Goal: Task Accomplishment & Management: Use online tool/utility

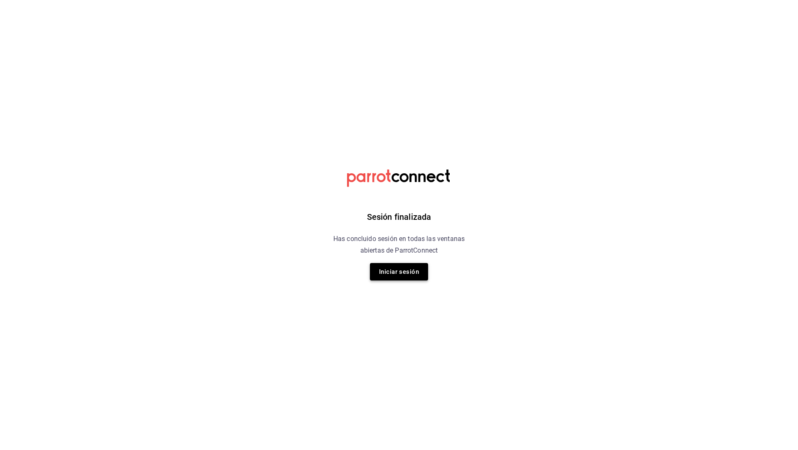
click at [417, 276] on button "Iniciar sesión" at bounding box center [399, 271] width 58 height 17
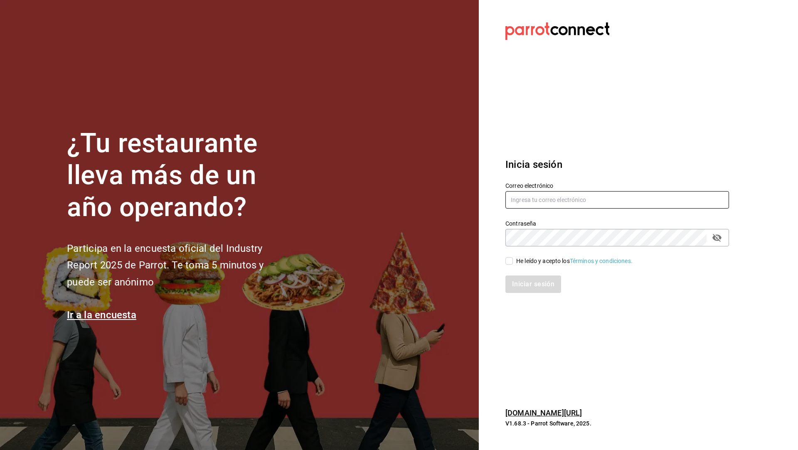
click at [564, 205] on input "text" at bounding box center [617, 199] width 224 height 17
type input "contacto@maoza.com.mx"
click at [512, 262] on input "He leído y acepto los Términos y condiciones." at bounding box center [508, 260] width 7 height 7
checkbox input "true"
click at [519, 274] on div "Iniciar sesión" at bounding box center [612, 279] width 234 height 27
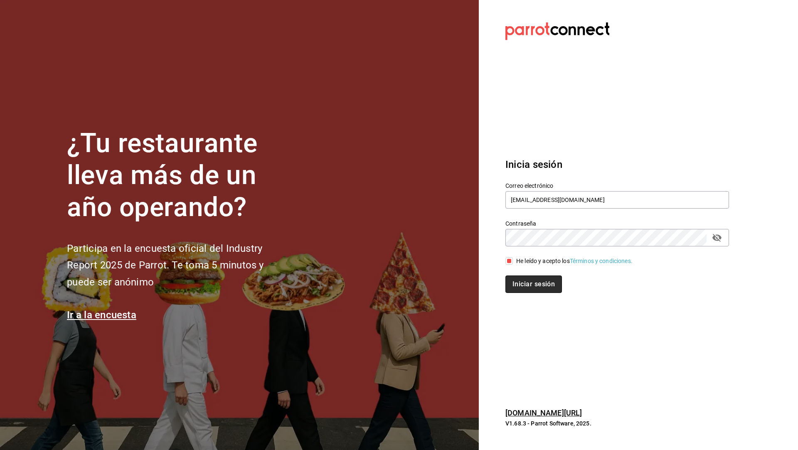
click at [530, 286] on button "Iniciar sesión" at bounding box center [533, 284] width 57 height 17
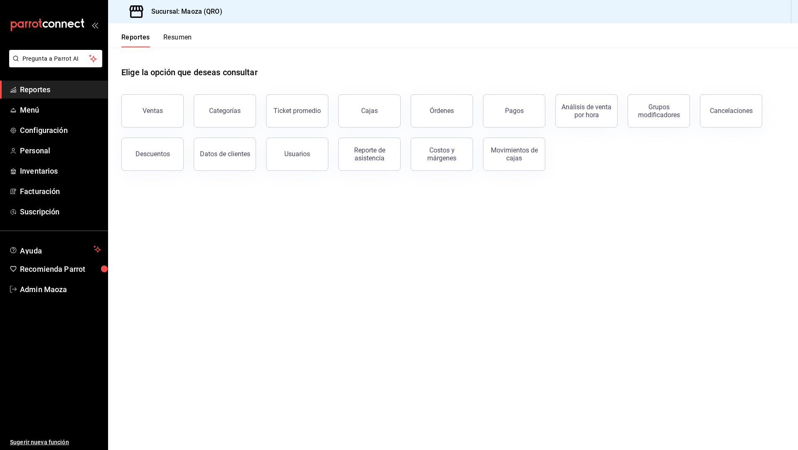
click at [692, 111] on div "Cancelaciones" at bounding box center [726, 105] width 72 height 43
click at [659, 111] on div "Grupos modificadores" at bounding box center [659, 111] width 52 height 16
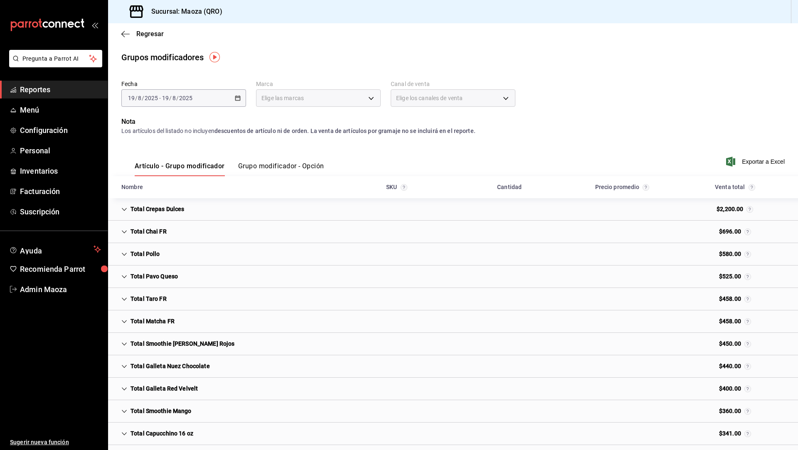
click at [197, 102] on div "[DATE] [DATE] - [DATE] [DATE]" at bounding box center [183, 97] width 125 height 17
click at [184, 101] on input "2025" at bounding box center [186, 98] width 14 height 7
click at [161, 196] on span "Rango de fechas" at bounding box center [160, 198] width 64 height 9
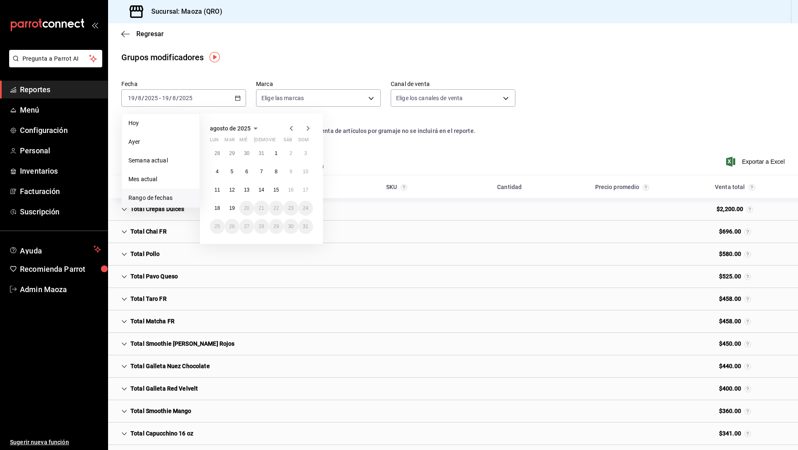
click at [253, 126] on icon "button" at bounding box center [256, 128] width 10 height 10
click at [228, 125] on icon "button" at bounding box center [228, 128] width 10 height 10
click at [227, 158] on button "2024" at bounding box center [227, 159] width 34 height 15
click at [232, 144] on abbr "enero" at bounding box center [227, 144] width 13 height 6
click at [220, 146] on div "1 2 3 4 5 6 7 8 9 10 11 12 13 14 15 16 17 18 19 20 21 22 23 24 25 26 27 28 29 3…" at bounding box center [261, 190] width 103 height 88
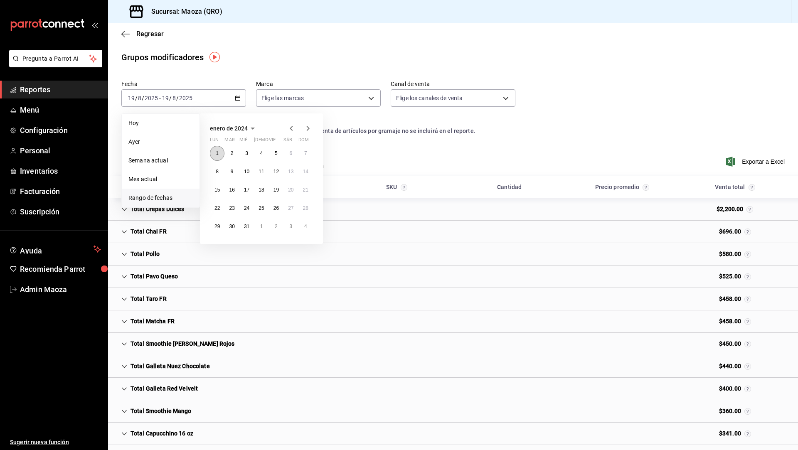
click at [217, 152] on abbr "1" at bounding box center [217, 153] width 3 height 6
click at [308, 130] on icon "button" at bounding box center [308, 128] width 10 height 10
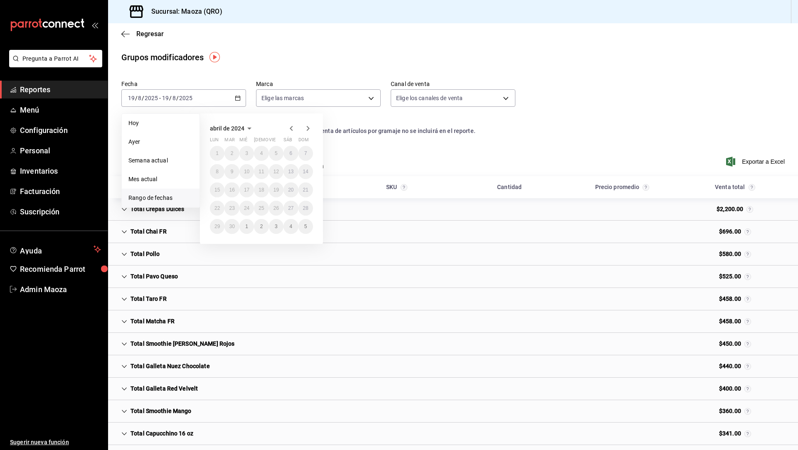
click at [308, 130] on icon "button" at bounding box center [308, 128] width 10 height 10
click at [308, 130] on icon "button" at bounding box center [308, 130] width 10 height 10
click at [308, 130] on icon "button" at bounding box center [308, 128] width 10 height 10
click at [308, 131] on icon "button" at bounding box center [308, 128] width 10 height 10
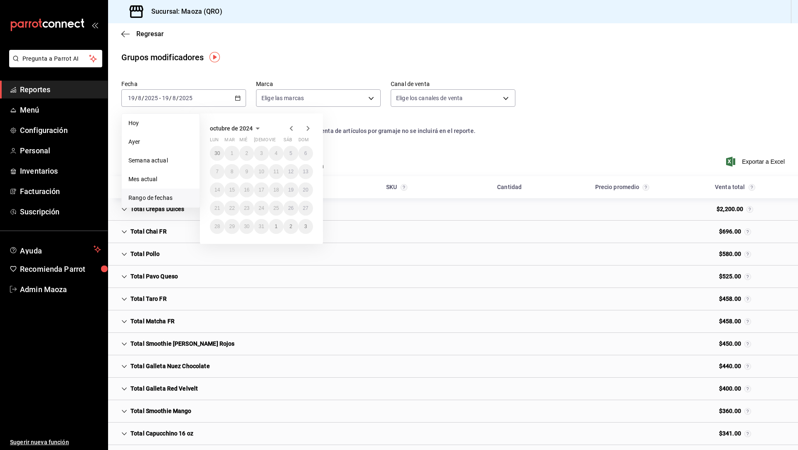
click at [253, 129] on icon "button" at bounding box center [258, 128] width 10 height 10
click at [230, 130] on icon "button" at bounding box center [228, 128] width 10 height 10
click at [235, 160] on button "2024" at bounding box center [227, 159] width 34 height 15
click at [311, 130] on icon "button" at bounding box center [308, 128] width 10 height 10
click at [302, 197] on div "2025 enero febrero marzo [PERSON_NAME] junio [PERSON_NAME] septiembre octubre n…" at bounding box center [261, 159] width 123 height 93
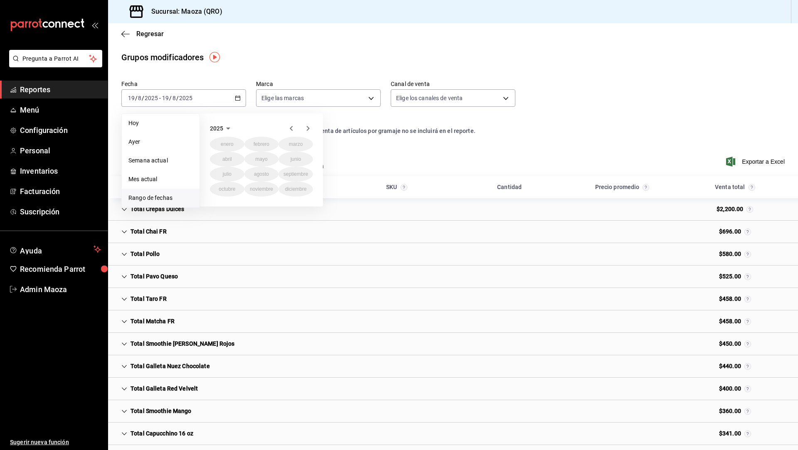
click at [166, 200] on span "Rango de fechas" at bounding box center [160, 198] width 64 height 9
click at [223, 130] on icon "button" at bounding box center [228, 128] width 10 height 10
click at [229, 158] on button "2024" at bounding box center [227, 159] width 34 height 15
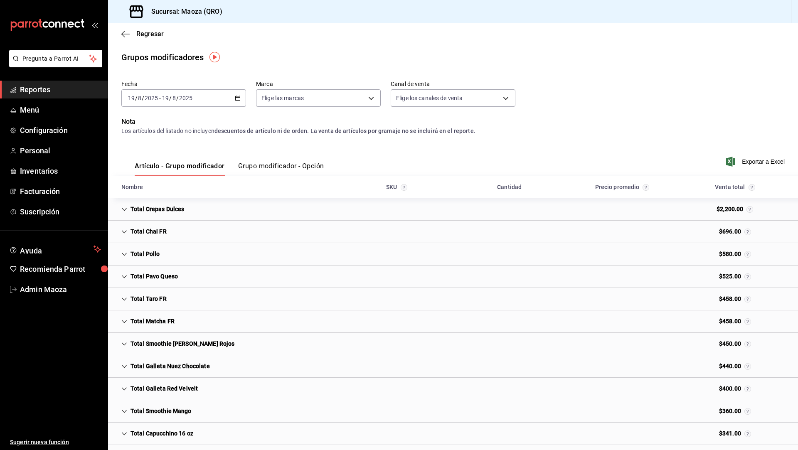
click at [402, 167] on div "Artículo - Grupo modificador Grupo modificador - Opción Exportar a Excel" at bounding box center [452, 159] width 663 height 34
click at [233, 99] on div "[DATE] [DATE] - [DATE] [DATE]" at bounding box center [183, 97] width 125 height 17
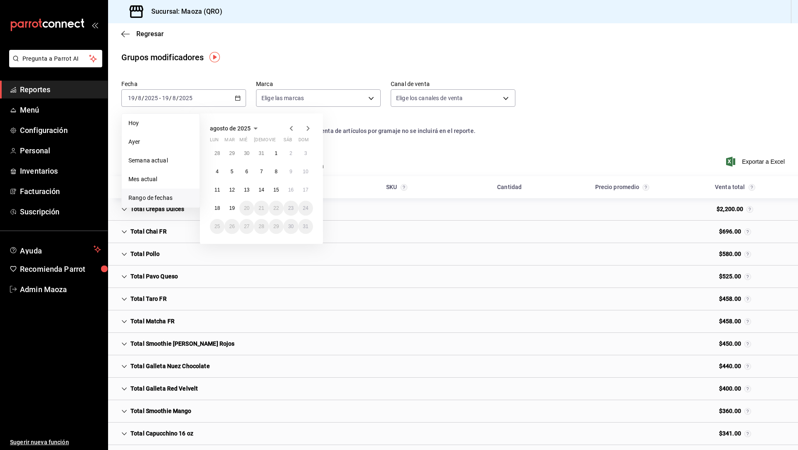
click at [247, 124] on button "agosto de 2025" at bounding box center [235, 128] width 51 height 10
click at [224, 132] on icon "button" at bounding box center [228, 128] width 10 height 10
click at [227, 157] on button "2024" at bounding box center [227, 159] width 34 height 15
click at [229, 143] on abbr "enero" at bounding box center [227, 144] width 13 height 6
click at [215, 153] on button "1" at bounding box center [217, 153] width 15 height 15
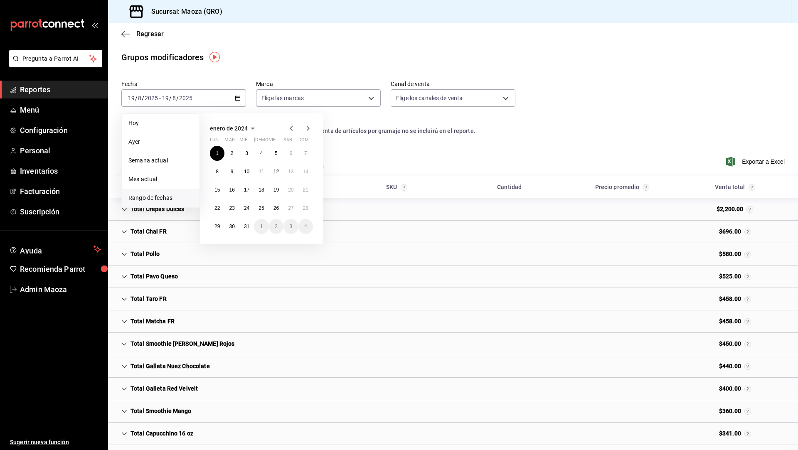
click at [310, 126] on icon "button" at bounding box center [308, 128] width 10 height 10
click at [290, 131] on icon "button" at bounding box center [291, 128] width 10 height 10
click at [234, 208] on abbr "19" at bounding box center [231, 208] width 5 height 6
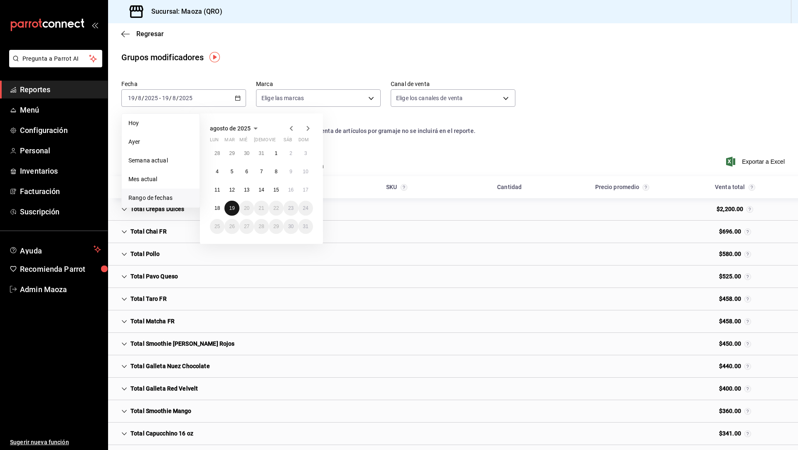
click at [234, 208] on abbr "19" at bounding box center [231, 208] width 5 height 6
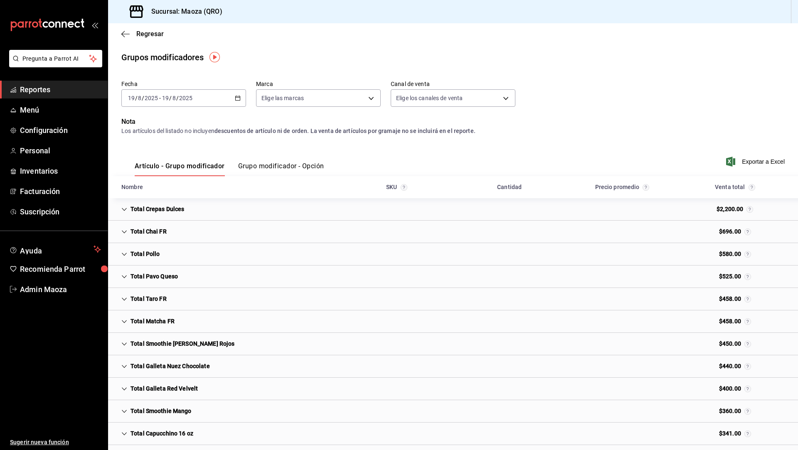
click at [222, 100] on div "[DATE] [DATE] - [DATE] [DATE]" at bounding box center [183, 97] width 125 height 17
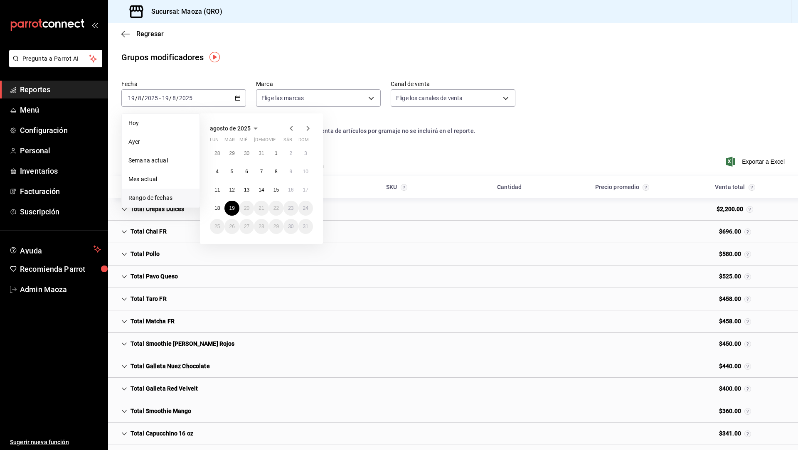
click at [253, 126] on icon "button" at bounding box center [256, 128] width 10 height 10
click at [227, 122] on div "2025 enero febrero marzo [PERSON_NAME] junio [PERSON_NAME] septiembre octubre n…" at bounding box center [261, 159] width 123 height 93
click at [227, 127] on icon "button" at bounding box center [228, 128] width 10 height 10
click at [229, 159] on button "2024" at bounding box center [227, 159] width 34 height 15
click at [230, 145] on abbr "enero" at bounding box center [227, 144] width 13 height 6
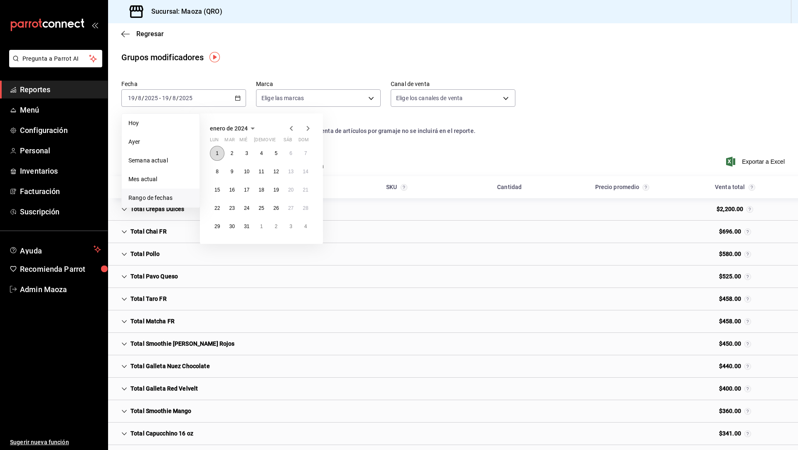
click at [214, 149] on button "1" at bounding box center [217, 153] width 15 height 15
click at [246, 224] on abbr "31" at bounding box center [246, 227] width 5 height 6
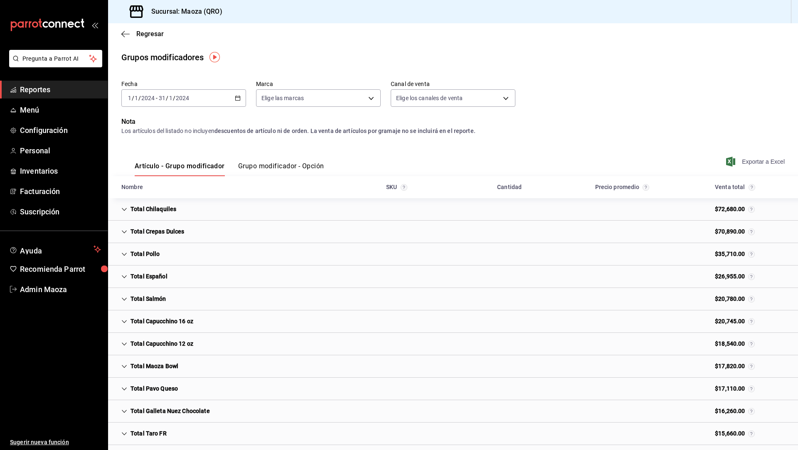
click at [760, 159] on span "Exportar a Excel" at bounding box center [756, 162] width 57 height 10
click at [227, 95] on div "[DATE] [DATE] - [DATE] [DATE]" at bounding box center [183, 97] width 125 height 17
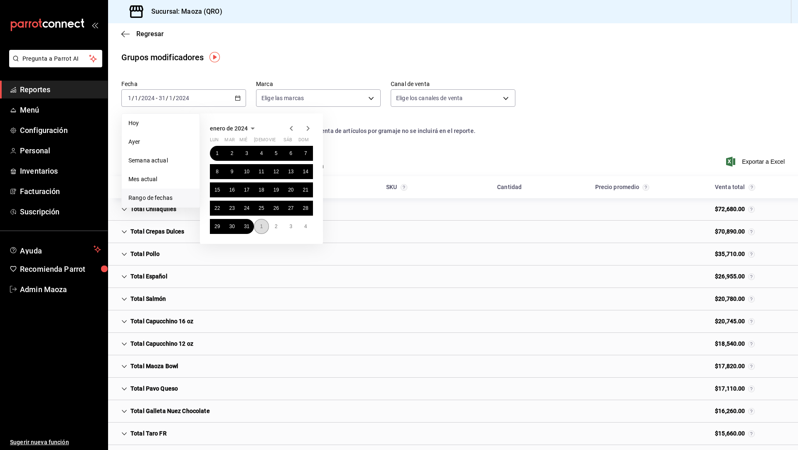
click at [260, 227] on abbr "1" at bounding box center [261, 227] width 3 height 6
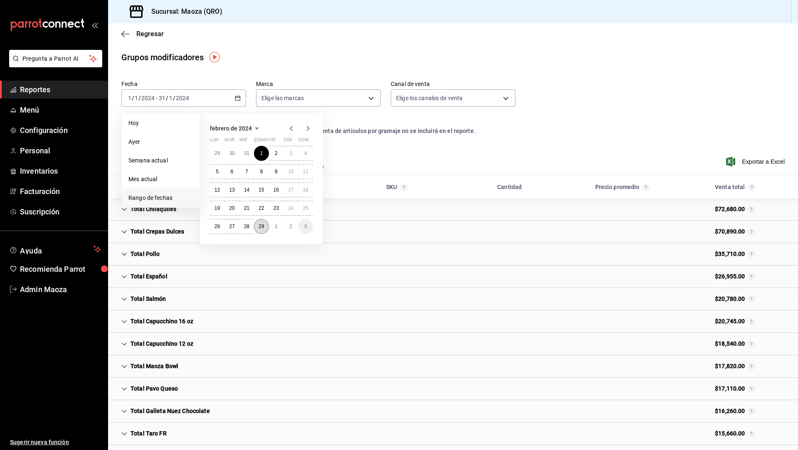
click at [267, 224] on button "29" at bounding box center [261, 226] width 15 height 15
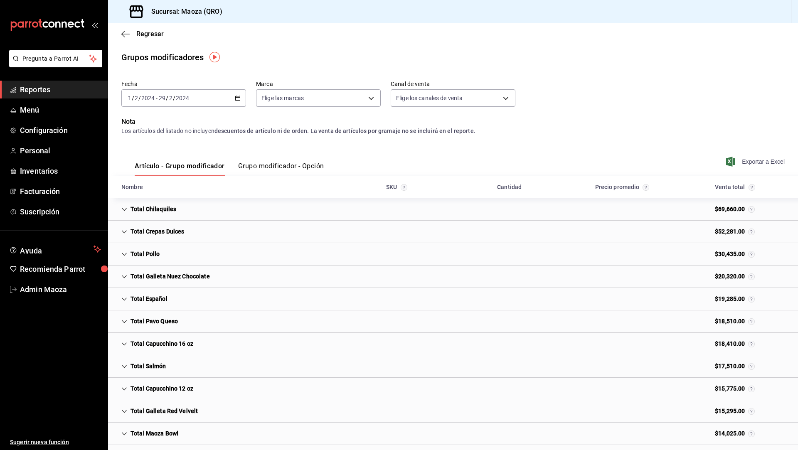
click at [766, 161] on span "Exportar a Excel" at bounding box center [756, 162] width 57 height 10
click at [315, 173] on button "Grupo modificador - Opción" at bounding box center [281, 169] width 86 height 14
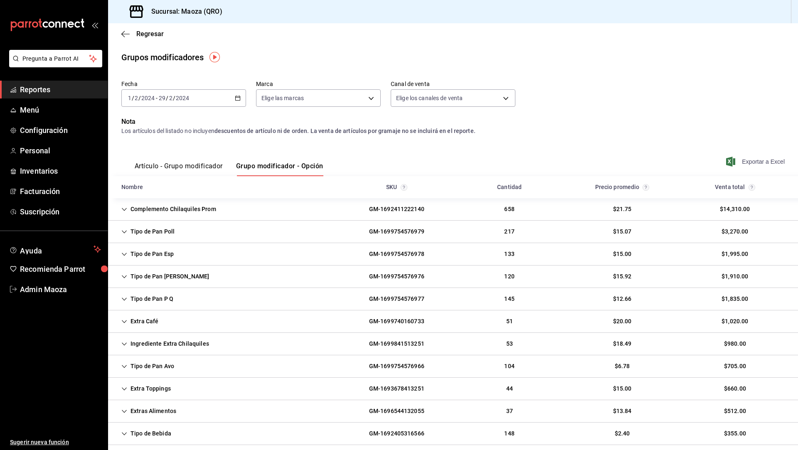
click at [760, 163] on span "Exportar a Excel" at bounding box center [756, 162] width 57 height 10
click at [224, 95] on div "[DATE] [DATE] - [DATE] [DATE]" at bounding box center [183, 97] width 125 height 17
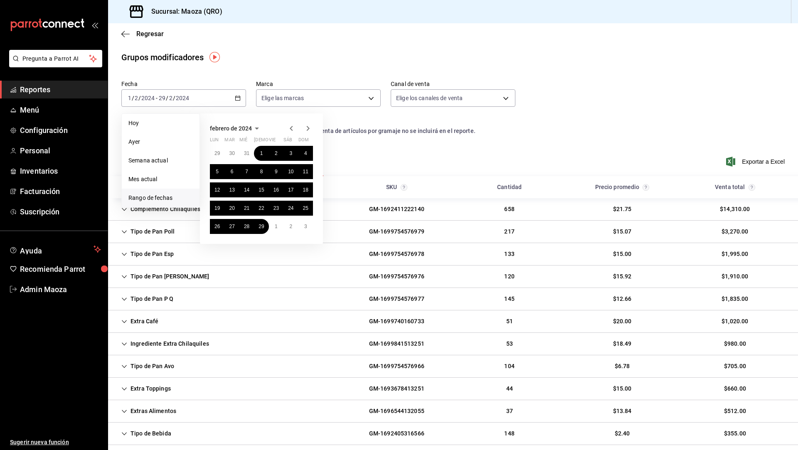
click at [307, 128] on icon "button" at bounding box center [308, 128] width 10 height 10
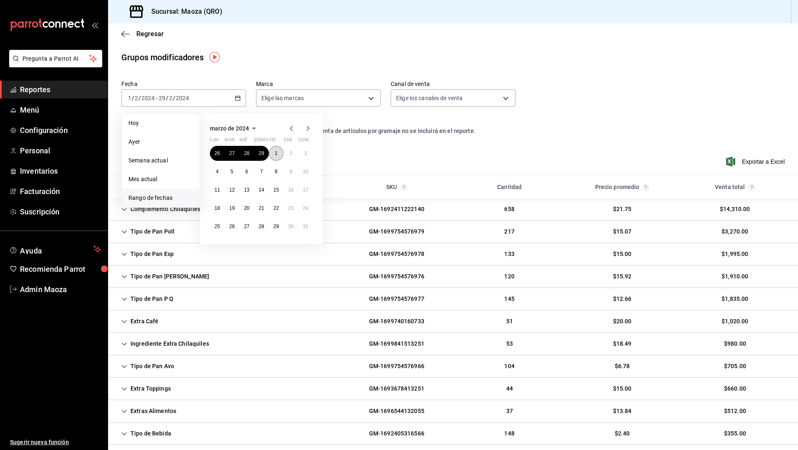
click at [276, 151] on abbr "1" at bounding box center [276, 153] width 3 height 6
click at [306, 226] on abbr "31" at bounding box center [305, 227] width 5 height 6
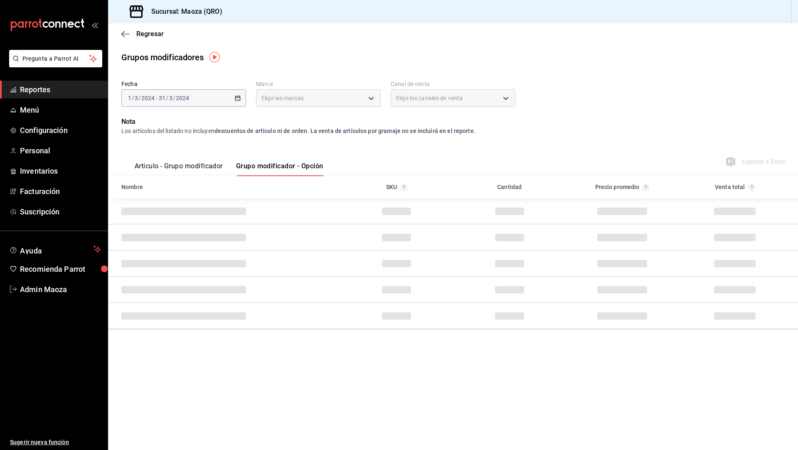
click at [190, 167] on button "Artículo - Grupo modificador" at bounding box center [179, 169] width 88 height 14
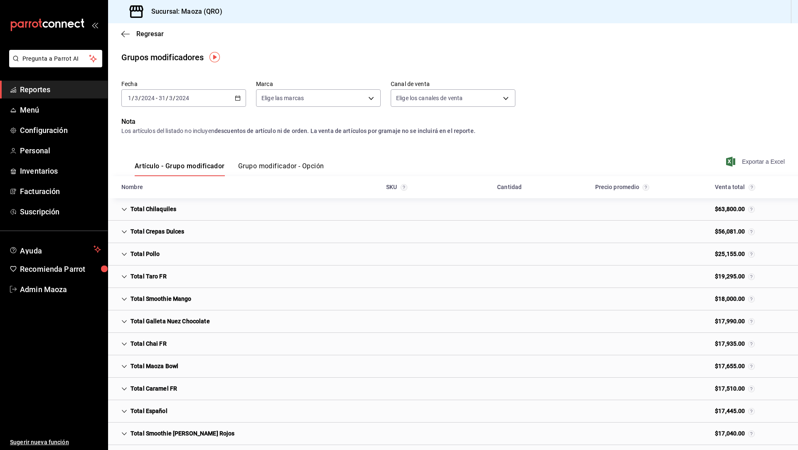
click at [769, 164] on span "Exportar a Excel" at bounding box center [756, 162] width 57 height 10
click at [219, 99] on div "[DATE] [DATE] - [DATE] [DATE]" at bounding box center [183, 97] width 125 height 17
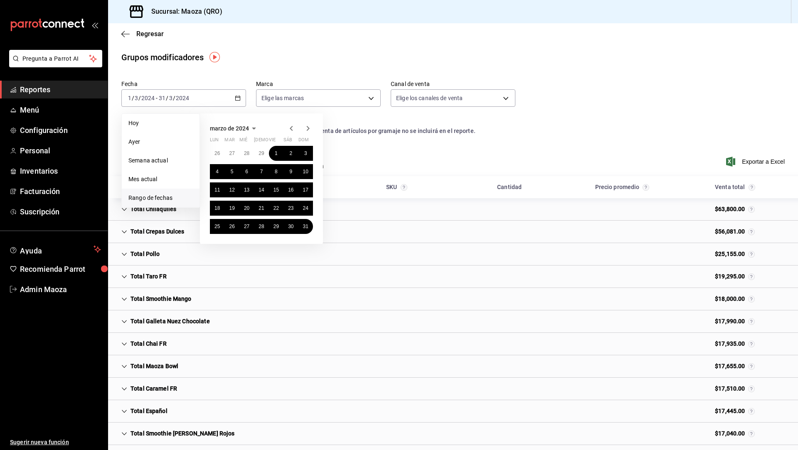
click at [308, 127] on icon "button" at bounding box center [308, 128] width 3 height 5
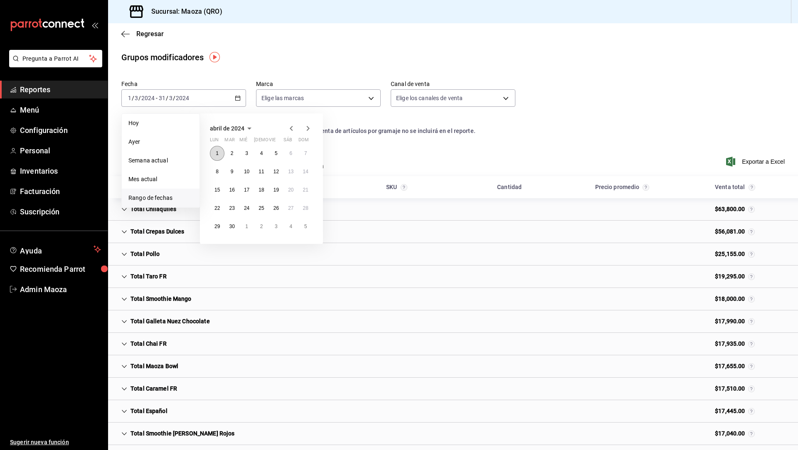
click at [217, 153] on abbr "1" at bounding box center [217, 153] width 3 height 6
click at [235, 228] on button "30" at bounding box center [231, 226] width 15 height 15
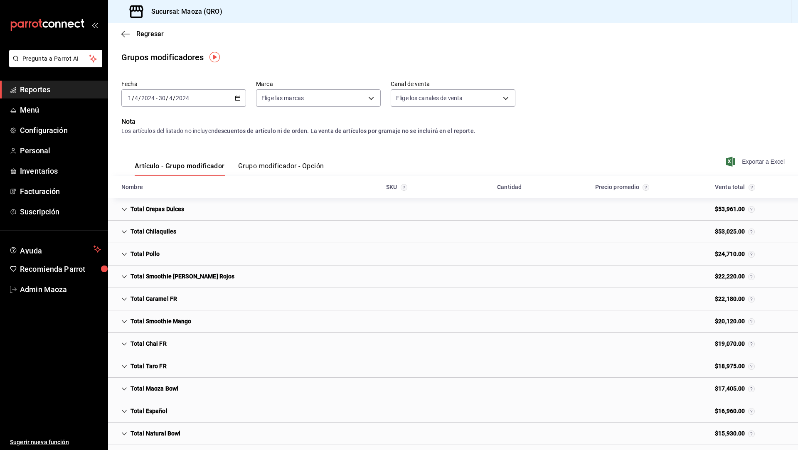
click at [755, 158] on span "Exportar a Excel" at bounding box center [756, 162] width 57 height 10
click at [237, 95] on icon "button" at bounding box center [238, 98] width 6 height 6
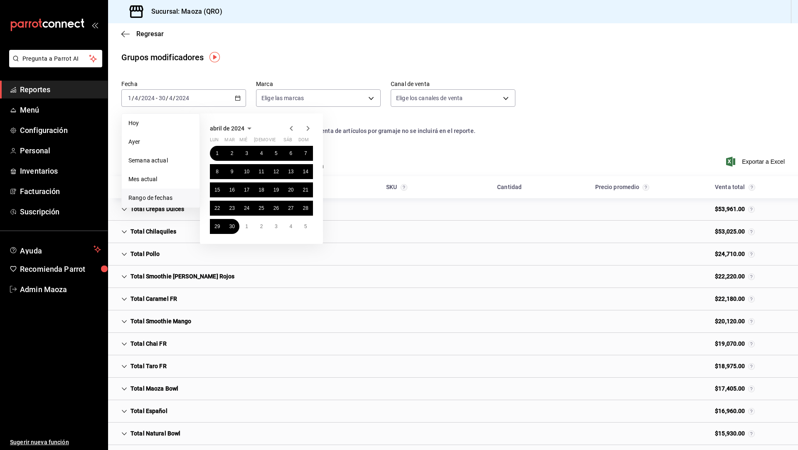
click at [309, 128] on icon "button" at bounding box center [308, 128] width 3 height 5
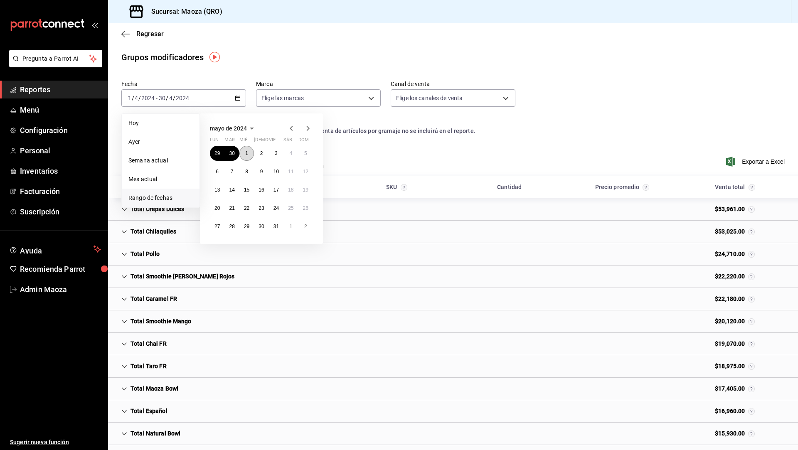
click at [246, 157] on button "1" at bounding box center [246, 153] width 15 height 15
click at [278, 225] on abbr "31" at bounding box center [275, 227] width 5 height 6
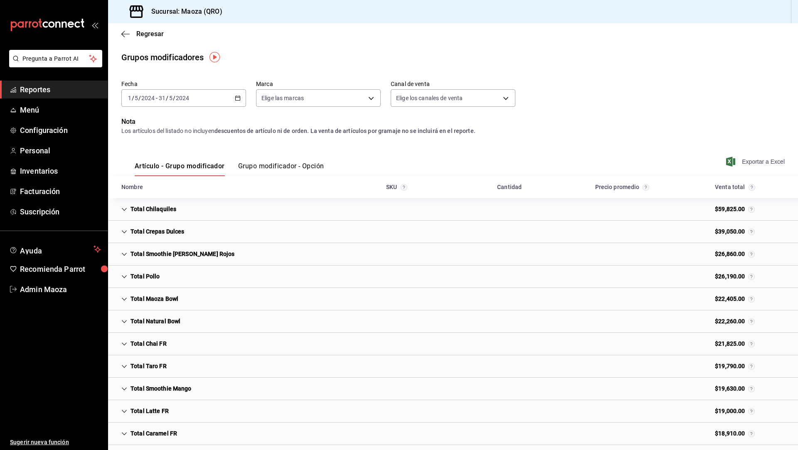
click at [759, 159] on span "Exportar a Excel" at bounding box center [756, 162] width 57 height 10
click at [761, 162] on span "Exportar a Excel" at bounding box center [756, 162] width 57 height 10
click at [766, 166] on div "Artículo - Grupo modificador Grupo modificador - Opción Exportar a Excel" at bounding box center [452, 159] width 663 height 34
click at [765, 163] on span "Exportar a Excel" at bounding box center [756, 162] width 57 height 10
click at [227, 96] on div "[DATE] [DATE] - [DATE] [DATE]" at bounding box center [183, 97] width 125 height 17
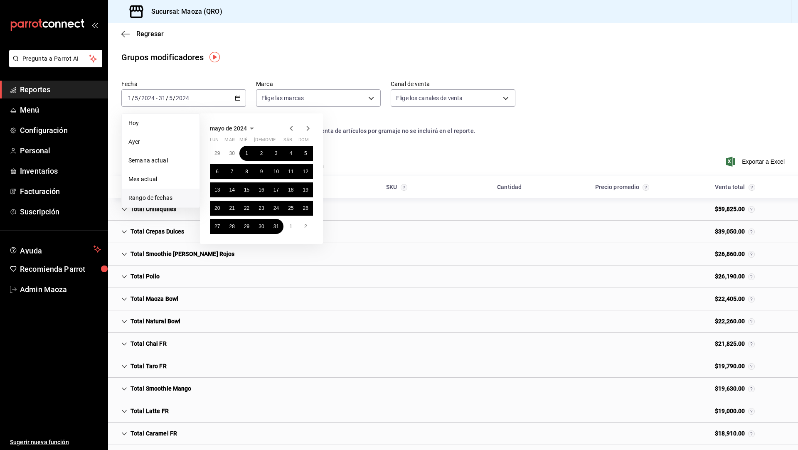
click at [306, 127] on icon "button" at bounding box center [308, 128] width 10 height 10
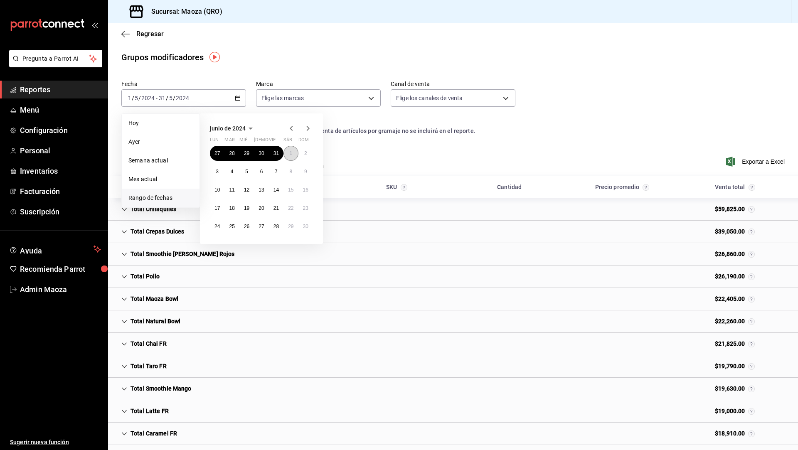
click at [288, 153] on button "1" at bounding box center [290, 153] width 15 height 15
click at [306, 229] on abbr "30" at bounding box center [305, 227] width 5 height 6
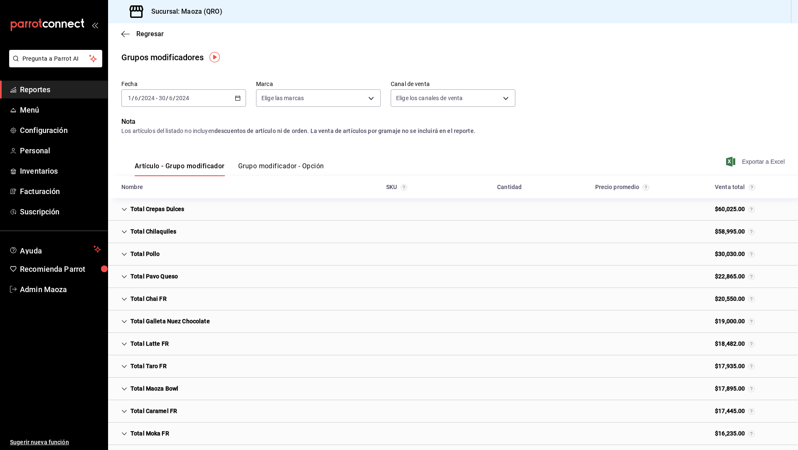
click at [759, 163] on span "Exportar a Excel" at bounding box center [756, 162] width 57 height 10
click at [223, 97] on div "[DATE] [DATE] - [DATE] [DATE]" at bounding box center [183, 97] width 125 height 17
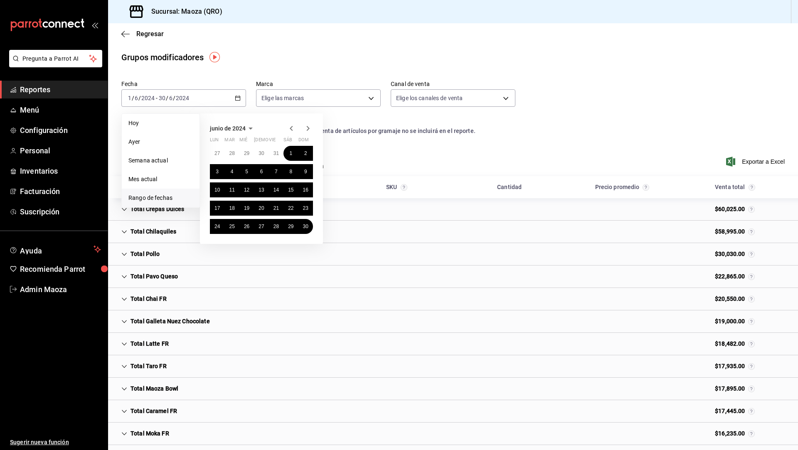
click at [308, 128] on icon "button" at bounding box center [308, 128] width 3 height 5
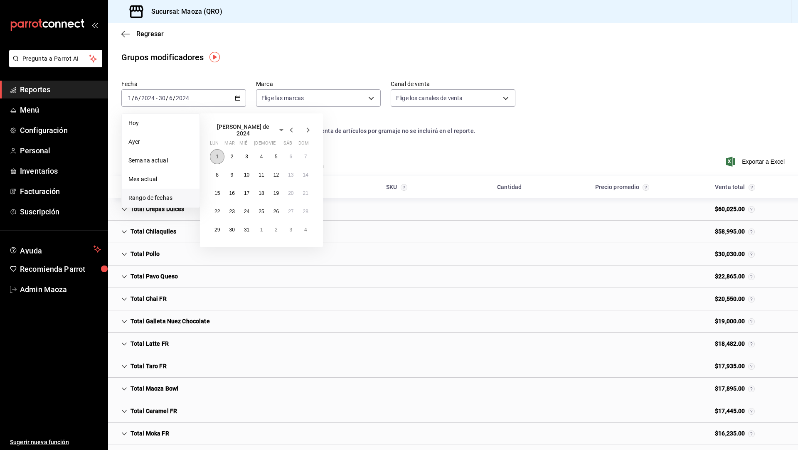
click at [212, 156] on button "1" at bounding box center [217, 156] width 15 height 15
click at [248, 227] on abbr "31" at bounding box center [246, 230] width 5 height 6
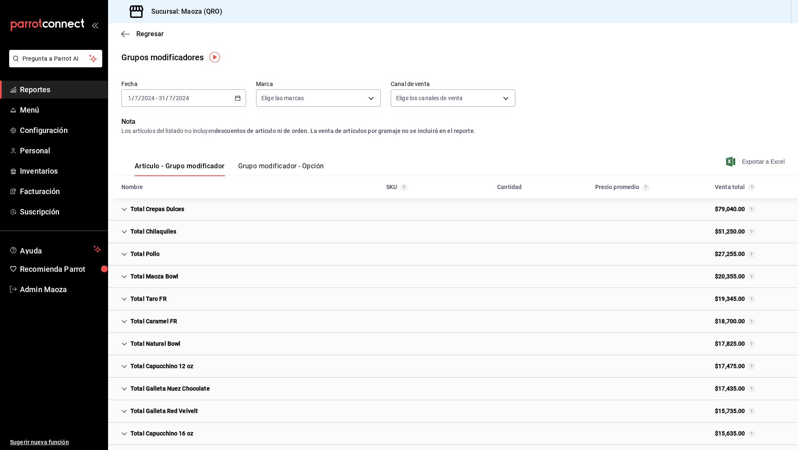
click at [775, 165] on span "Exportar a Excel" at bounding box center [756, 162] width 57 height 10
click at [230, 99] on div "[DATE] [DATE] - [DATE] [DATE]" at bounding box center [183, 97] width 125 height 17
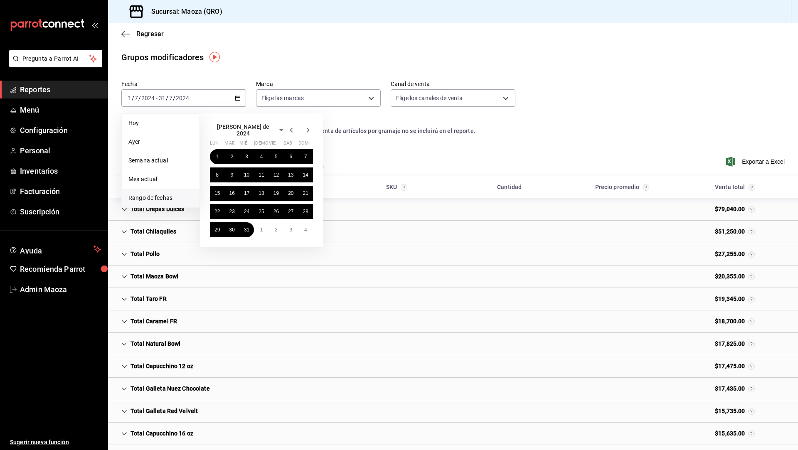
click at [312, 125] on icon "button" at bounding box center [308, 130] width 10 height 10
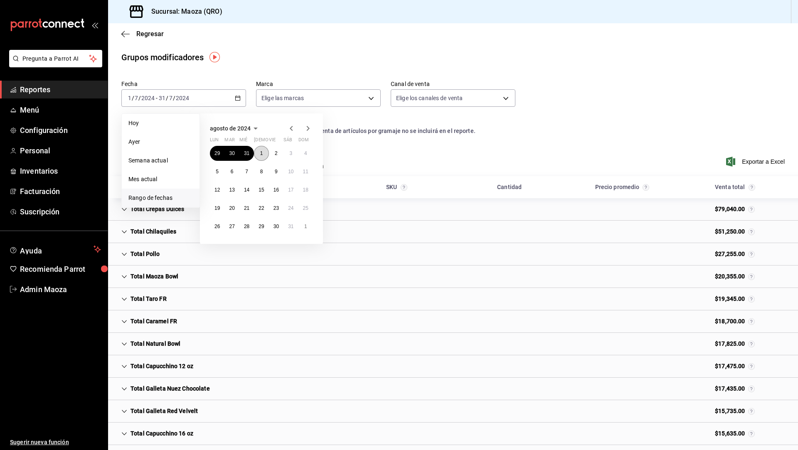
click at [264, 153] on button "1" at bounding box center [261, 153] width 15 height 15
click at [293, 224] on abbr "31" at bounding box center [290, 227] width 5 height 6
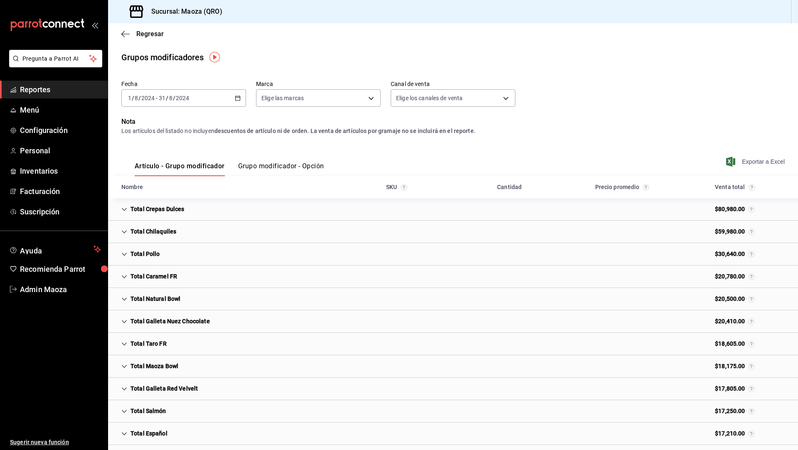
click at [755, 164] on span "Exportar a Excel" at bounding box center [756, 162] width 57 height 10
click at [212, 103] on div "[DATE] [DATE] - [DATE] [DATE]" at bounding box center [183, 97] width 125 height 17
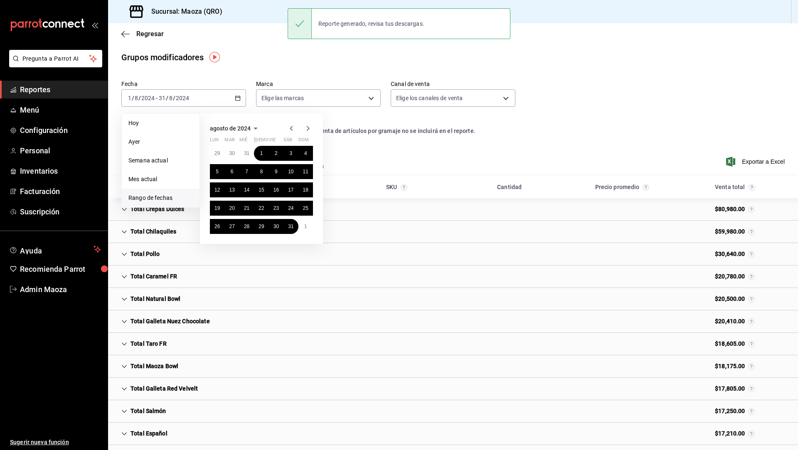
click at [308, 128] on icon "button" at bounding box center [308, 128] width 3 height 5
click at [308, 130] on icon "button" at bounding box center [308, 128] width 10 height 10
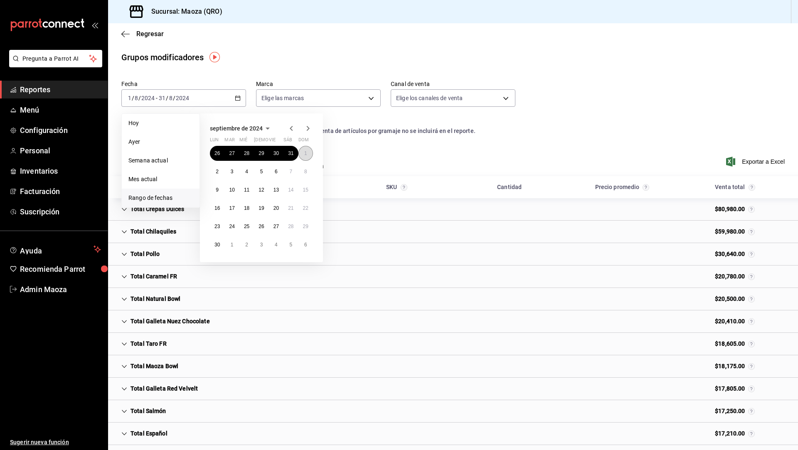
click at [303, 156] on button "1" at bounding box center [305, 153] width 15 height 15
click at [214, 248] on button "30" at bounding box center [217, 244] width 15 height 15
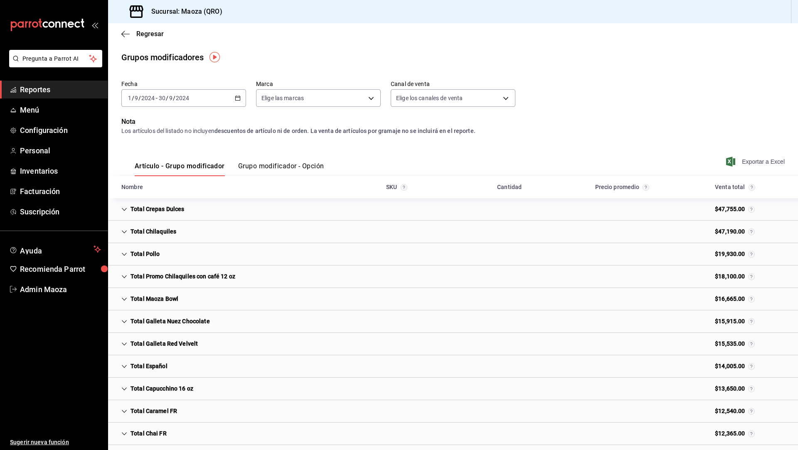
click at [756, 161] on span "Exportar a Excel" at bounding box center [756, 162] width 57 height 10
click at [766, 167] on div "Artículo - Grupo modificador Grupo modificador - Opción Exportar a Excel" at bounding box center [452, 159] width 663 height 34
click at [766, 163] on span "Exportar a Excel" at bounding box center [756, 162] width 57 height 10
click at [219, 97] on div "[DATE] [DATE] - [DATE] [DATE]" at bounding box center [183, 97] width 125 height 17
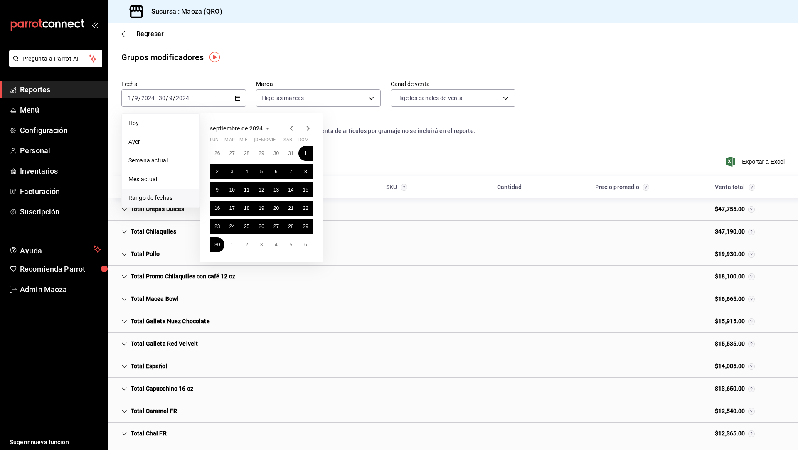
click at [307, 128] on icon "button" at bounding box center [308, 128] width 10 height 10
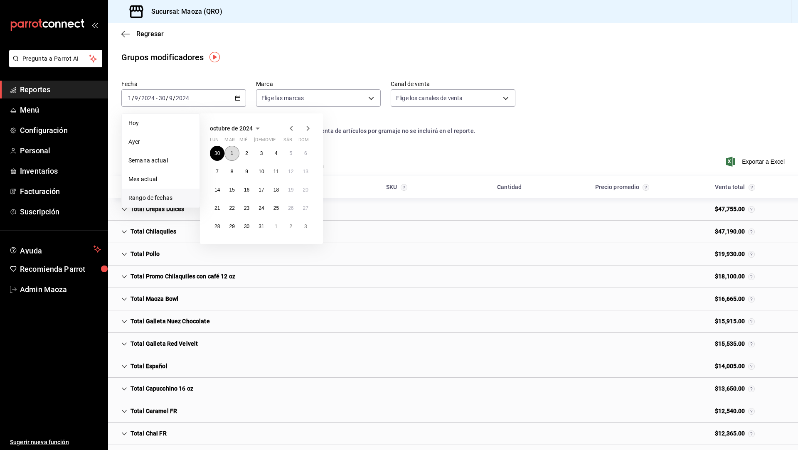
click at [227, 150] on button "1" at bounding box center [231, 153] width 15 height 15
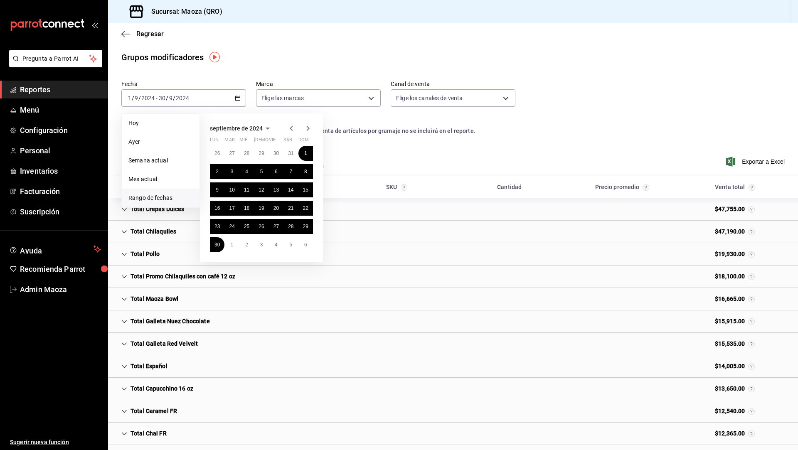
click at [306, 129] on icon "button" at bounding box center [308, 128] width 10 height 10
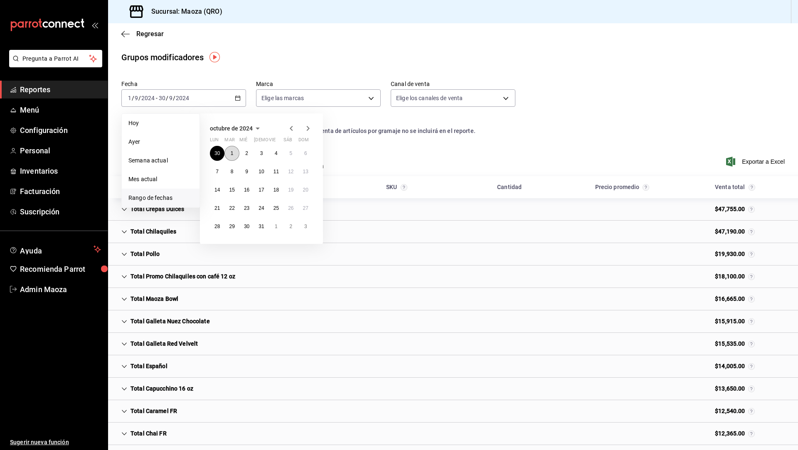
click at [232, 154] on abbr "1" at bounding box center [232, 153] width 3 height 6
click at [261, 227] on abbr "31" at bounding box center [261, 227] width 5 height 6
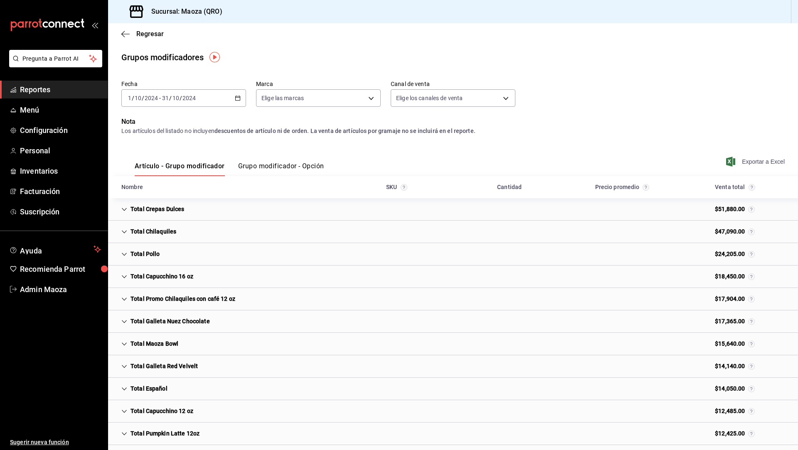
click at [766, 161] on span "Exportar a Excel" at bounding box center [756, 162] width 57 height 10
click at [223, 99] on div "[DATE] [DATE] - [DATE] [DATE]" at bounding box center [183, 97] width 125 height 17
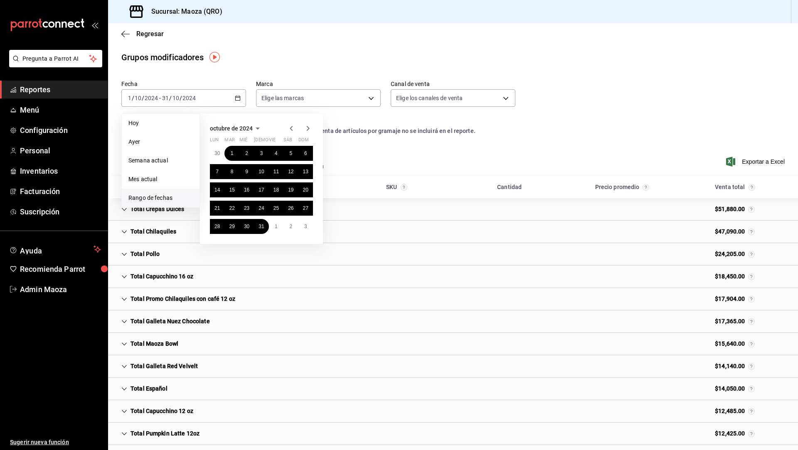
click at [306, 125] on icon "button" at bounding box center [308, 128] width 10 height 10
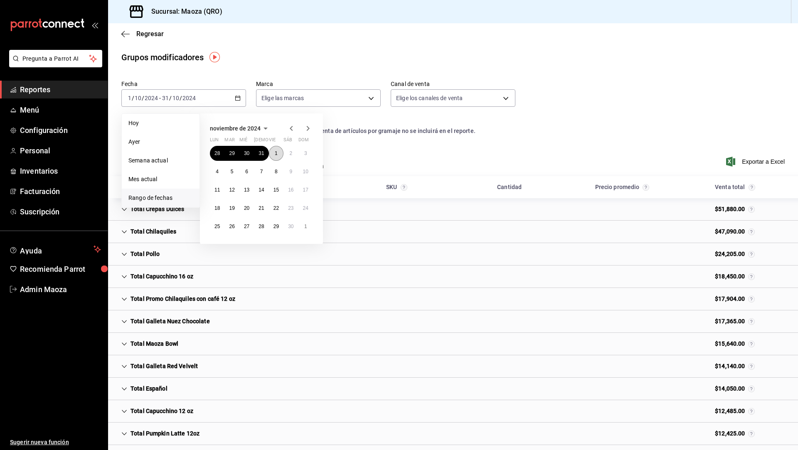
click at [276, 154] on abbr "1" at bounding box center [276, 153] width 3 height 6
click at [290, 229] on button "30" at bounding box center [290, 226] width 15 height 15
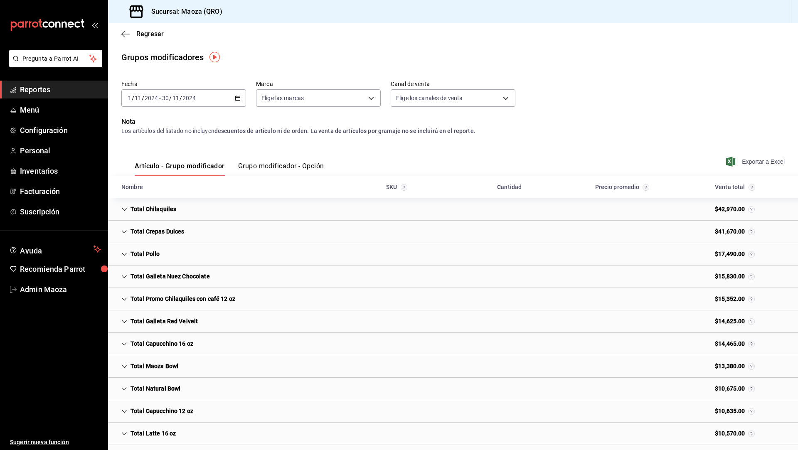
click at [770, 160] on span "Exportar a Excel" at bounding box center [756, 162] width 57 height 10
click at [239, 100] on \(Stroke\) "button" at bounding box center [237, 98] width 5 height 5
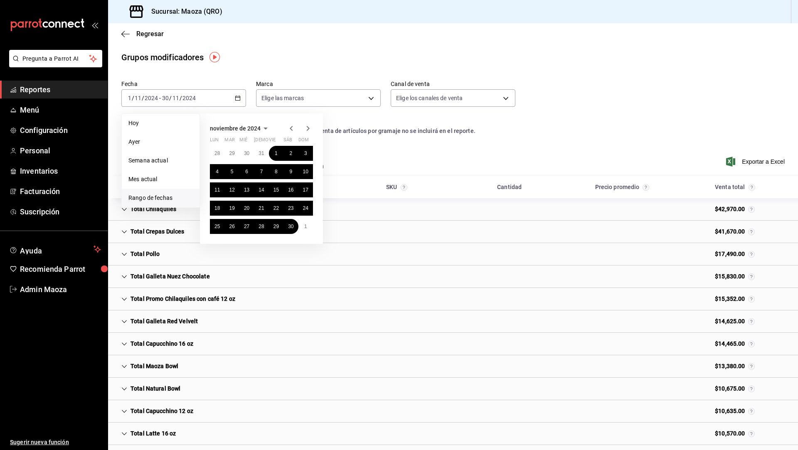
click at [303, 126] on icon "button" at bounding box center [308, 128] width 10 height 10
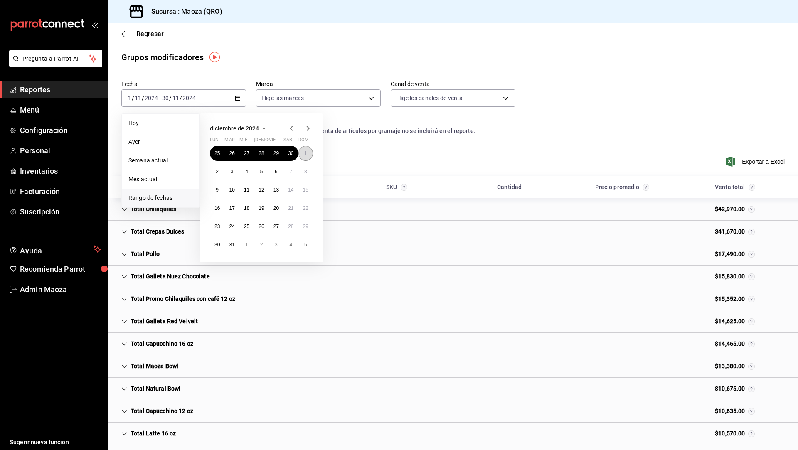
click at [302, 154] on button "1" at bounding box center [305, 153] width 15 height 15
click at [229, 246] on abbr "31" at bounding box center [231, 245] width 5 height 6
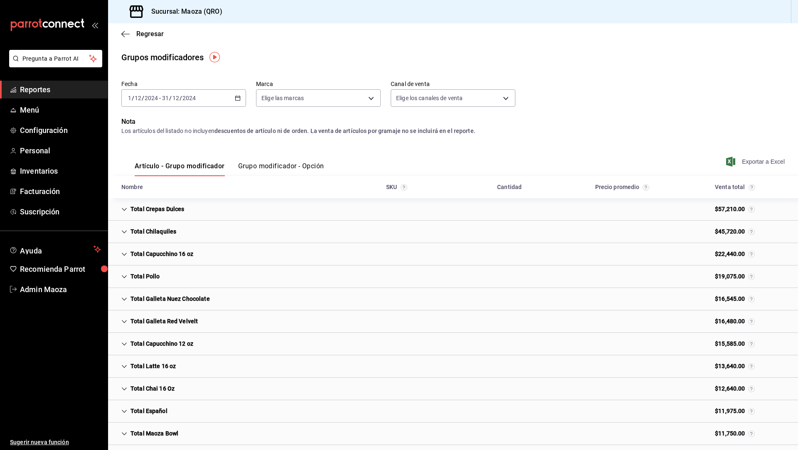
click at [757, 163] on span "Exportar a Excel" at bounding box center [756, 162] width 57 height 10
click at [233, 101] on div "[DATE] [DATE] - [DATE] [DATE]" at bounding box center [183, 97] width 125 height 17
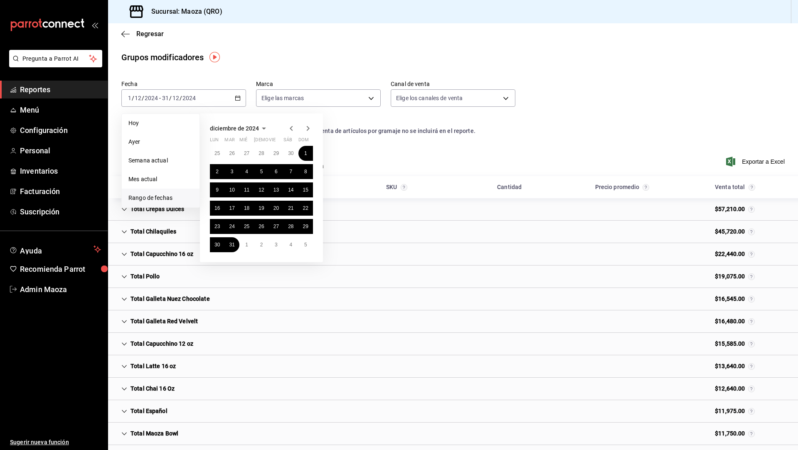
click at [309, 129] on icon "button" at bounding box center [308, 128] width 10 height 10
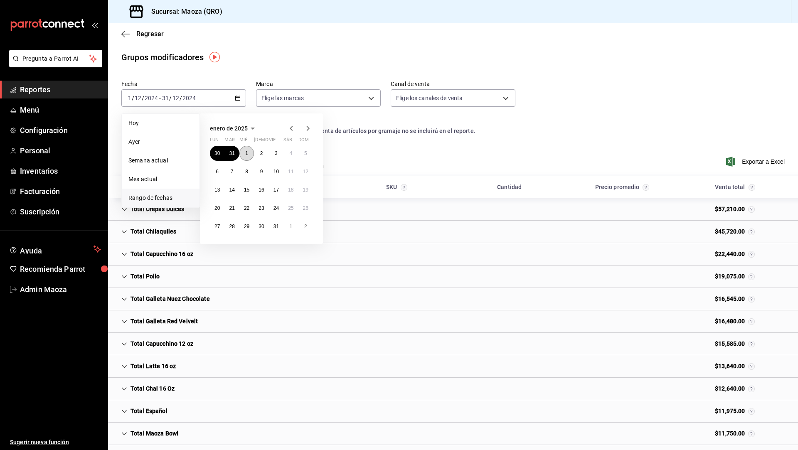
click at [245, 155] on abbr "1" at bounding box center [246, 153] width 3 height 6
click at [276, 227] on abbr "31" at bounding box center [275, 227] width 5 height 6
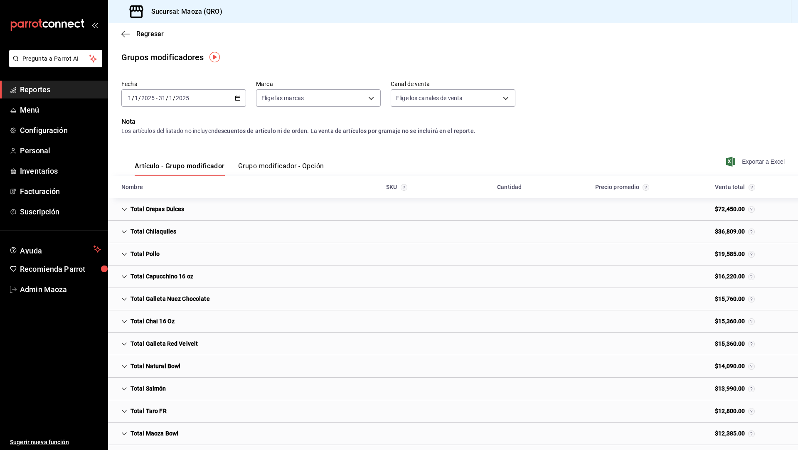
click at [760, 160] on span "Exportar a Excel" at bounding box center [756, 162] width 57 height 10
click at [765, 160] on span "Exportar a Excel" at bounding box center [756, 162] width 57 height 10
click at [221, 99] on div "[DATE] [DATE] - [DATE] [DATE]" at bounding box center [183, 97] width 125 height 17
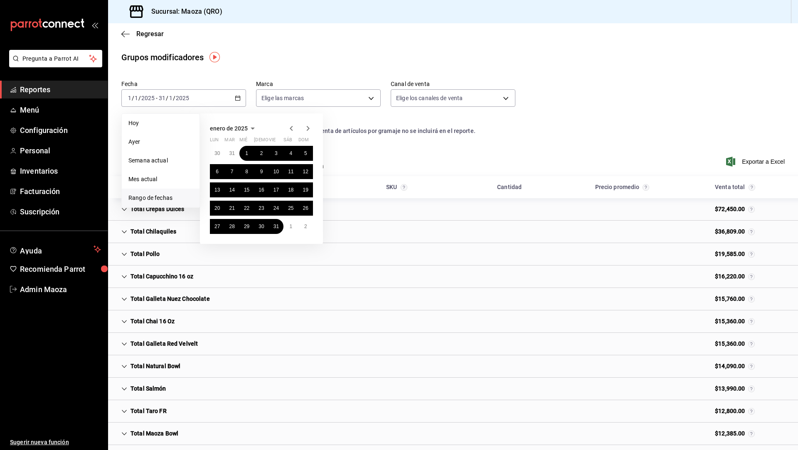
click at [310, 128] on icon "button" at bounding box center [308, 128] width 10 height 10
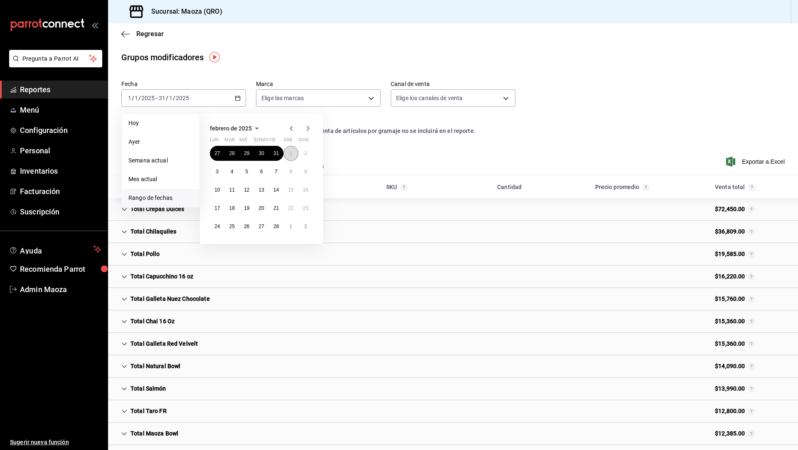
click at [293, 150] on button "1" at bounding box center [290, 153] width 15 height 15
click at [276, 225] on abbr "28" at bounding box center [275, 227] width 5 height 6
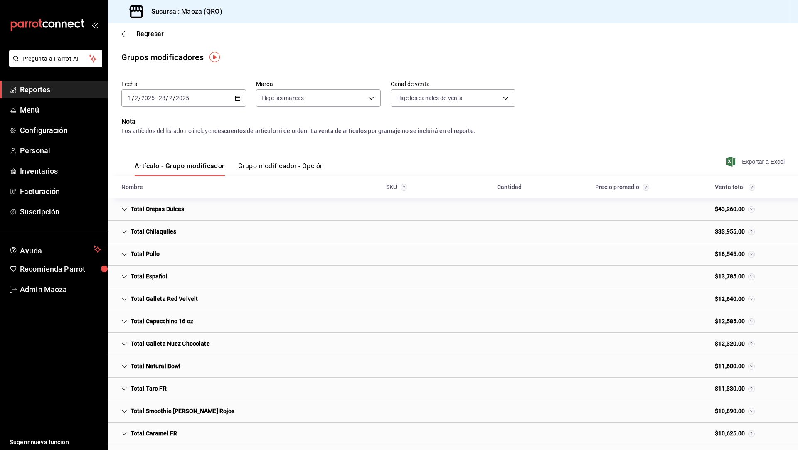
click at [761, 160] on span "Exportar a Excel" at bounding box center [756, 162] width 57 height 10
click at [223, 92] on div "[DATE] [DATE] - [DATE] [DATE]" at bounding box center [183, 97] width 125 height 17
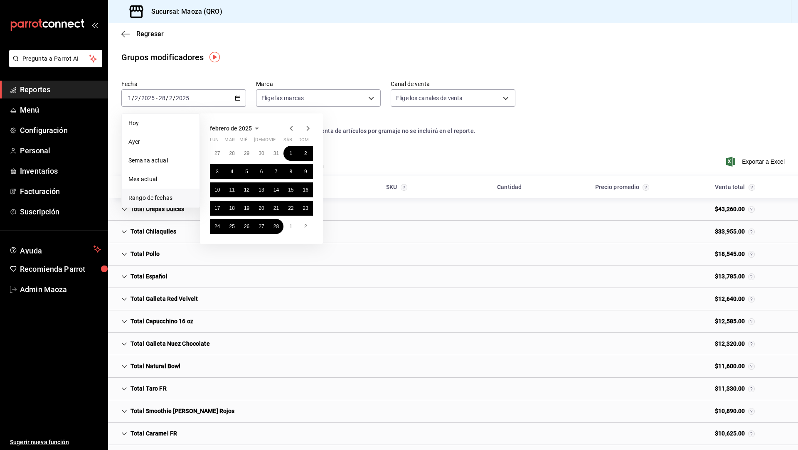
click at [308, 130] on icon "button" at bounding box center [308, 128] width 10 height 10
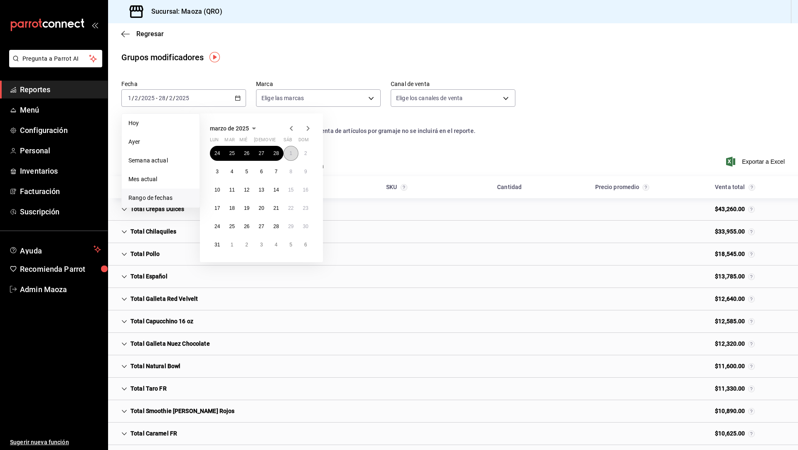
click at [291, 151] on abbr "1" at bounding box center [290, 153] width 3 height 6
click at [217, 243] on abbr "31" at bounding box center [216, 245] width 5 height 6
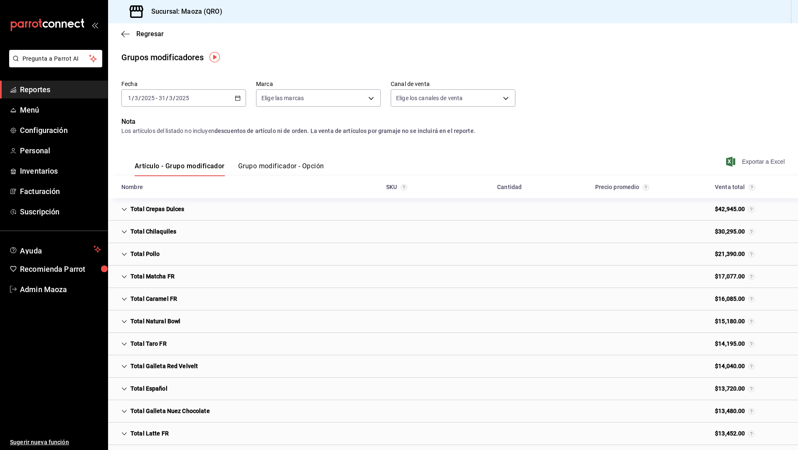
click at [760, 158] on span "Exportar a Excel" at bounding box center [756, 162] width 57 height 10
click at [764, 164] on span "Exportar a Excel" at bounding box center [756, 162] width 57 height 10
click at [219, 94] on div "[DATE] [DATE] - [DATE] [DATE]" at bounding box center [183, 97] width 125 height 17
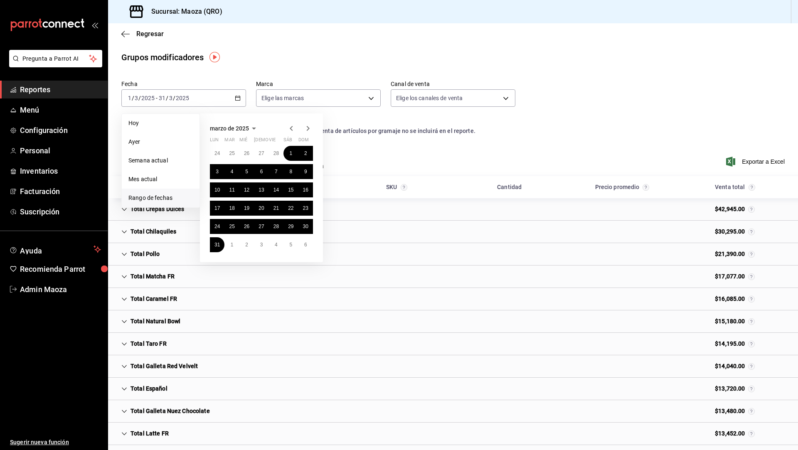
click at [308, 126] on icon "button" at bounding box center [308, 128] width 3 height 5
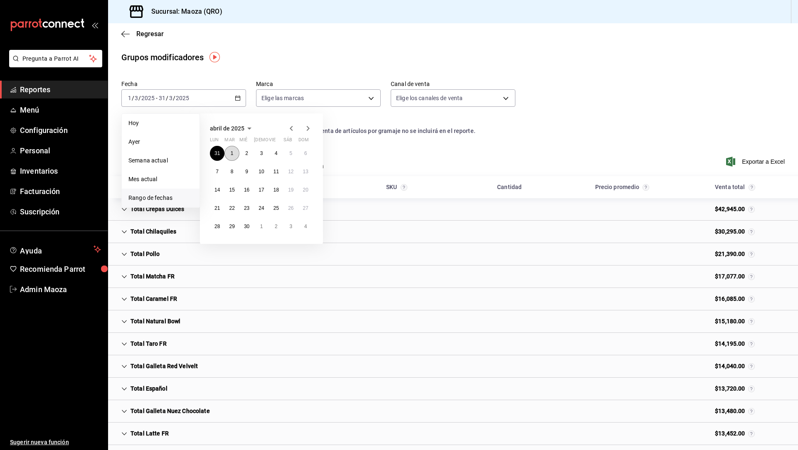
click at [229, 156] on button "1" at bounding box center [231, 153] width 15 height 15
click at [247, 226] on abbr "30" at bounding box center [246, 227] width 5 height 6
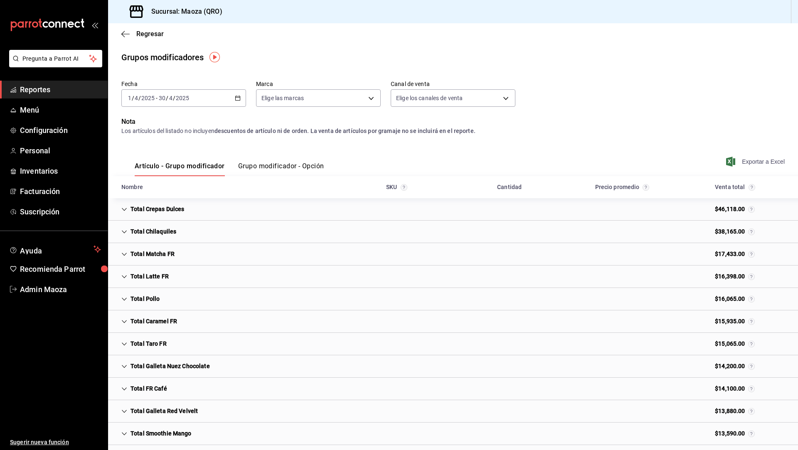
click at [752, 164] on span "Exportar a Excel" at bounding box center [756, 162] width 57 height 10
click at [754, 160] on span "Exportar a Excel" at bounding box center [756, 162] width 57 height 10
click at [244, 103] on div "[DATE] [DATE] - [DATE] [DATE]" at bounding box center [183, 97] width 125 height 17
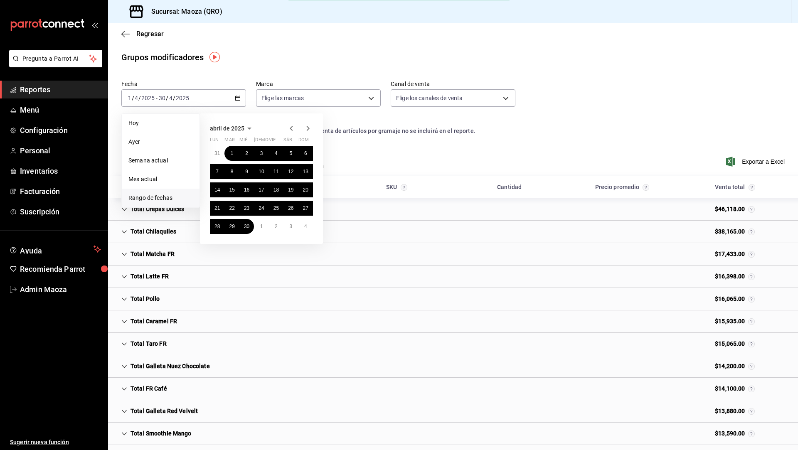
click at [309, 128] on icon "button" at bounding box center [308, 128] width 10 height 10
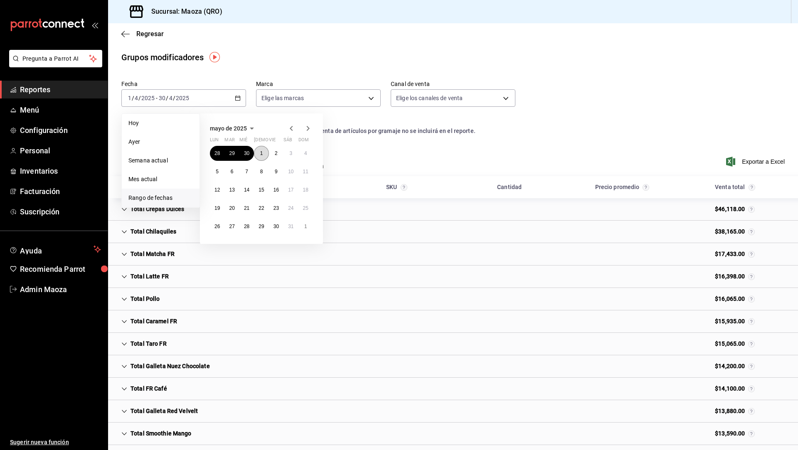
click at [261, 153] on abbr "1" at bounding box center [261, 153] width 3 height 6
click at [288, 226] on abbr "31" at bounding box center [290, 227] width 5 height 6
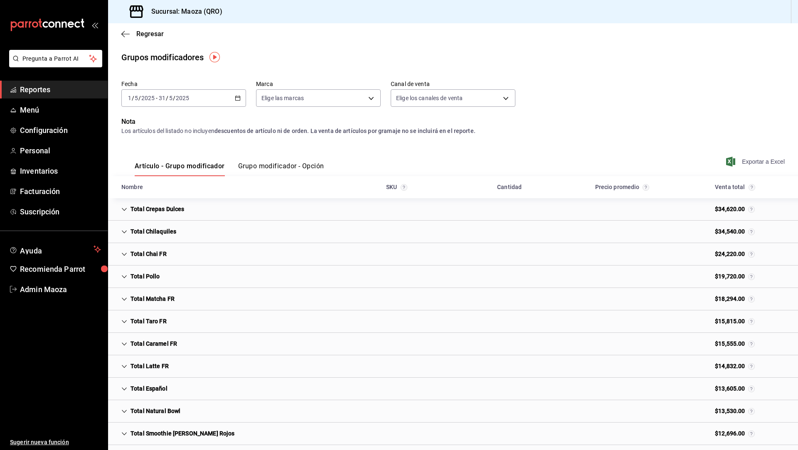
click at [757, 163] on span "Exportar a Excel" at bounding box center [756, 162] width 57 height 10
click at [227, 99] on div "[DATE] [DATE] - [DATE] [DATE]" at bounding box center [183, 97] width 125 height 17
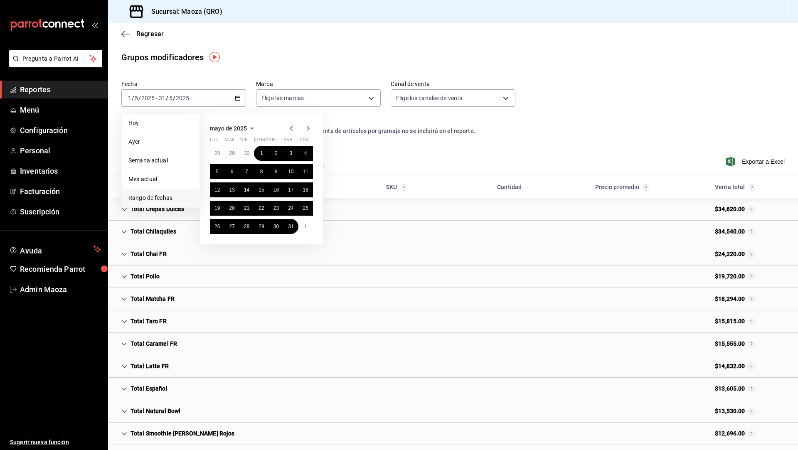
click at [310, 128] on icon "button" at bounding box center [308, 128] width 10 height 10
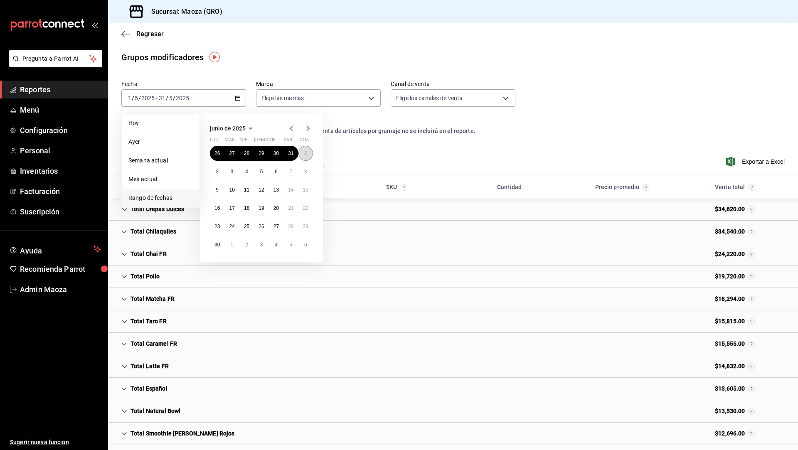
click at [308, 150] on button "1" at bounding box center [305, 153] width 15 height 15
click at [217, 246] on abbr "30" at bounding box center [216, 245] width 5 height 6
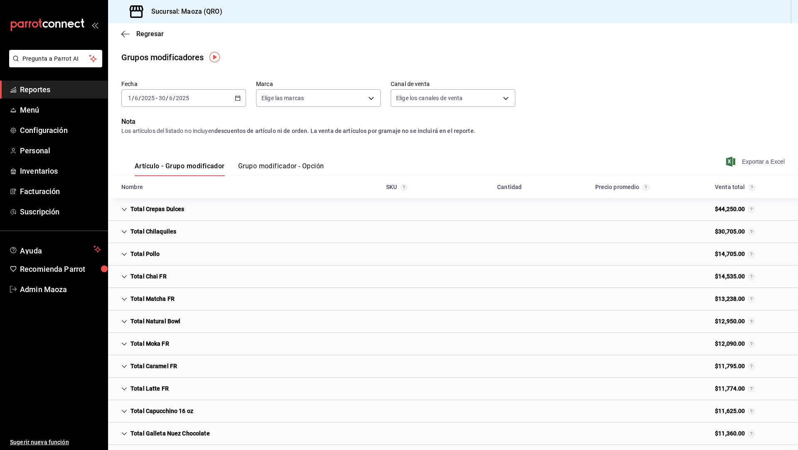
click at [761, 164] on span "Exportar a Excel" at bounding box center [756, 162] width 57 height 10
click at [232, 98] on div "[DATE] [DATE] - [DATE] [DATE]" at bounding box center [183, 97] width 125 height 17
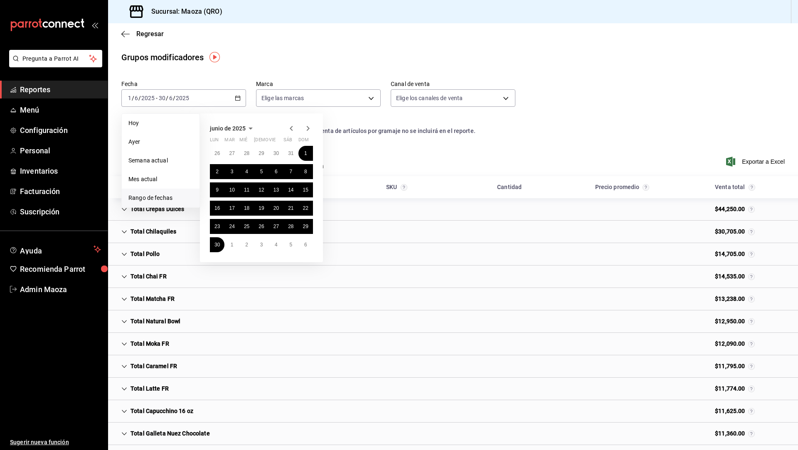
click at [306, 129] on icon "button" at bounding box center [308, 128] width 10 height 10
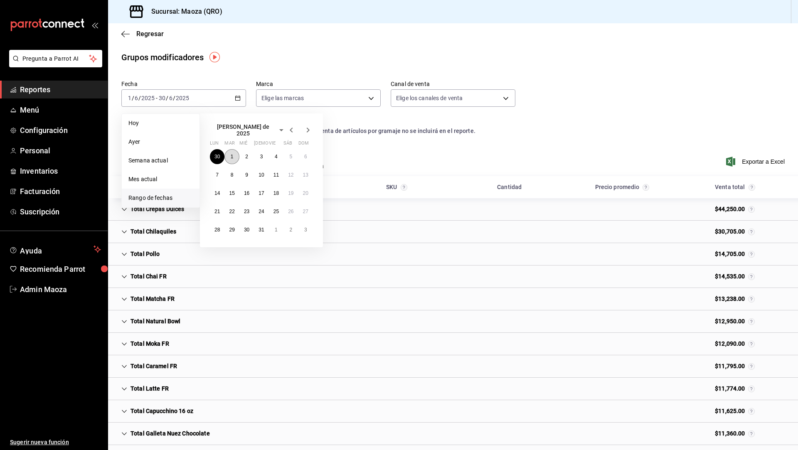
click at [233, 154] on abbr "1" at bounding box center [232, 157] width 3 height 6
click at [263, 227] on abbr "31" at bounding box center [261, 230] width 5 height 6
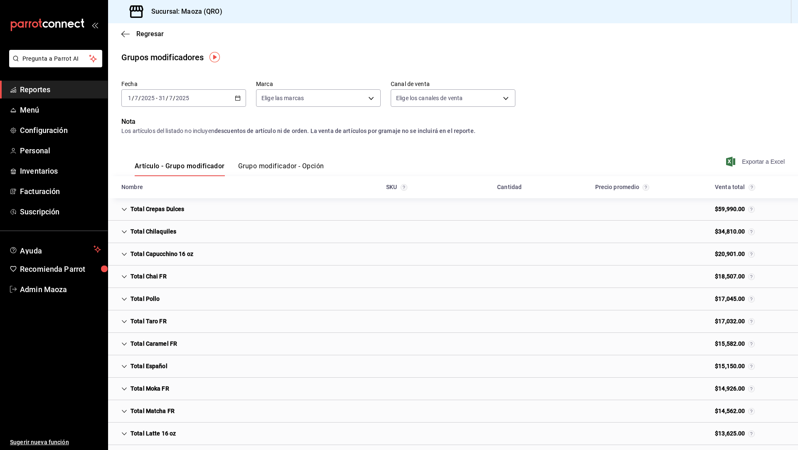
click at [767, 158] on span "Exportar a Excel" at bounding box center [756, 162] width 57 height 10
click at [227, 96] on div "[DATE] [DATE] - [DATE] [DATE]" at bounding box center [183, 97] width 125 height 17
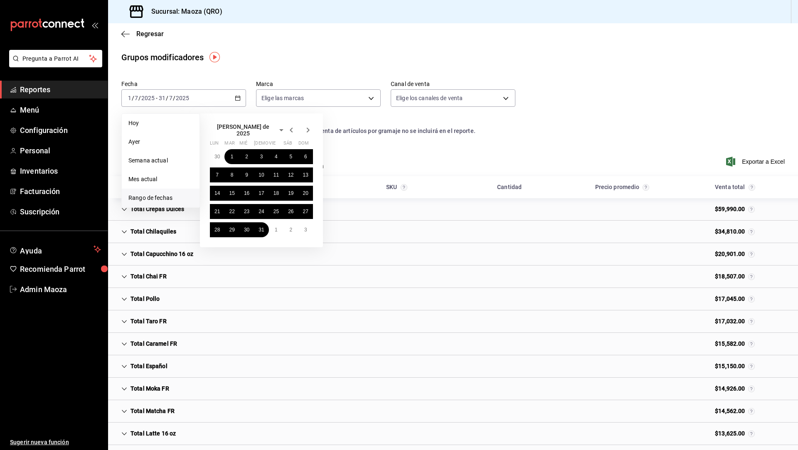
click at [242, 130] on span "[PERSON_NAME] de 2025" at bounding box center [243, 129] width 67 height 13
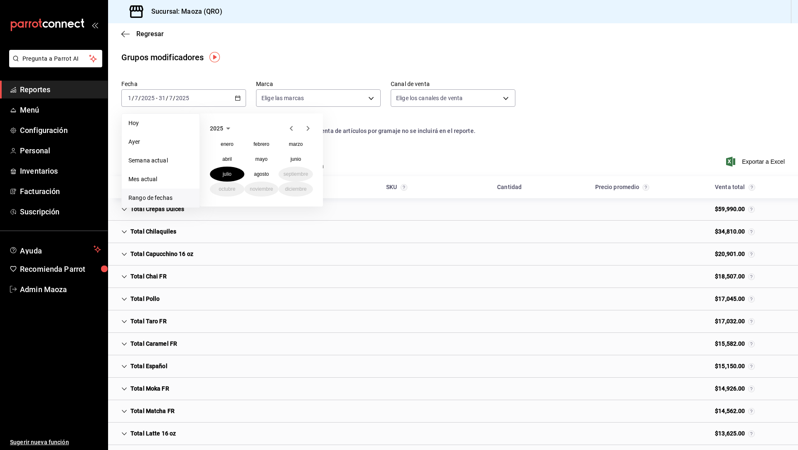
click at [229, 127] on icon "button" at bounding box center [228, 128] width 10 height 10
click at [296, 145] on button "2023" at bounding box center [295, 144] width 34 height 15
click at [263, 173] on abbr "agosto" at bounding box center [261, 174] width 15 height 6
click at [233, 192] on abbr "15" at bounding box center [231, 190] width 5 height 6
click at [263, 228] on abbr "31" at bounding box center [261, 227] width 5 height 6
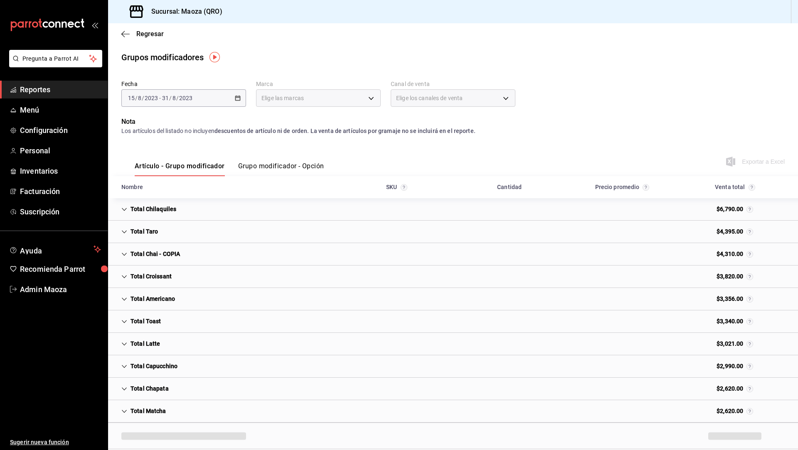
click at [263, 228] on div "Total Taro $4,395.00" at bounding box center [453, 232] width 690 height 22
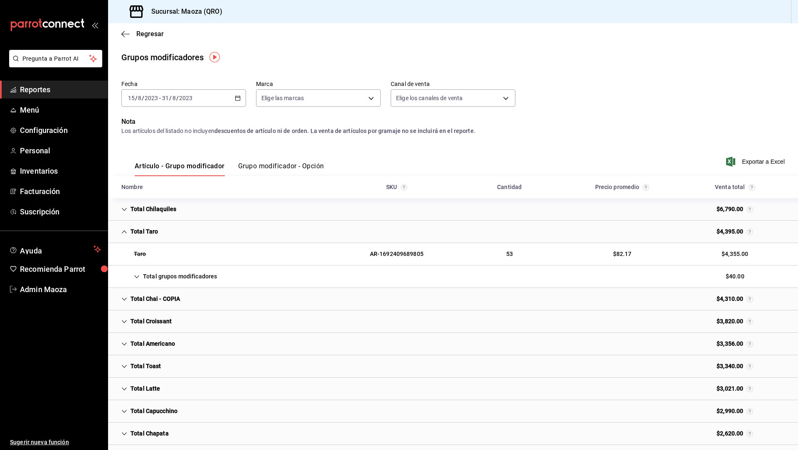
click at [274, 230] on div "Total Taro $4,395.00" at bounding box center [453, 232] width 690 height 22
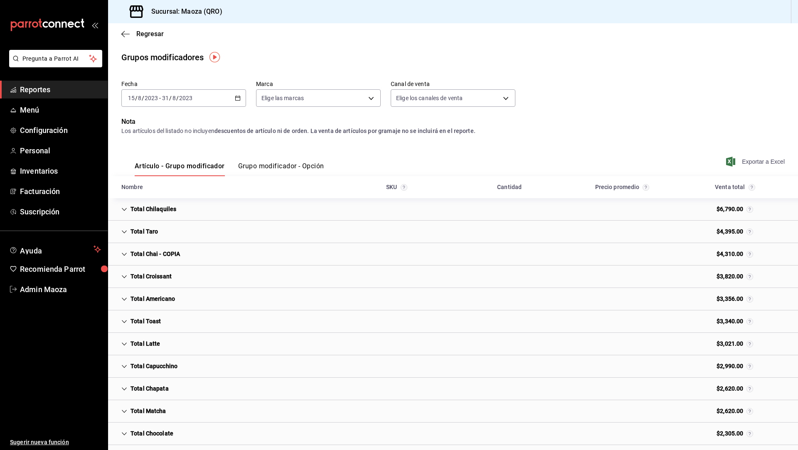
click at [772, 161] on span "Exportar a Excel" at bounding box center [756, 162] width 57 height 10
click at [229, 96] on div "[DATE] [DATE] - [DATE] [DATE]" at bounding box center [183, 97] width 125 height 17
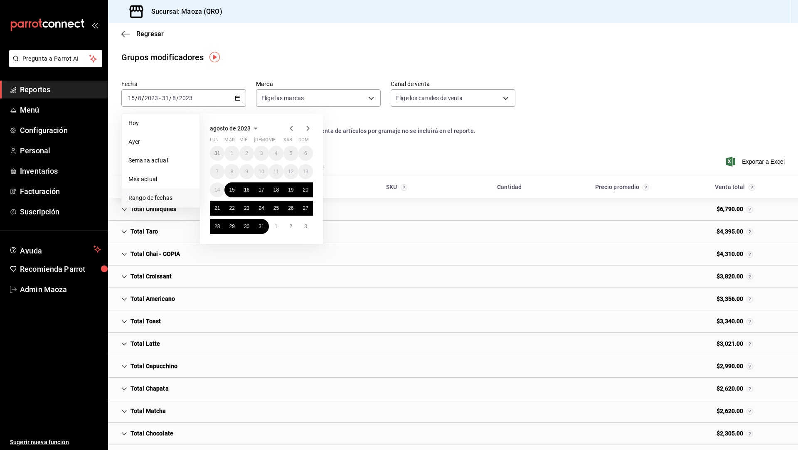
click at [309, 129] on icon "button" at bounding box center [308, 128] width 10 height 10
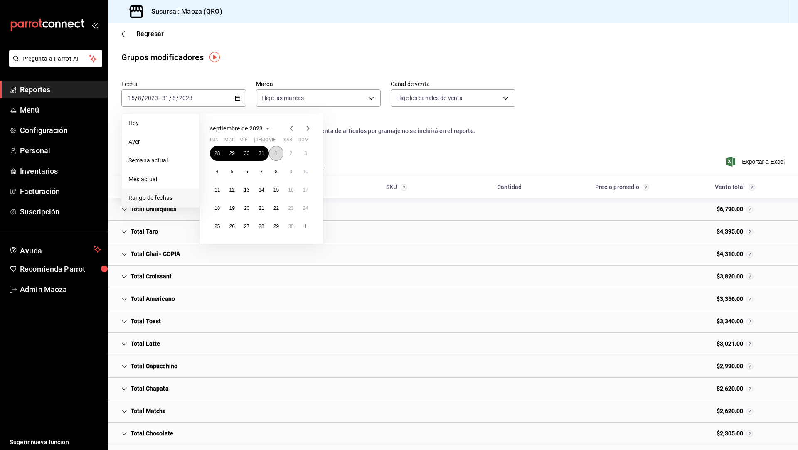
click at [276, 155] on abbr "1" at bounding box center [276, 153] width 3 height 6
click at [291, 225] on abbr "30" at bounding box center [290, 227] width 5 height 6
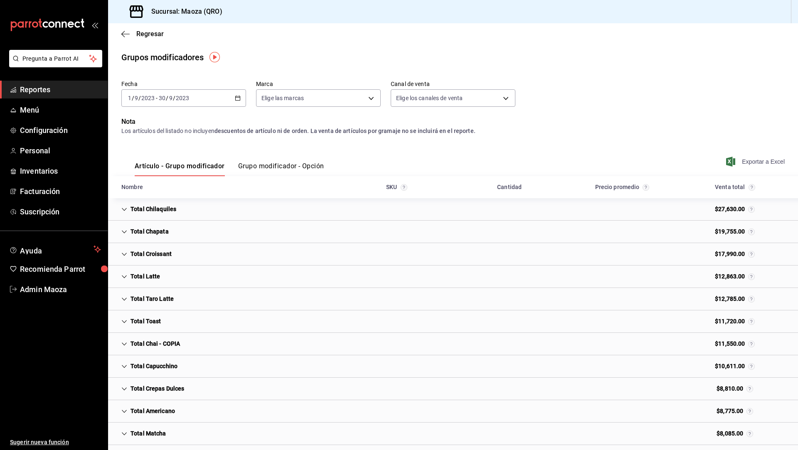
click at [757, 161] on span "Exportar a Excel" at bounding box center [756, 162] width 57 height 10
click at [220, 93] on div "[DATE] [DATE] - [DATE] [DATE]" at bounding box center [183, 97] width 125 height 17
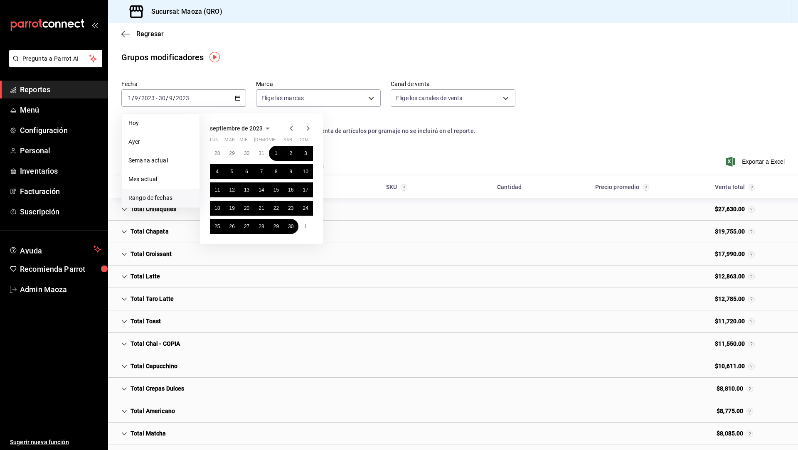
click at [309, 130] on icon "button" at bounding box center [308, 128] width 10 height 10
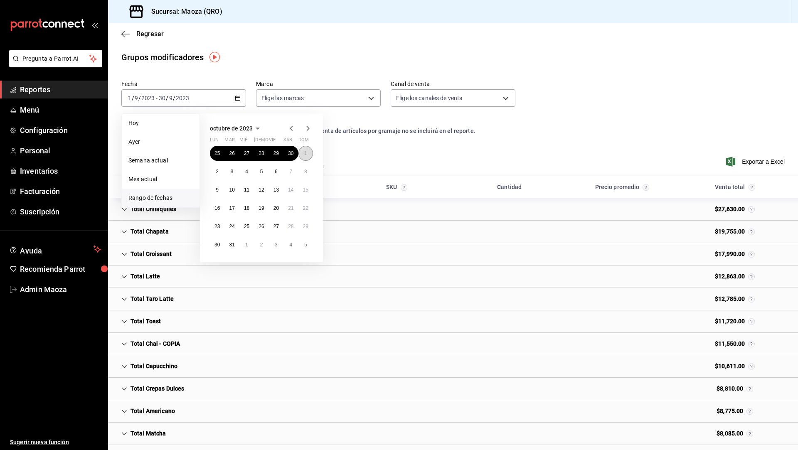
click at [305, 149] on button "1" at bounding box center [305, 153] width 15 height 15
click at [232, 246] on abbr "31" at bounding box center [231, 245] width 5 height 6
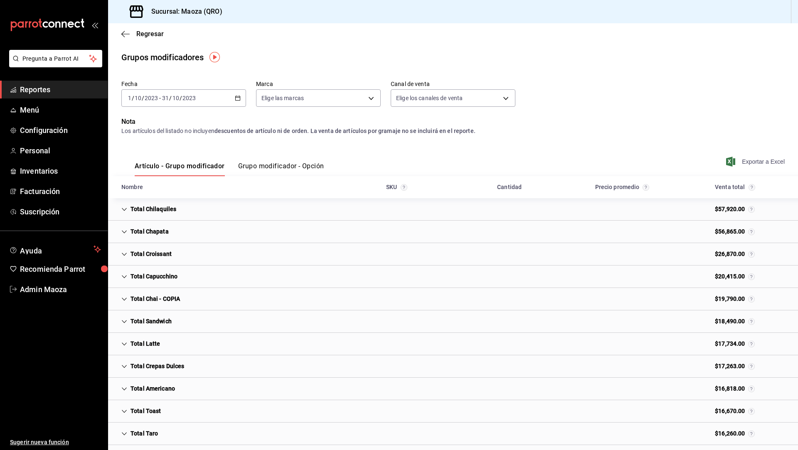
click at [773, 159] on span "Exportar a Excel" at bounding box center [756, 162] width 57 height 10
click at [233, 99] on div "[DATE] [DATE] - [DATE] [DATE]" at bounding box center [183, 97] width 125 height 17
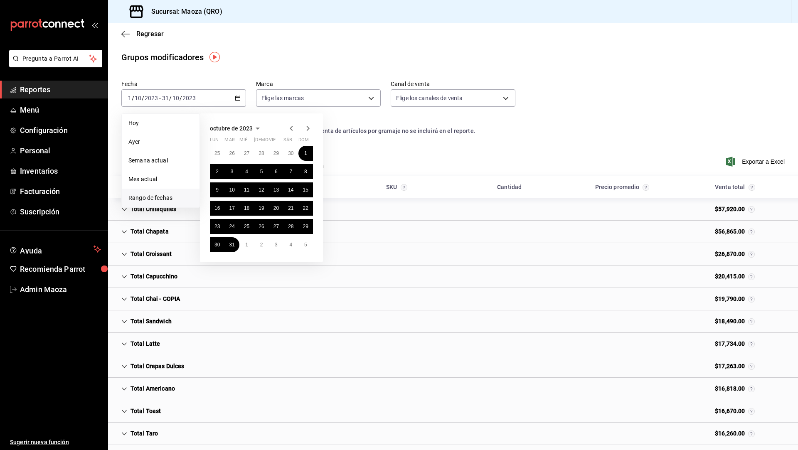
click at [308, 127] on icon "button" at bounding box center [308, 128] width 10 height 10
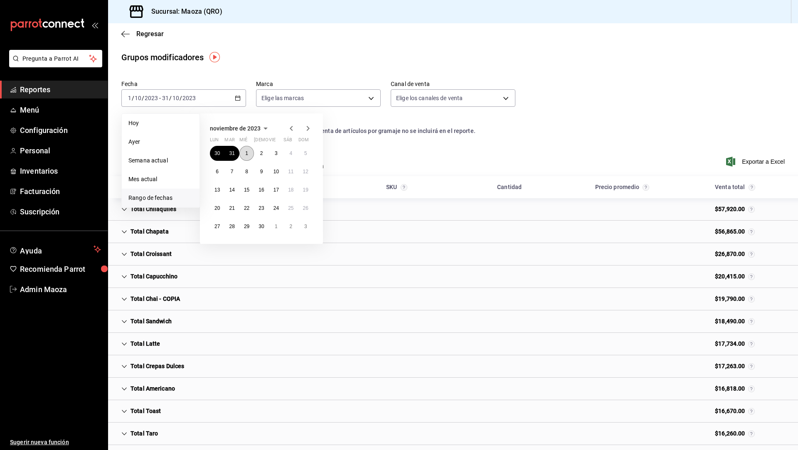
click at [245, 150] on button "1" at bounding box center [246, 153] width 15 height 15
click at [266, 229] on button "30" at bounding box center [261, 226] width 15 height 15
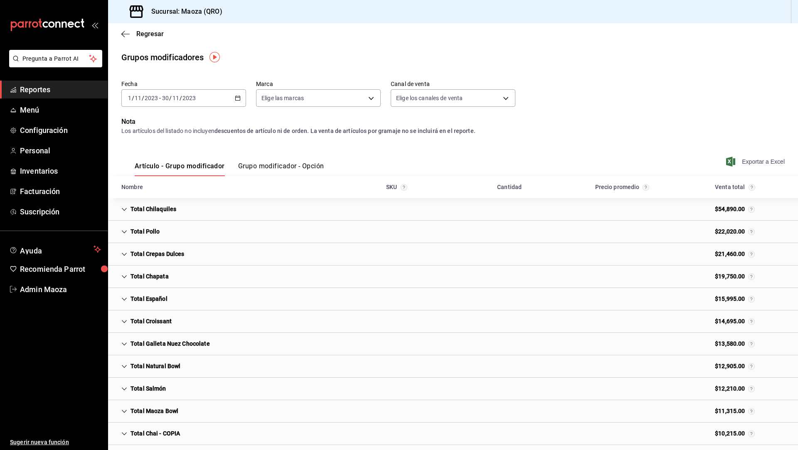
click at [759, 159] on span "Exportar a Excel" at bounding box center [756, 162] width 57 height 10
click at [234, 96] on div "[DATE] [DATE] - [DATE] [DATE]" at bounding box center [183, 97] width 125 height 17
click at [235, 96] on icon "button" at bounding box center [238, 98] width 6 height 6
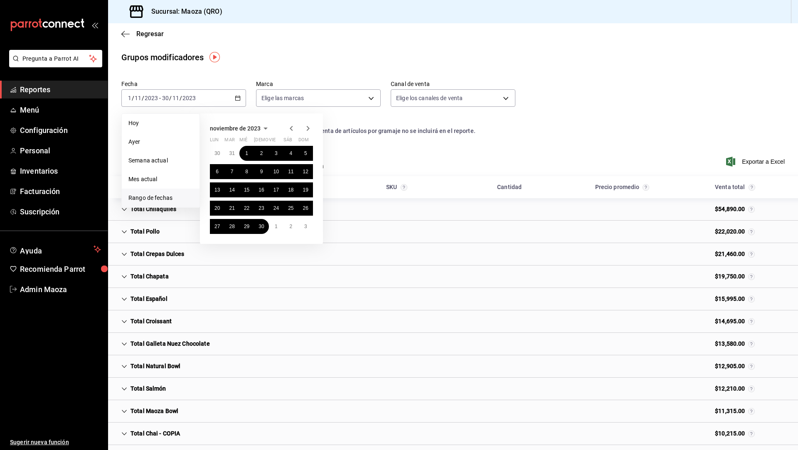
click at [309, 128] on icon "button" at bounding box center [308, 128] width 3 height 5
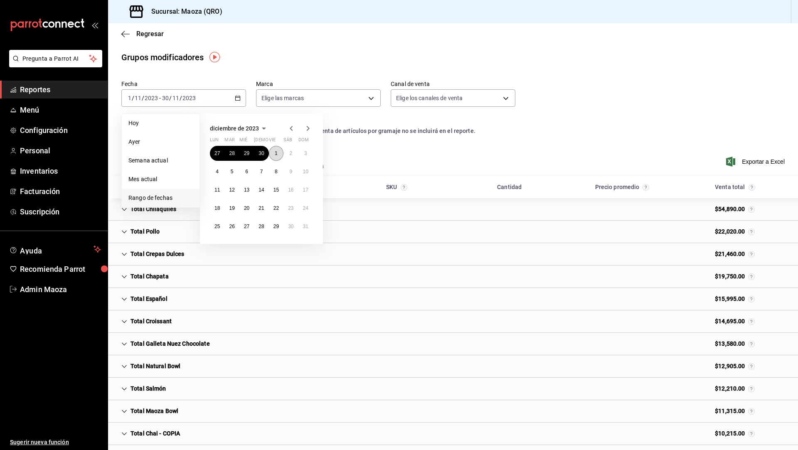
click at [277, 154] on abbr "1" at bounding box center [276, 153] width 3 height 6
click at [303, 229] on button "31" at bounding box center [305, 226] width 15 height 15
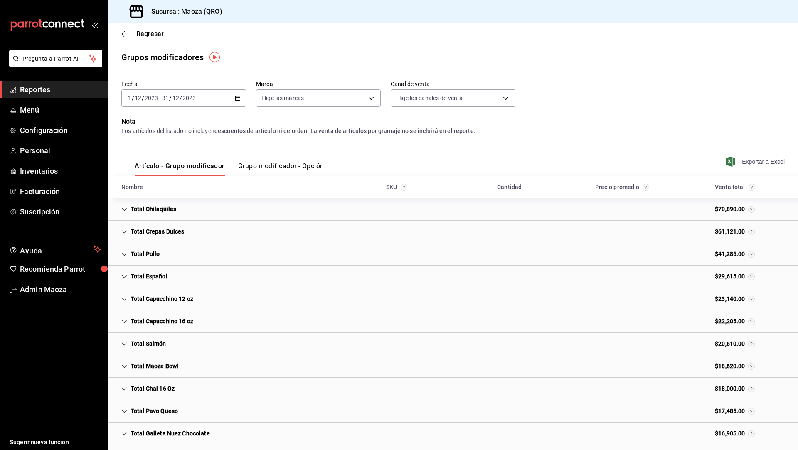
click at [766, 163] on span "Exportar a Excel" at bounding box center [756, 162] width 57 height 10
click at [136, 205] on div "Total Chilaquiles" at bounding box center [149, 209] width 68 height 15
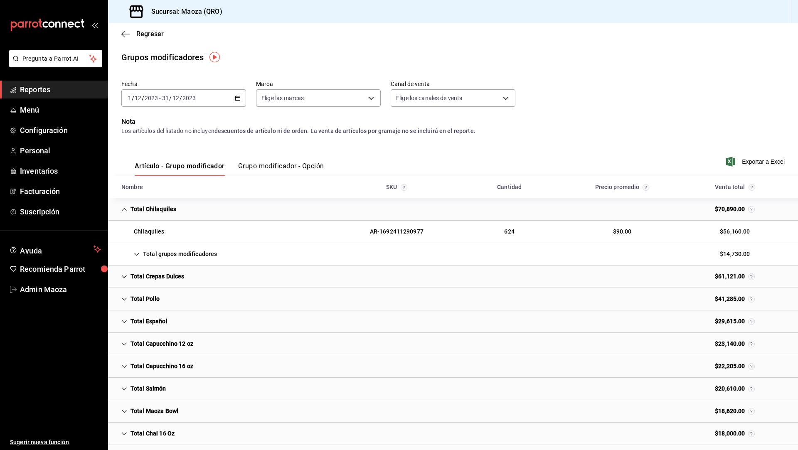
click at [140, 249] on div "Total grupos modificadores" at bounding box center [169, 253] width 109 height 15
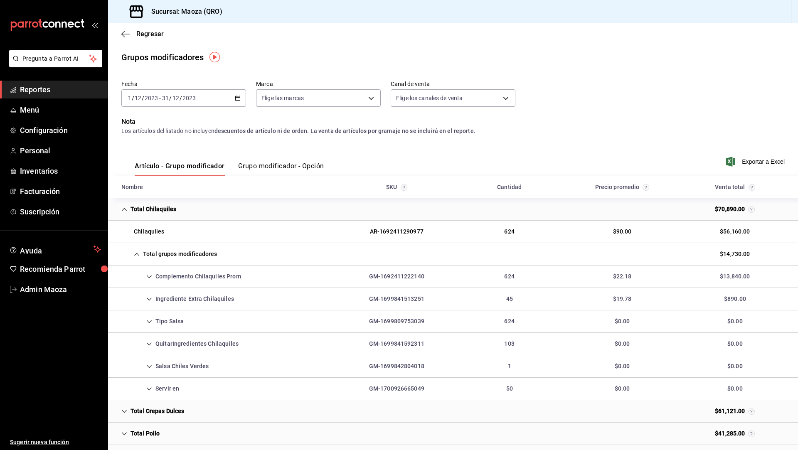
click at [149, 322] on icon "Cell" at bounding box center [149, 322] width 6 height 6
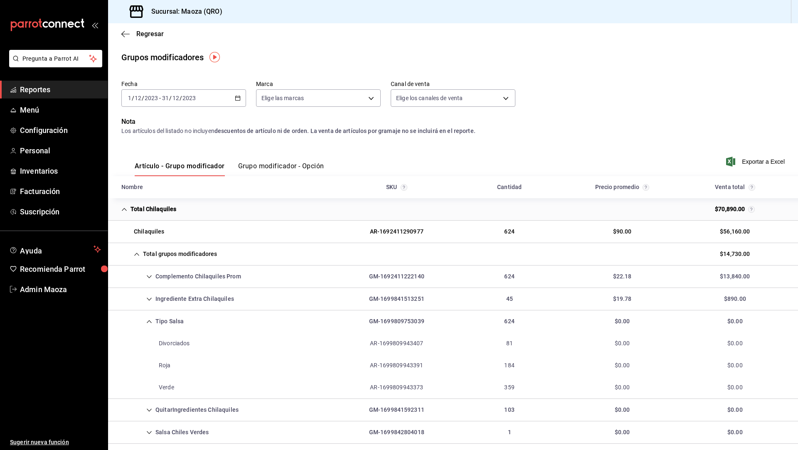
click at [126, 209] on icon "Cell" at bounding box center [124, 210] width 6 height 6
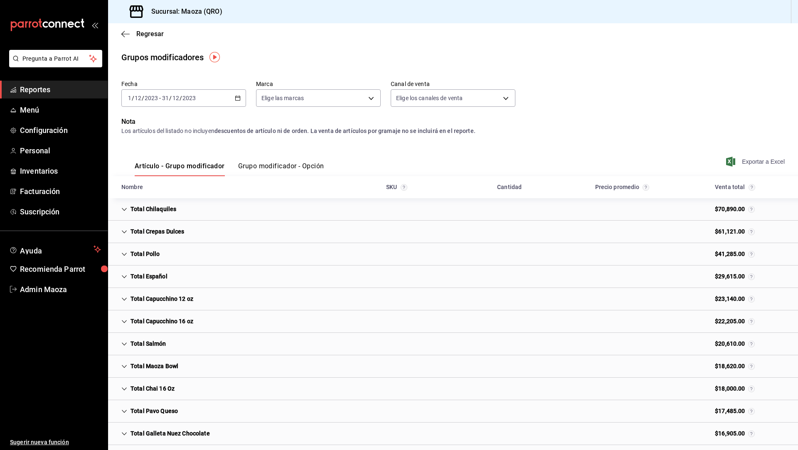
click at [766, 159] on span "Exportar a Excel" at bounding box center [756, 162] width 57 height 10
click at [133, 37] on span "Regresar" at bounding box center [142, 34] width 42 height 8
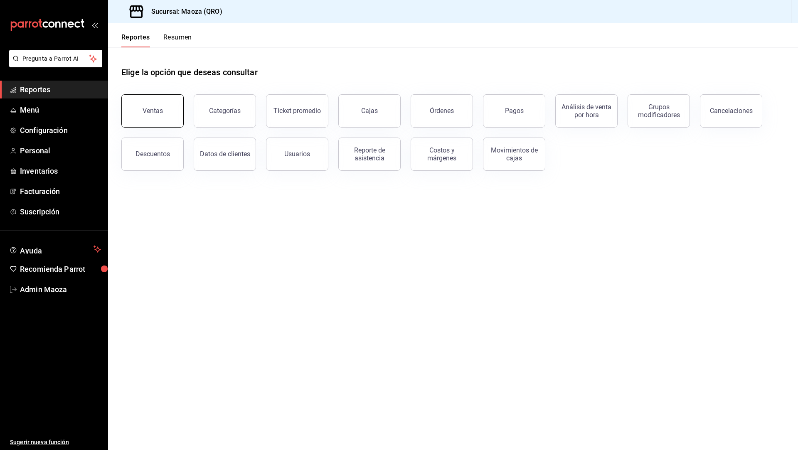
click at [147, 113] on div "Ventas" at bounding box center [153, 111] width 20 height 8
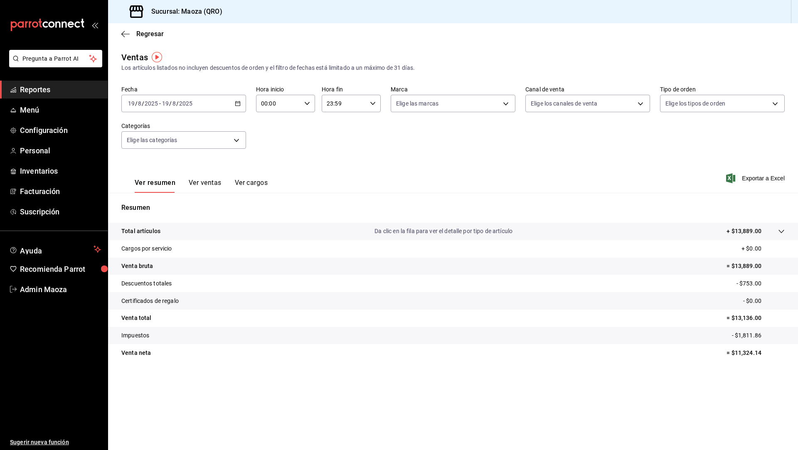
click at [237, 103] on icon "button" at bounding box center [238, 104] width 6 height 6
click at [160, 199] on span "Rango de fechas" at bounding box center [160, 203] width 64 height 9
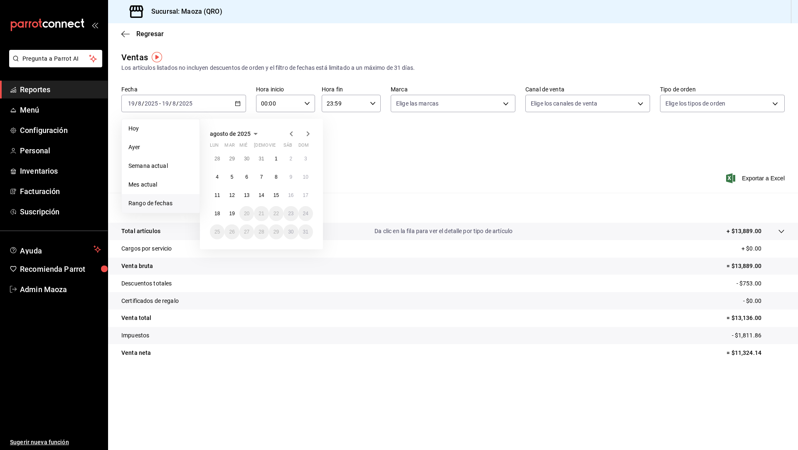
click at [247, 131] on span "agosto de 2025" at bounding box center [230, 134] width 41 height 7
click at [219, 133] on span "2025" at bounding box center [216, 134] width 13 height 7
click at [297, 145] on button "2023" at bounding box center [295, 149] width 34 height 15
click at [227, 145] on button "enero" at bounding box center [227, 149] width 34 height 15
click at [249, 133] on icon "button" at bounding box center [253, 134] width 10 height 10
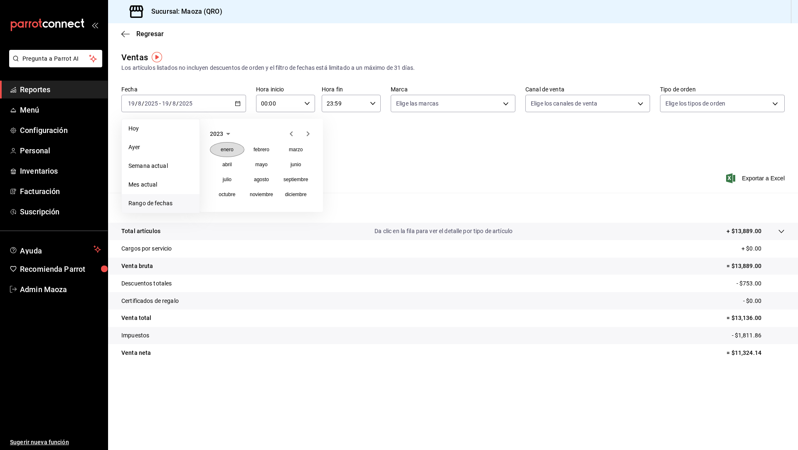
click at [230, 150] on abbr "enero" at bounding box center [227, 150] width 13 height 6
click at [307, 135] on icon "button" at bounding box center [308, 133] width 3 height 5
click at [290, 135] on icon "button" at bounding box center [291, 134] width 10 height 10
click at [306, 158] on abbr "1" at bounding box center [305, 159] width 3 height 6
click at [308, 133] on icon "button" at bounding box center [308, 133] width 3 height 5
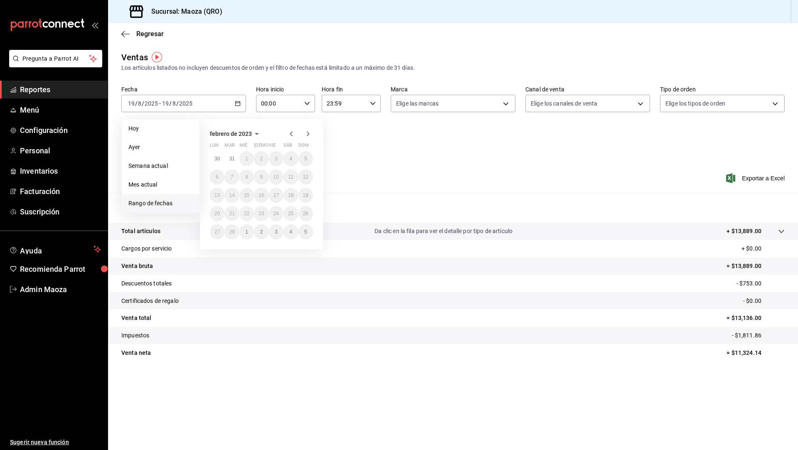
click at [290, 129] on icon "button" at bounding box center [291, 134] width 10 height 10
click at [368, 170] on div "Ver resumen Ver ventas Ver cargos Exportar a Excel" at bounding box center [453, 176] width 690 height 34
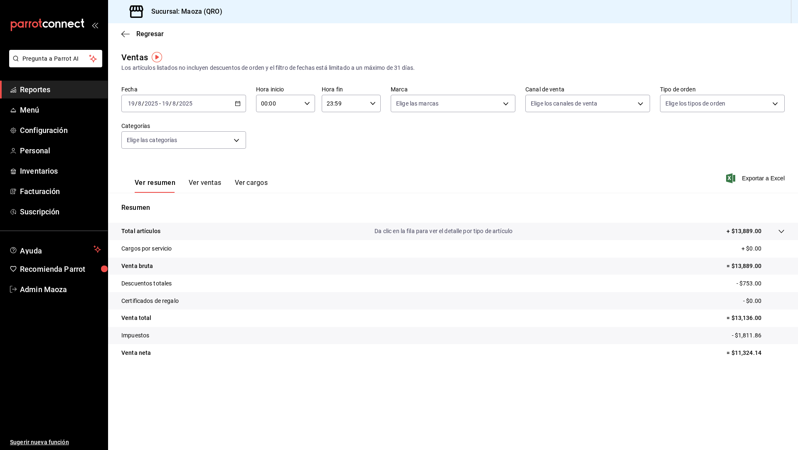
click at [222, 105] on div "[DATE] [DATE] - [DATE] [DATE]" at bounding box center [183, 103] width 125 height 17
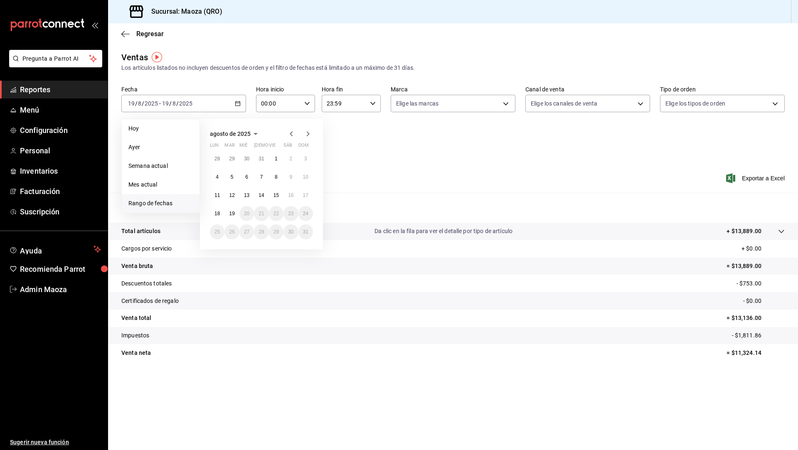
click at [233, 135] on span "agosto de 2025" at bounding box center [230, 134] width 41 height 7
click at [227, 136] on icon "button" at bounding box center [228, 134] width 10 height 10
click at [298, 152] on button "2023" at bounding box center [295, 149] width 34 height 15
click at [225, 150] on abbr "enero" at bounding box center [227, 150] width 13 height 6
click at [304, 162] on button "1" at bounding box center [305, 158] width 15 height 15
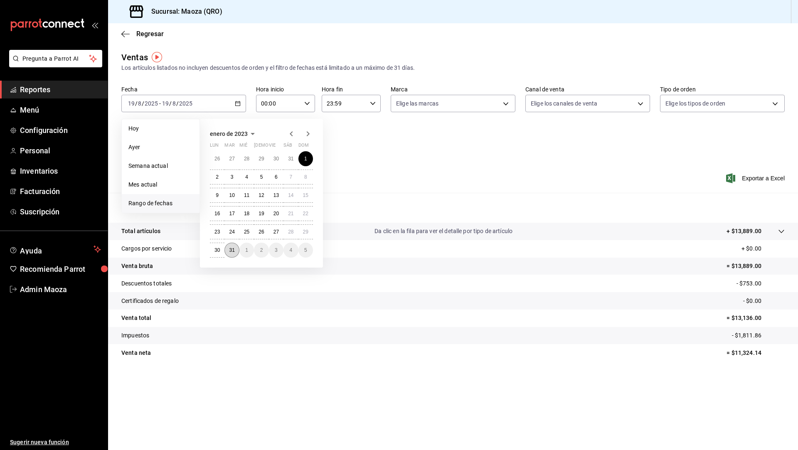
click at [235, 252] on button "31" at bounding box center [231, 250] width 15 height 15
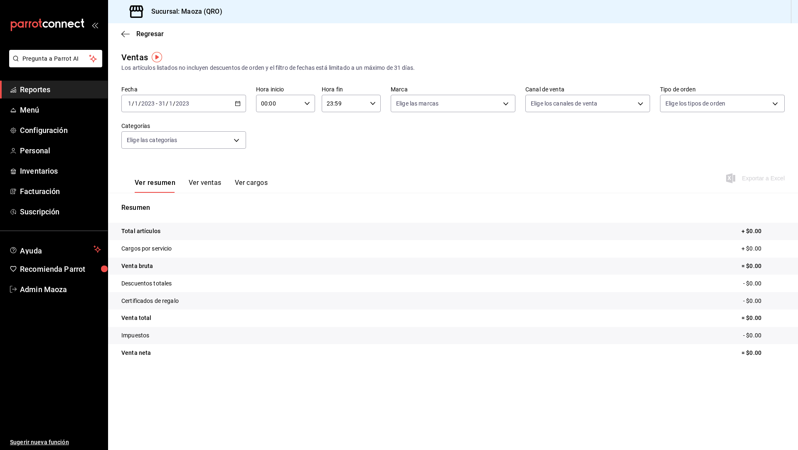
click at [228, 106] on div "[DATE] [DATE] - [DATE] [DATE]" at bounding box center [183, 103] width 125 height 17
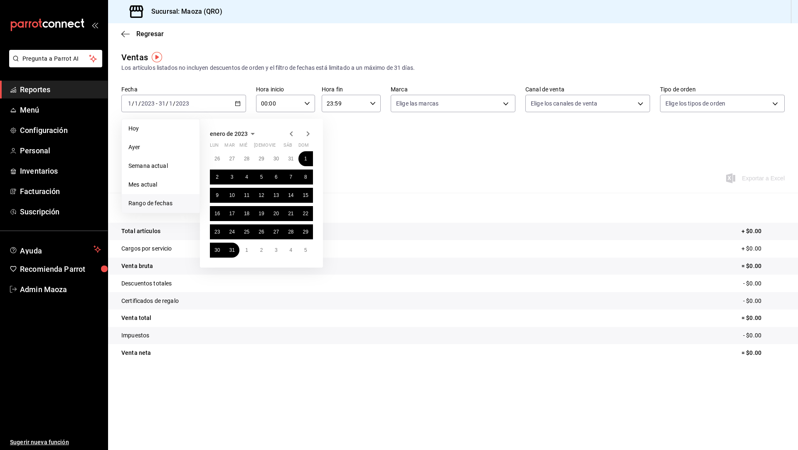
click at [208, 130] on div "enero de 2023 lun mar [PERSON_NAME] vie sáb dom 26 27 28 29 30 31 1 2 3 4 5 6 7…" at bounding box center [261, 193] width 123 height 149
click at [217, 132] on span "enero de 2023" at bounding box center [229, 134] width 38 height 7
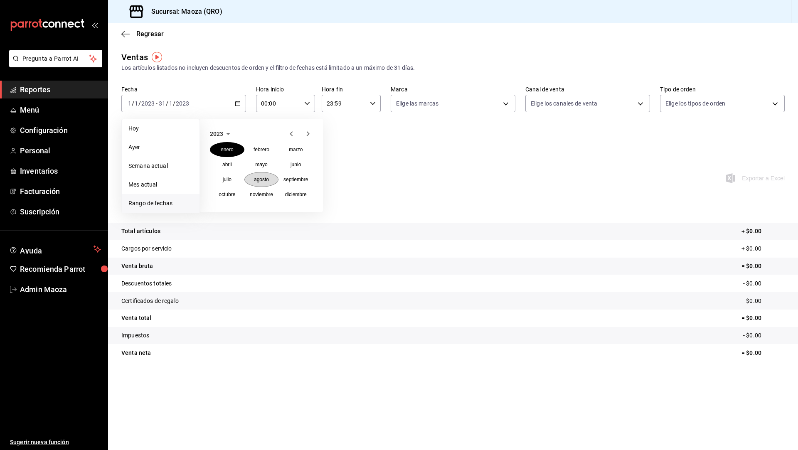
click at [261, 183] on button "agosto" at bounding box center [261, 179] width 34 height 15
click at [236, 158] on button "1" at bounding box center [231, 158] width 15 height 15
click at [261, 233] on abbr "31" at bounding box center [261, 232] width 5 height 6
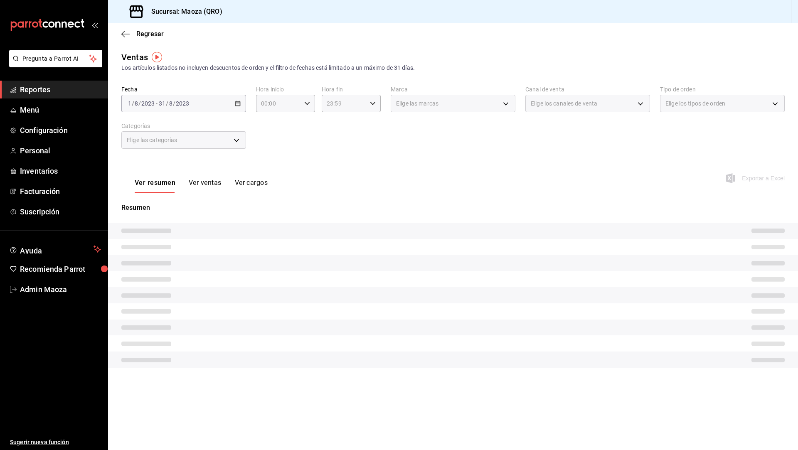
click at [203, 182] on button "Ver ventas" at bounding box center [205, 186] width 33 height 14
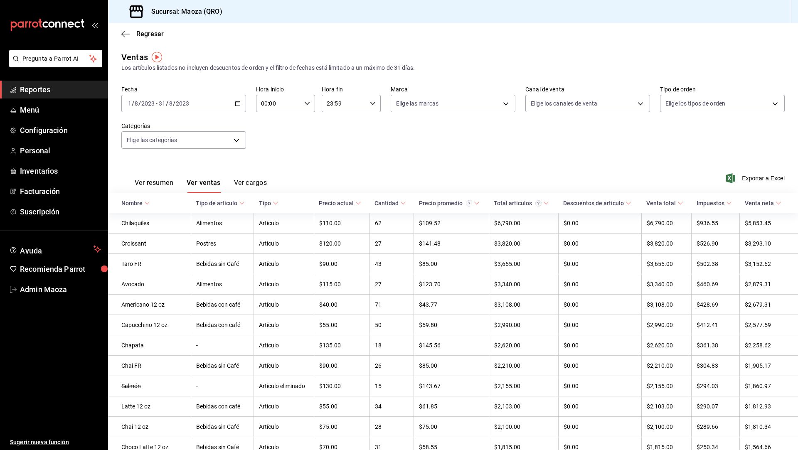
click at [256, 180] on button "Ver cargos" at bounding box center [250, 186] width 33 height 14
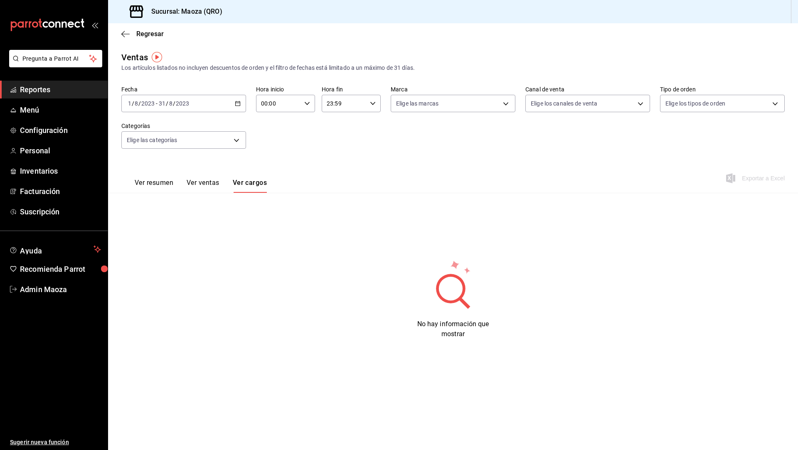
click at [198, 185] on button "Ver ventas" at bounding box center [203, 186] width 33 height 14
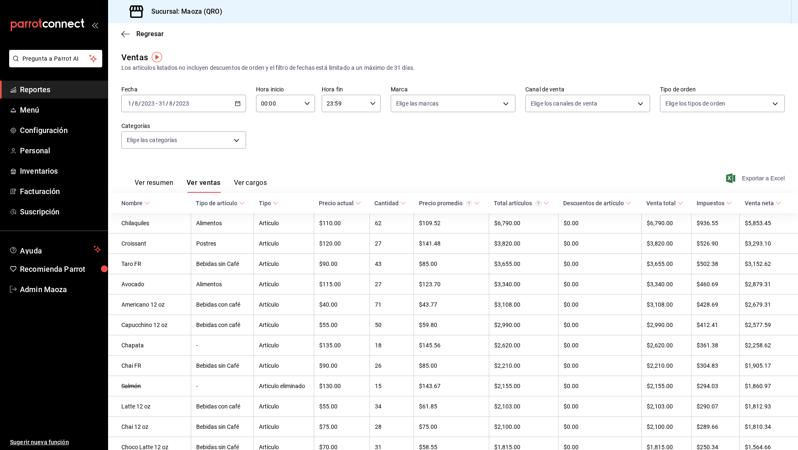
click at [756, 177] on span "Exportar a Excel" at bounding box center [756, 178] width 57 height 10
click at [762, 179] on span "Exportar a Excel" at bounding box center [756, 178] width 57 height 10
click at [227, 97] on div "[DATE] [DATE] - [DATE] [DATE]" at bounding box center [183, 103] width 125 height 17
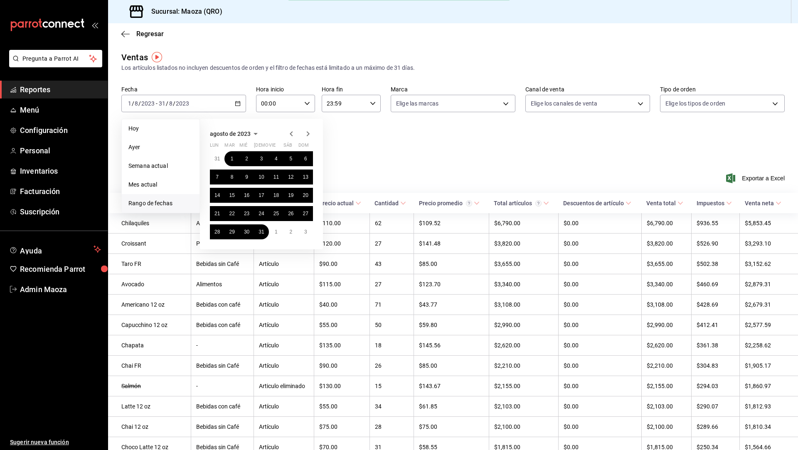
click at [306, 134] on icon "button" at bounding box center [308, 134] width 10 height 10
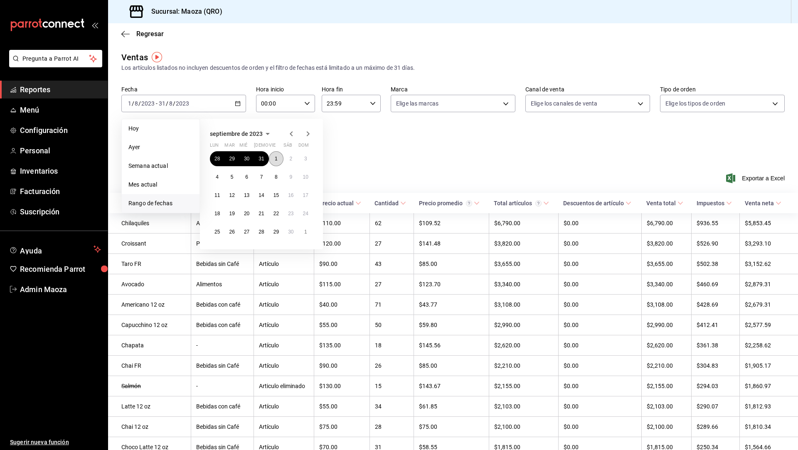
click at [278, 156] on button "1" at bounding box center [276, 158] width 15 height 15
click at [294, 231] on button "30" at bounding box center [290, 231] width 15 height 15
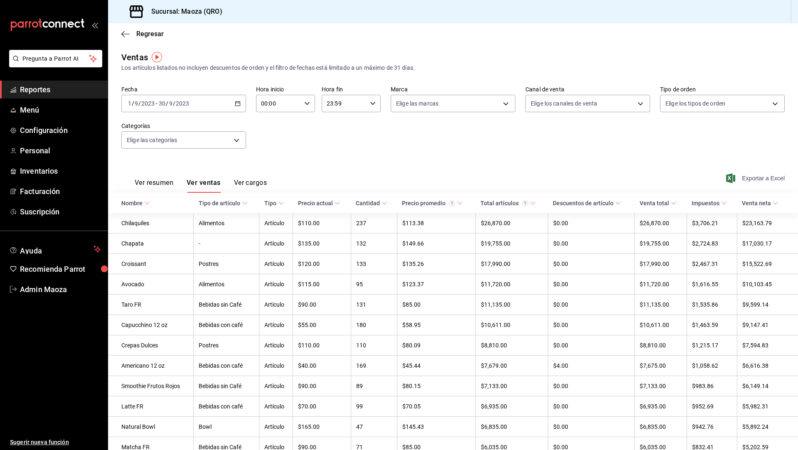
click at [758, 177] on span "Exportar a Excel" at bounding box center [756, 178] width 57 height 10
click at [236, 102] on icon "button" at bounding box center [238, 104] width 6 height 6
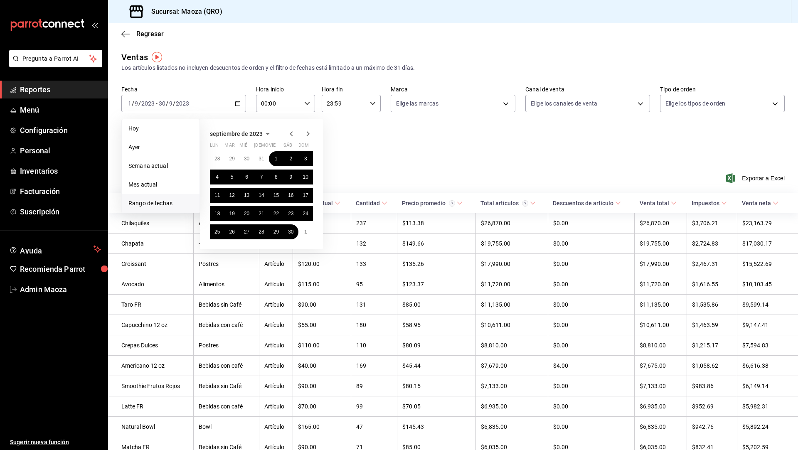
click at [308, 136] on icon "button" at bounding box center [308, 134] width 10 height 10
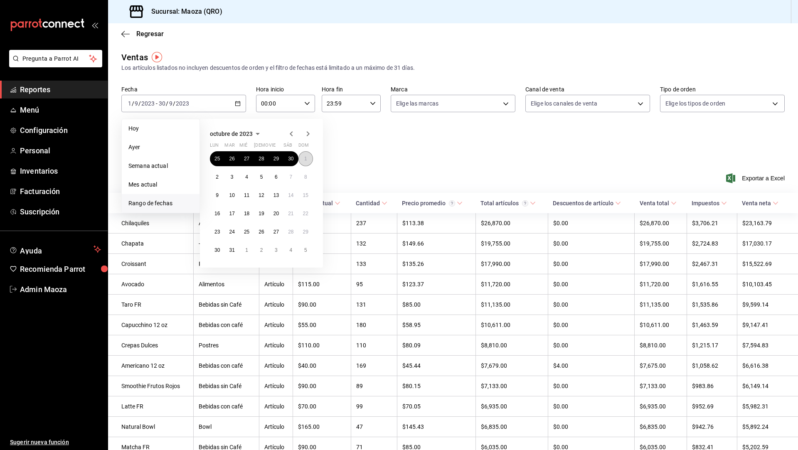
click at [306, 159] on abbr "1" at bounding box center [305, 159] width 3 height 6
click at [231, 249] on abbr "31" at bounding box center [231, 250] width 5 height 6
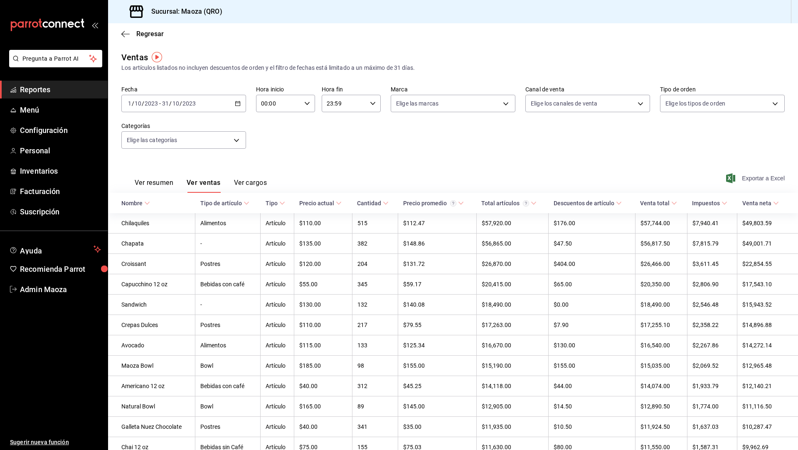
click at [774, 178] on span "Exportar a Excel" at bounding box center [756, 178] width 57 height 10
click at [233, 101] on div "[DATE] [DATE] - [DATE] [DATE]" at bounding box center [183, 103] width 125 height 17
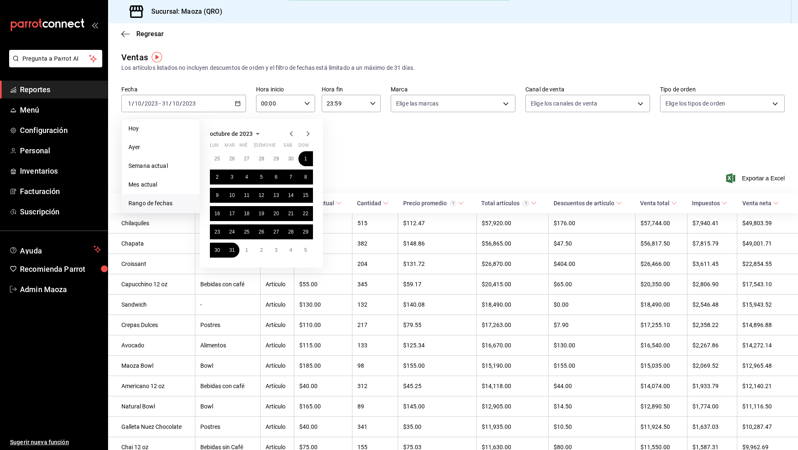
click at [309, 134] on icon "button" at bounding box center [308, 134] width 10 height 10
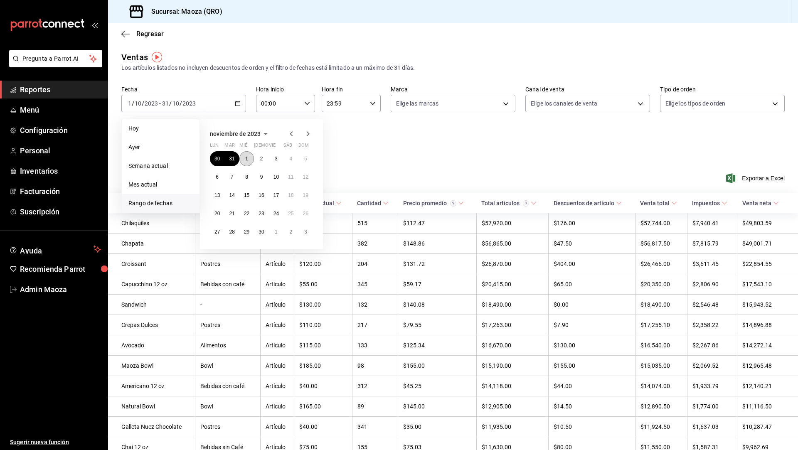
click at [245, 160] on button "1" at bounding box center [246, 158] width 15 height 15
click at [261, 235] on button "30" at bounding box center [261, 231] width 15 height 15
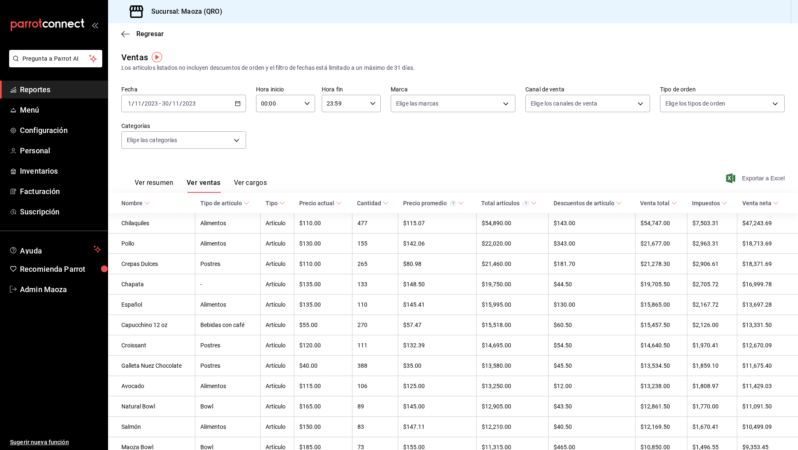
click at [746, 175] on span "Exportar a Excel" at bounding box center [756, 178] width 57 height 10
click at [234, 106] on div "[DATE] [DATE] - [DATE] [DATE]" at bounding box center [183, 103] width 125 height 17
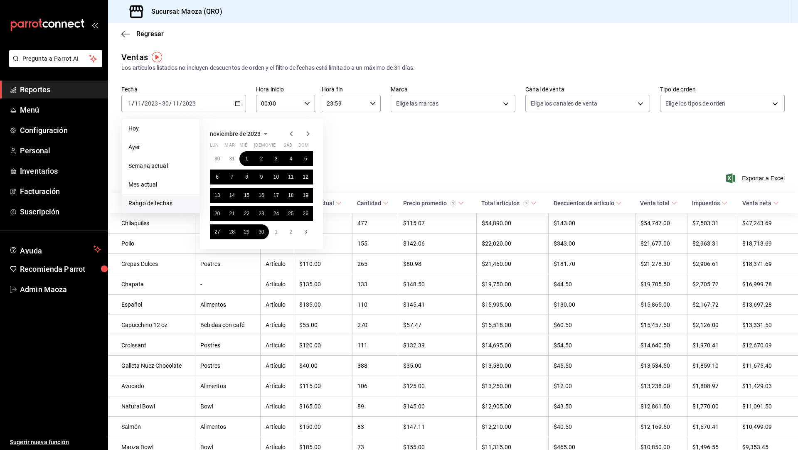
click at [309, 133] on icon "button" at bounding box center [308, 134] width 10 height 10
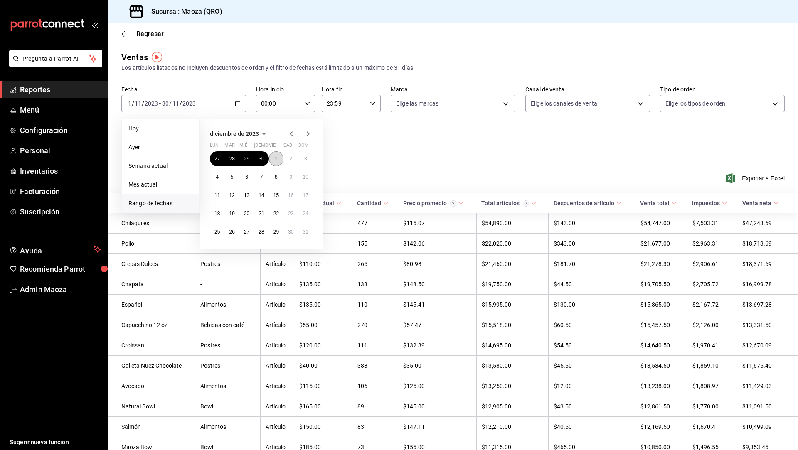
click at [276, 156] on abbr "1" at bounding box center [276, 159] width 3 height 6
click at [310, 229] on button "31" at bounding box center [305, 231] width 15 height 15
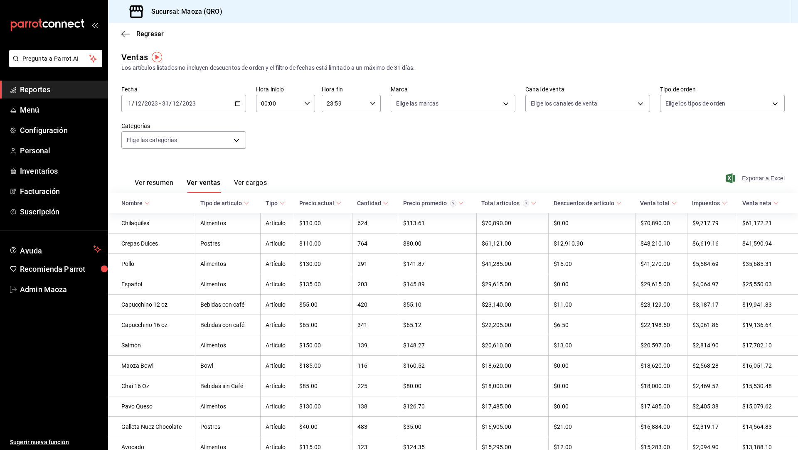
click at [769, 177] on span "Exportar a Excel" at bounding box center [756, 178] width 57 height 10
click at [225, 104] on div "[DATE] [DATE] - [DATE] [DATE]" at bounding box center [183, 103] width 125 height 17
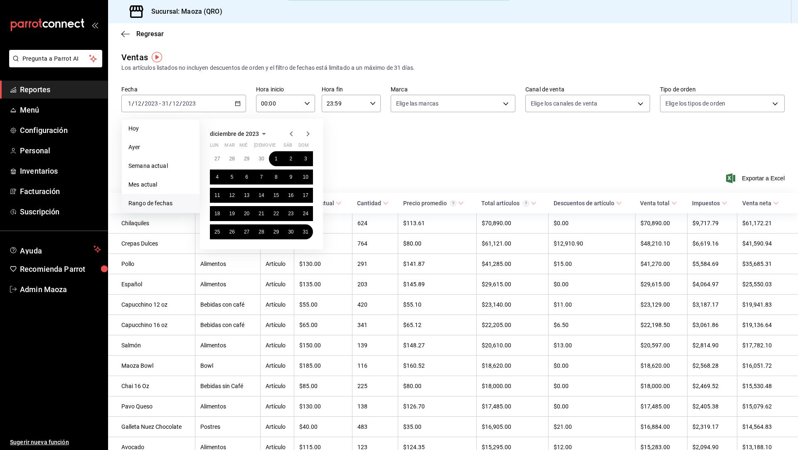
click at [308, 136] on icon "button" at bounding box center [308, 134] width 10 height 10
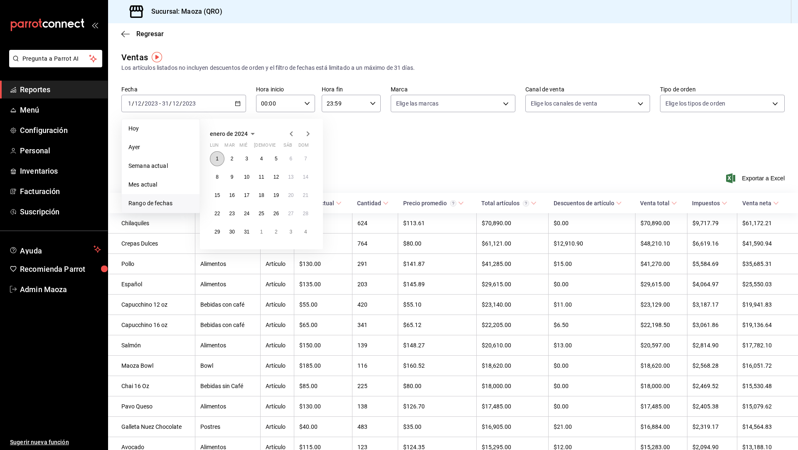
click at [218, 161] on abbr "1" at bounding box center [217, 159] width 3 height 6
click at [249, 231] on abbr "31" at bounding box center [246, 232] width 5 height 6
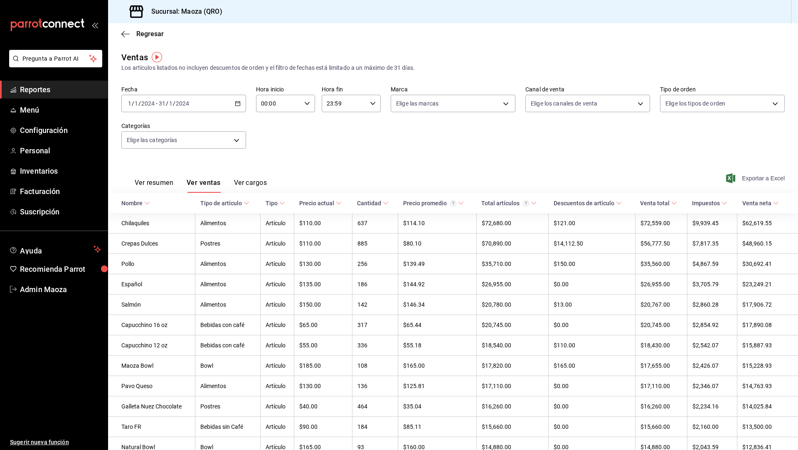
click at [764, 177] on span "Exportar a Excel" at bounding box center [756, 178] width 57 height 10
click at [243, 107] on div "[DATE] [DATE] - [DATE] [DATE]" at bounding box center [183, 103] width 125 height 17
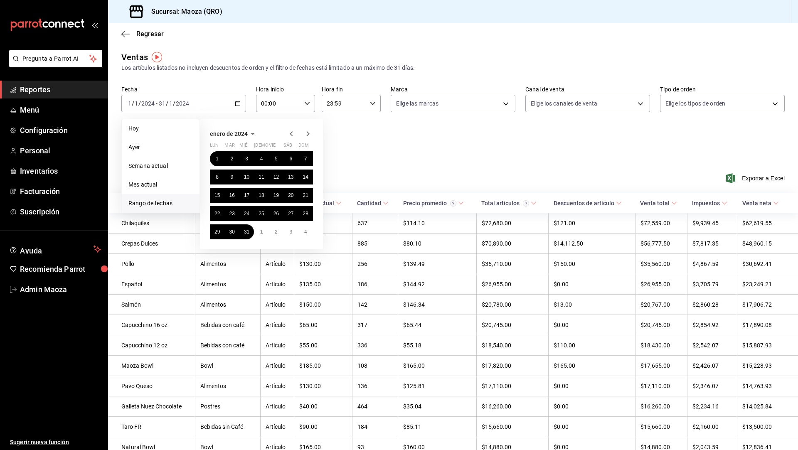
click at [306, 135] on icon "button" at bounding box center [308, 134] width 10 height 10
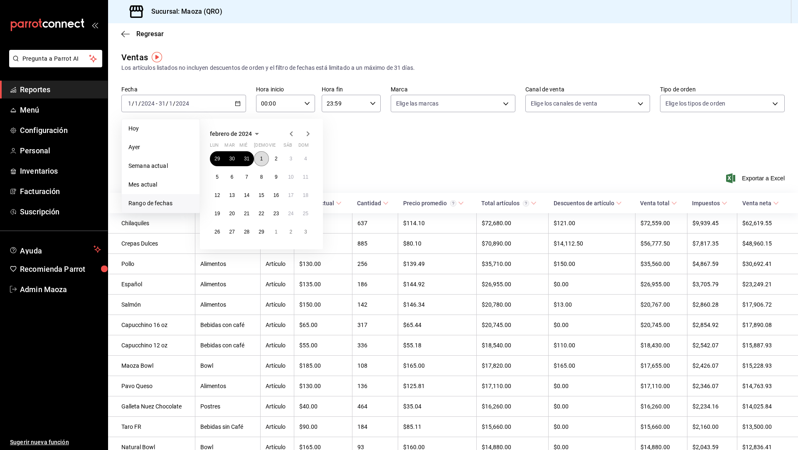
click at [260, 156] on abbr "1" at bounding box center [261, 159] width 3 height 6
click at [261, 232] on abbr "29" at bounding box center [261, 232] width 5 height 6
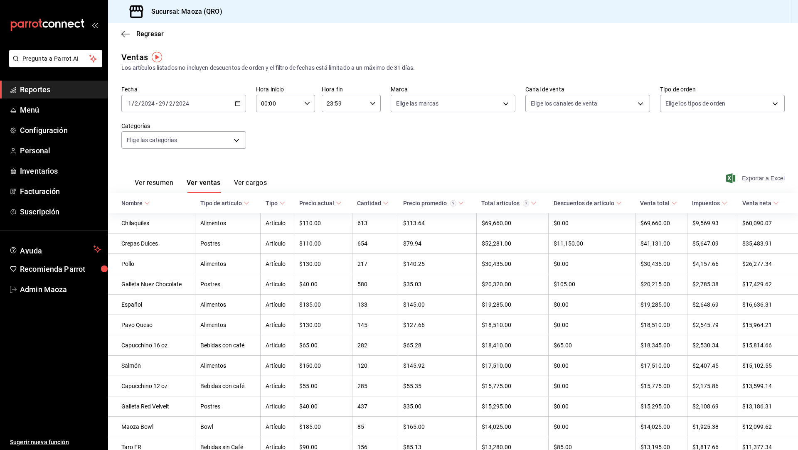
click at [759, 178] on span "Exportar a Excel" at bounding box center [756, 178] width 57 height 10
click at [237, 102] on icon "button" at bounding box center [238, 104] width 6 height 6
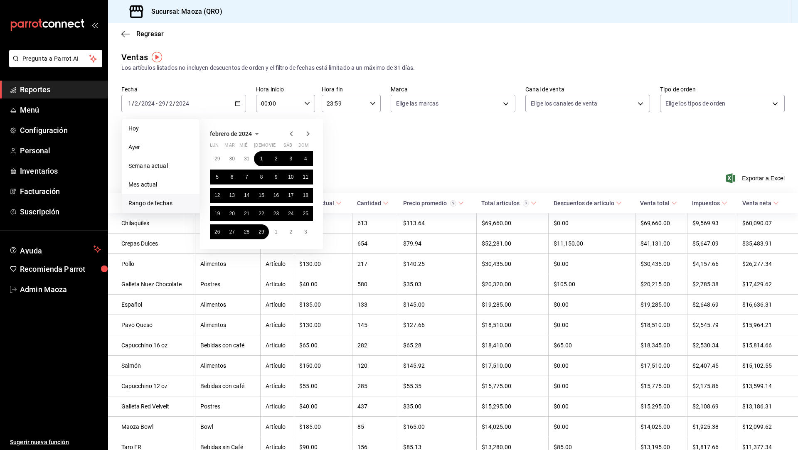
click at [309, 133] on icon "button" at bounding box center [308, 133] width 3 height 5
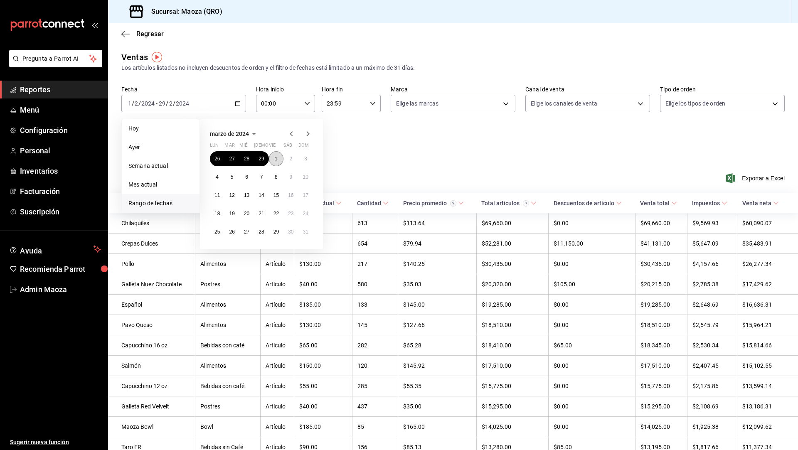
click at [277, 157] on abbr "1" at bounding box center [276, 159] width 3 height 6
click at [307, 232] on abbr "31" at bounding box center [305, 232] width 5 height 6
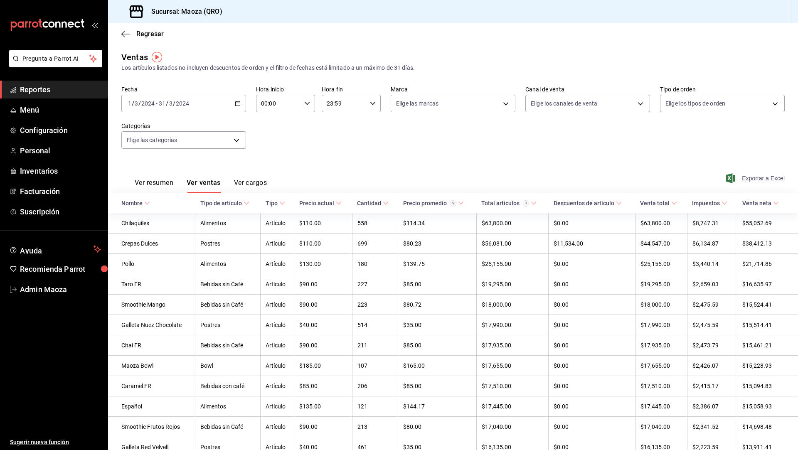
click at [769, 179] on span "Exportar a Excel" at bounding box center [756, 178] width 57 height 10
click at [232, 111] on div "[DATE] [DATE] - [DATE] [DATE]" at bounding box center [183, 103] width 125 height 17
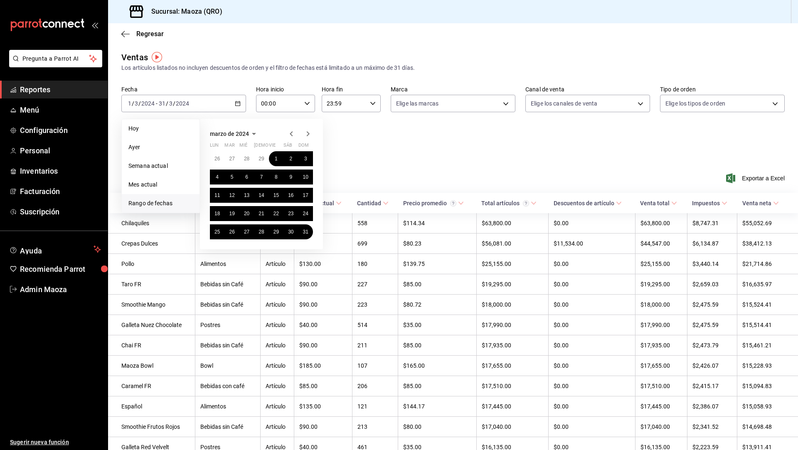
click at [308, 133] on icon "button" at bounding box center [308, 133] width 3 height 5
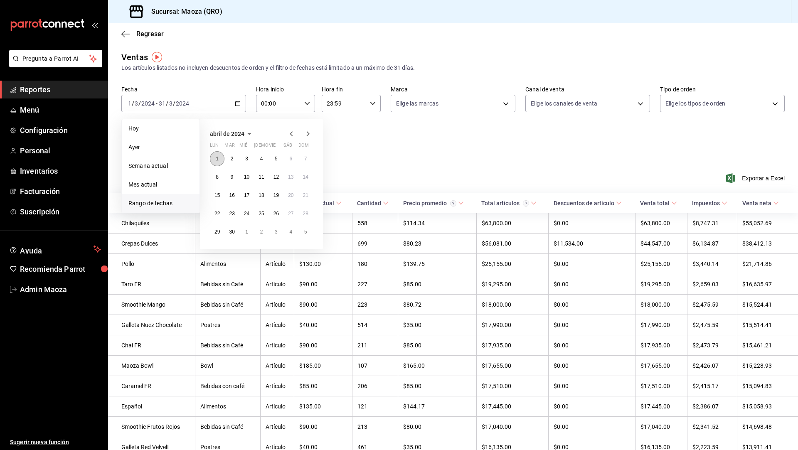
click at [219, 160] on button "1" at bounding box center [217, 158] width 15 height 15
click at [233, 233] on abbr "30" at bounding box center [231, 232] width 5 height 6
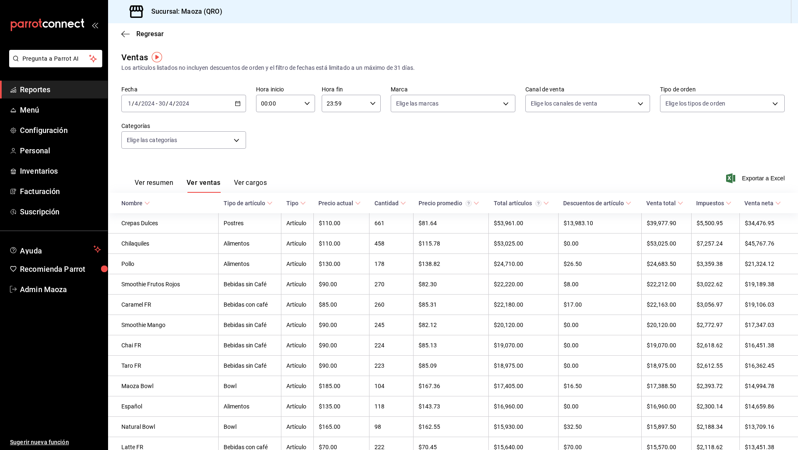
click at [757, 185] on div "Ver resumen Ver ventas Ver cargos Exportar a Excel" at bounding box center [453, 176] width 690 height 34
click at [764, 177] on span "Exportar a Excel" at bounding box center [756, 178] width 57 height 10
click at [231, 105] on div "[DATE] [DATE] - [DATE] [DATE]" at bounding box center [183, 103] width 125 height 17
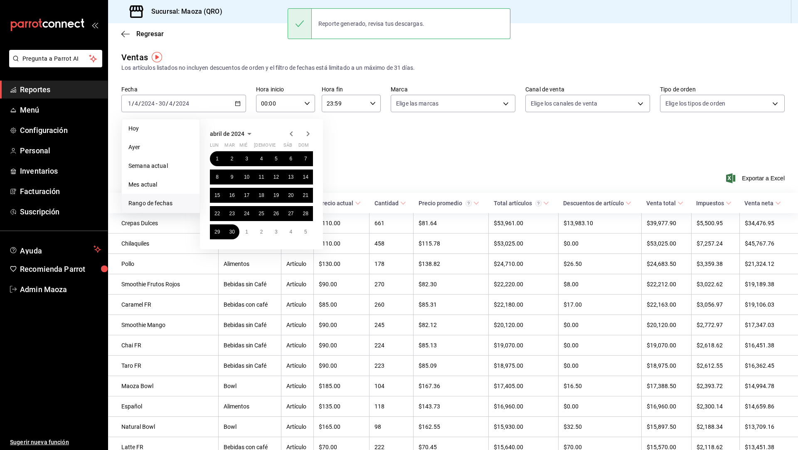
click at [307, 136] on icon "button" at bounding box center [308, 133] width 3 height 5
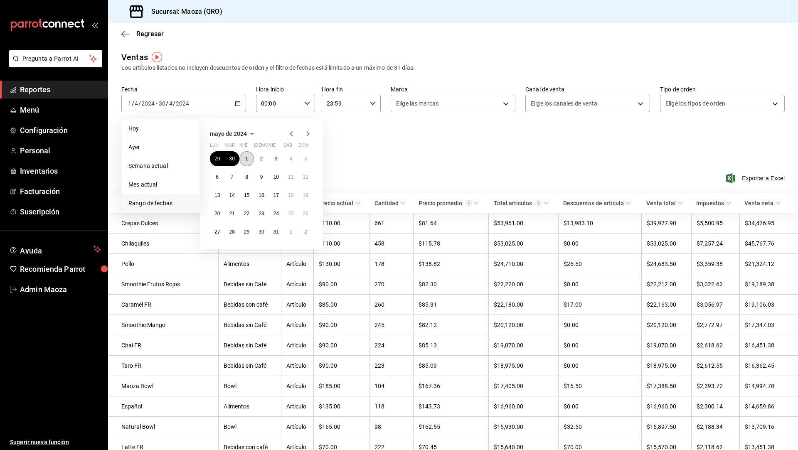
click at [250, 160] on button "1" at bounding box center [246, 158] width 15 height 15
click at [276, 232] on abbr "31" at bounding box center [275, 232] width 5 height 6
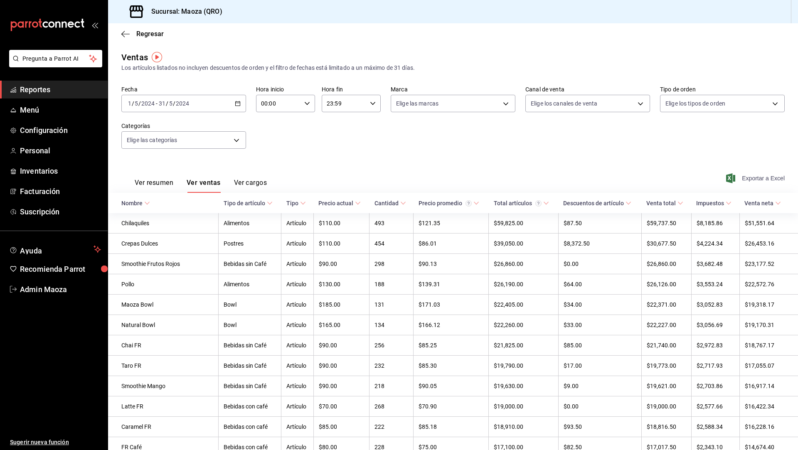
click at [755, 177] on span "Exportar a Excel" at bounding box center [756, 178] width 57 height 10
click at [235, 99] on div "[DATE] [DATE] - [DATE] [DATE]" at bounding box center [183, 103] width 125 height 17
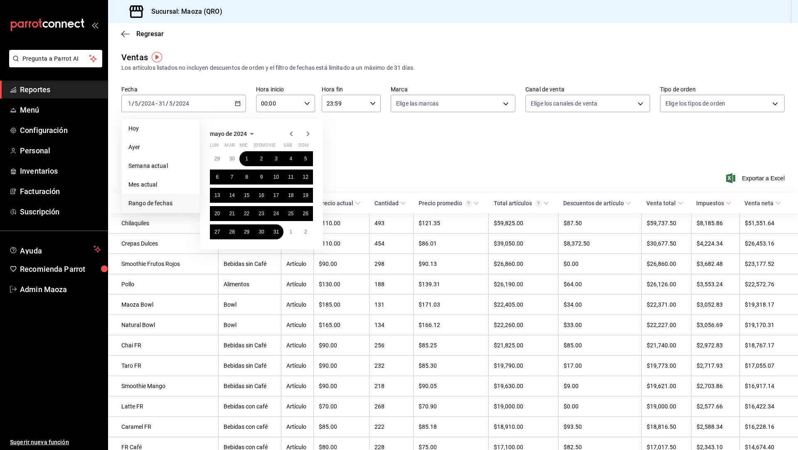
click at [308, 133] on icon "button" at bounding box center [308, 133] width 3 height 5
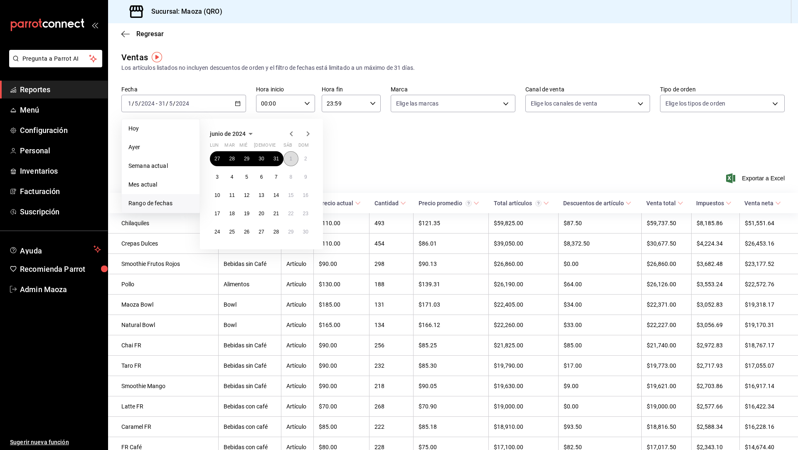
click at [292, 158] on button "1" at bounding box center [290, 158] width 15 height 15
click at [313, 228] on div "27 28 29 30 31 1 2 3 4 5 6 7 8 9 10 11 12 13 14 15 16 17 18 19 20 21 22 23 24 2…" at bounding box center [261, 195] width 103 height 88
click at [303, 235] on button "30" at bounding box center [305, 231] width 15 height 15
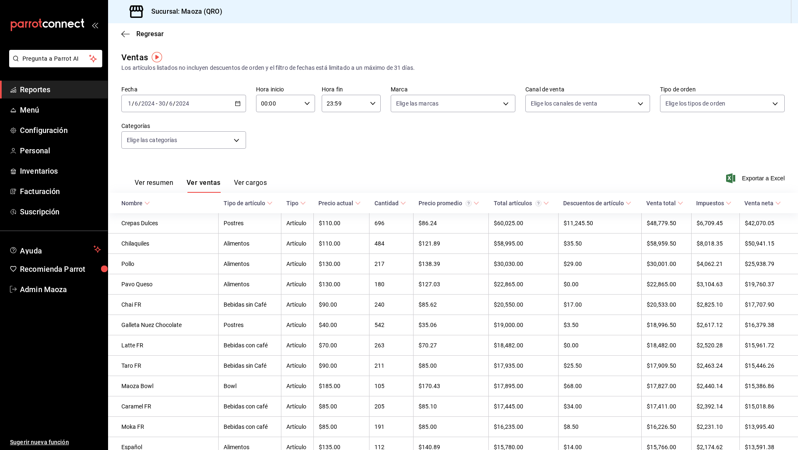
click at [769, 184] on div "Ver resumen Ver ventas Ver cargos Exportar a Excel" at bounding box center [453, 176] width 690 height 34
click at [768, 179] on span "Exportar a Excel" at bounding box center [756, 178] width 57 height 10
click at [219, 104] on div "[DATE] [DATE] - [DATE] [DATE]" at bounding box center [183, 103] width 125 height 17
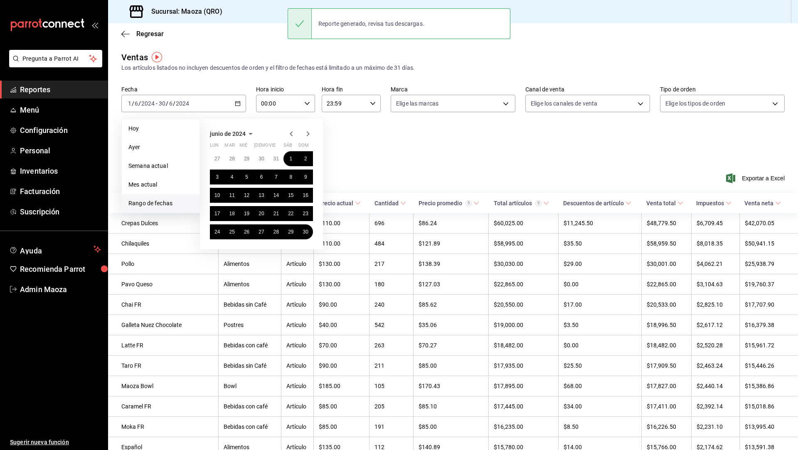
click at [308, 133] on icon "button" at bounding box center [308, 134] width 10 height 10
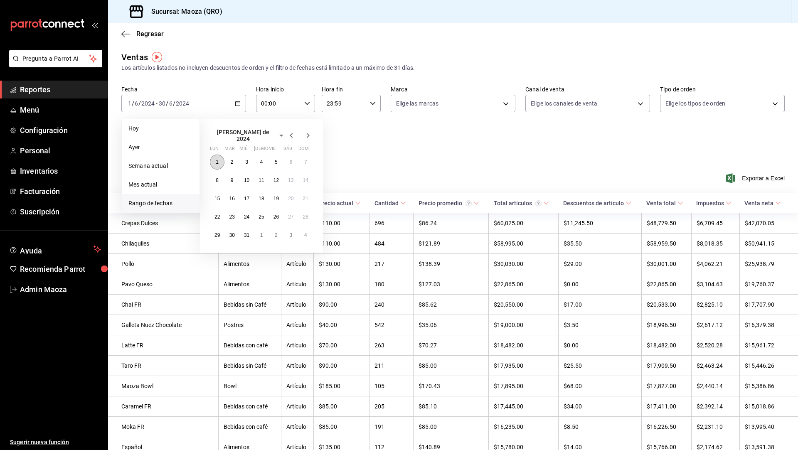
click at [215, 159] on button "1" at bounding box center [217, 162] width 15 height 15
click at [244, 232] on abbr "31" at bounding box center [246, 235] width 5 height 6
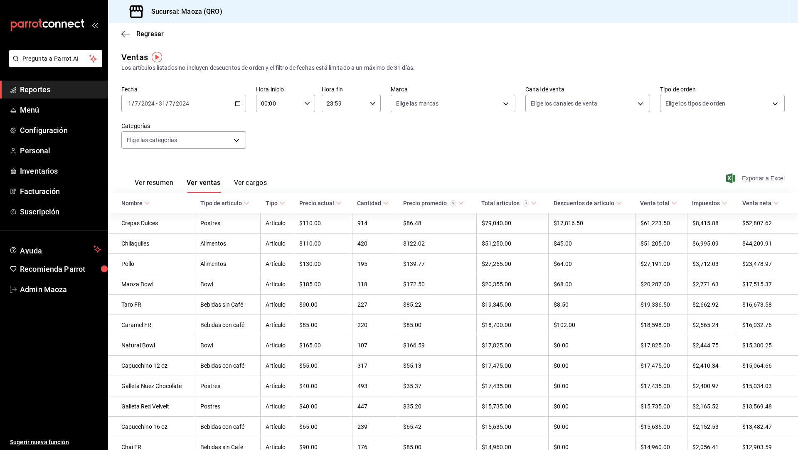
click at [756, 180] on span "Exportar a Excel" at bounding box center [756, 178] width 57 height 10
click at [759, 181] on span "Exportar a Excel" at bounding box center [756, 178] width 57 height 10
click at [762, 176] on span "Exportar a Excel" at bounding box center [756, 178] width 57 height 10
click at [209, 102] on div "[DATE] [DATE] - [DATE] [DATE]" at bounding box center [183, 103] width 125 height 17
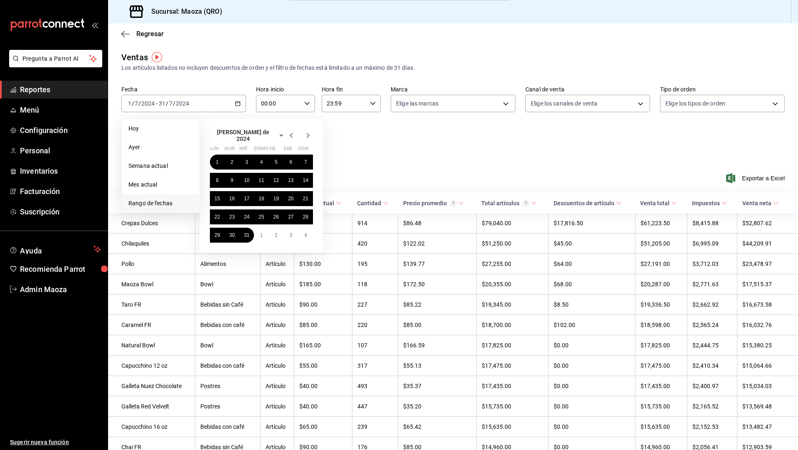
click at [306, 137] on icon "button" at bounding box center [308, 136] width 10 height 10
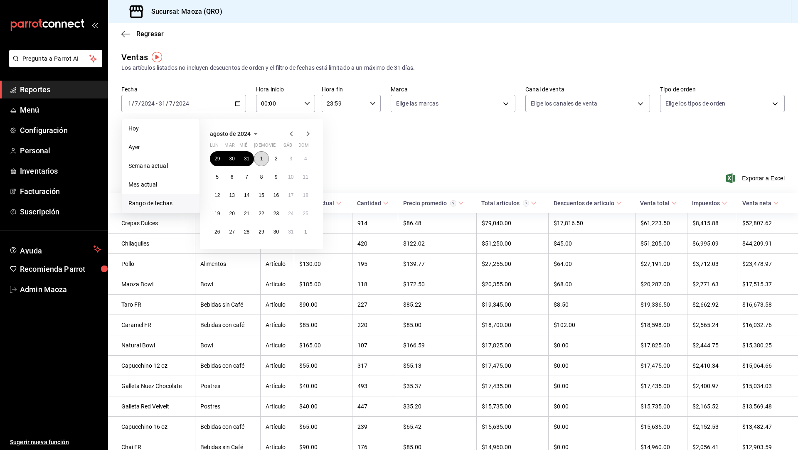
click at [262, 157] on abbr "1" at bounding box center [261, 159] width 3 height 6
click at [291, 236] on button "31" at bounding box center [290, 231] width 15 height 15
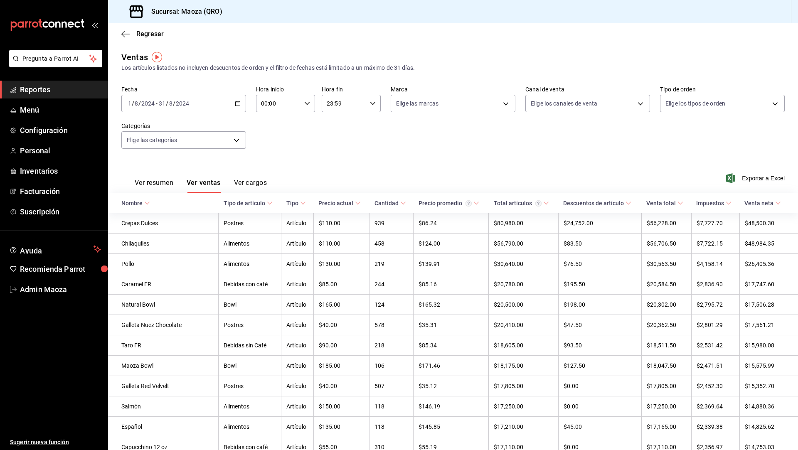
click at [763, 172] on div "Ver resumen Ver ventas Ver cargos Exportar a Excel" at bounding box center [453, 176] width 690 height 34
click at [763, 179] on span "Exportar a Excel" at bounding box center [756, 178] width 57 height 10
click at [217, 101] on div "[DATE] [DATE] - [DATE] [DATE]" at bounding box center [183, 103] width 125 height 17
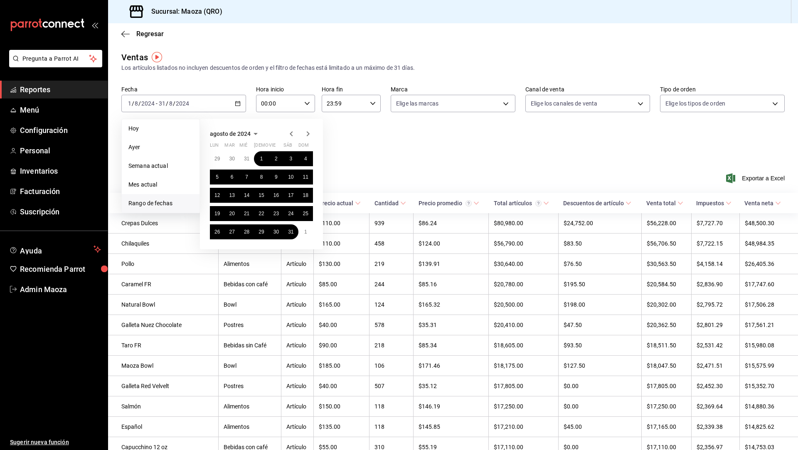
click at [308, 136] on icon "button" at bounding box center [308, 134] width 10 height 10
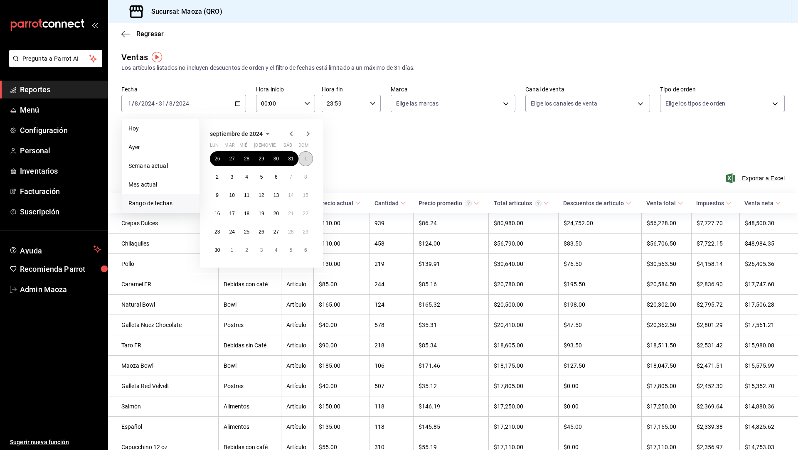
click at [304, 161] on button "1" at bounding box center [305, 158] width 15 height 15
click at [222, 249] on button "30" at bounding box center [217, 250] width 15 height 15
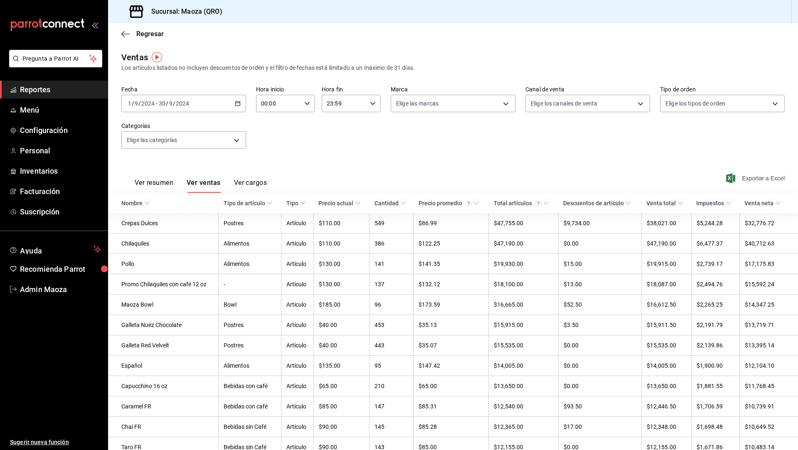
click at [754, 182] on span "Exportar a Excel" at bounding box center [756, 178] width 57 height 10
click at [230, 103] on div "[DATE] [DATE] - [DATE] [DATE]" at bounding box center [183, 103] width 125 height 17
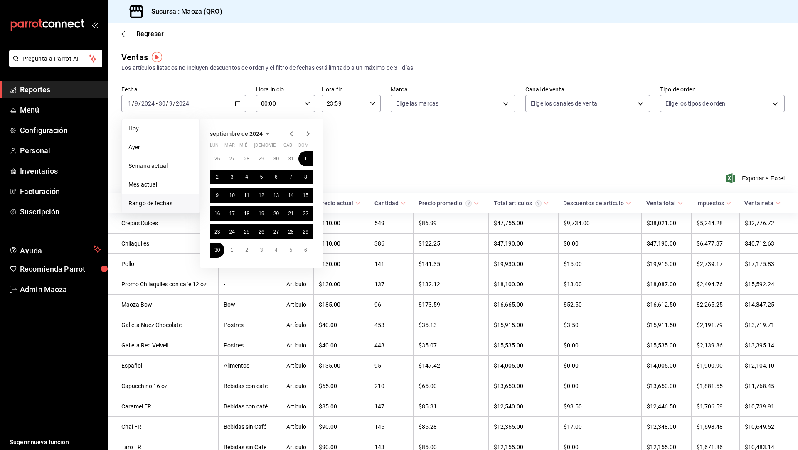
click at [307, 134] on icon "button" at bounding box center [308, 134] width 10 height 10
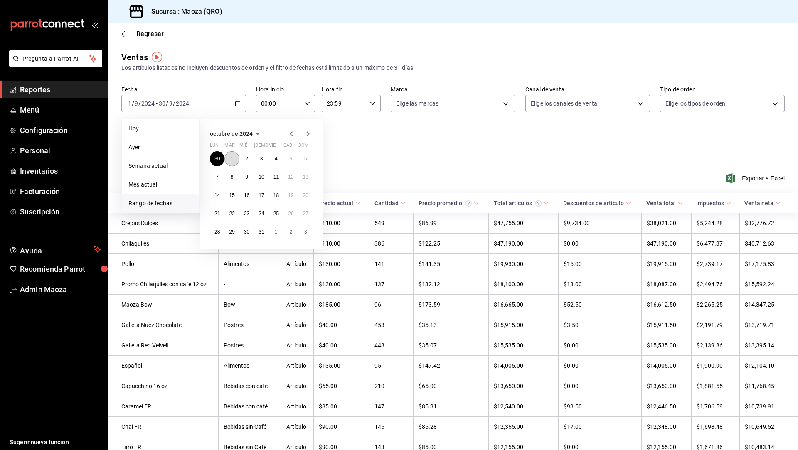
click at [231, 160] on abbr "1" at bounding box center [232, 159] width 3 height 6
click at [265, 233] on button "31" at bounding box center [261, 231] width 15 height 15
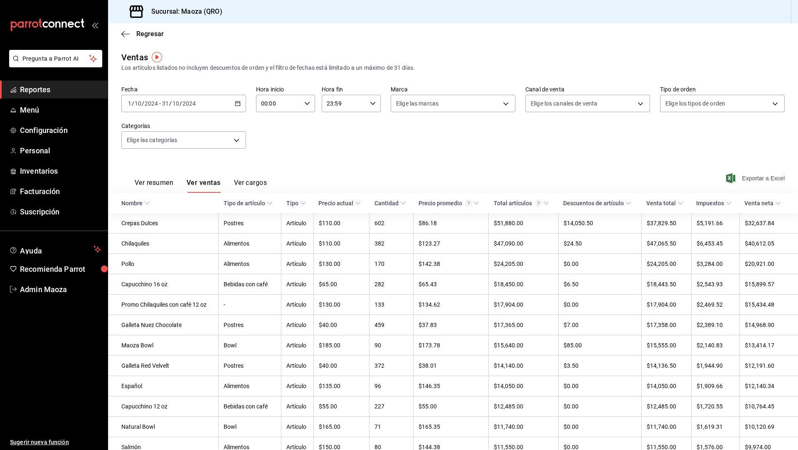
click at [750, 182] on span "Exportar a Excel" at bounding box center [756, 178] width 57 height 10
click at [241, 103] on div "[DATE] [DATE] - [DATE] [DATE]" at bounding box center [183, 103] width 125 height 17
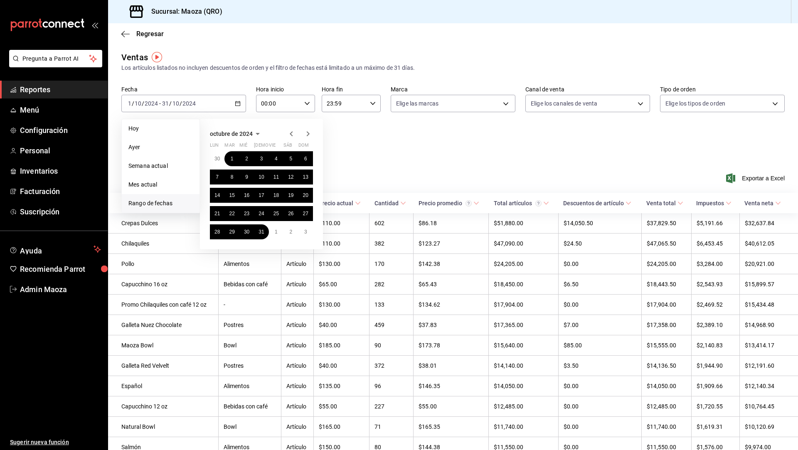
click at [307, 134] on icon "button" at bounding box center [308, 134] width 10 height 10
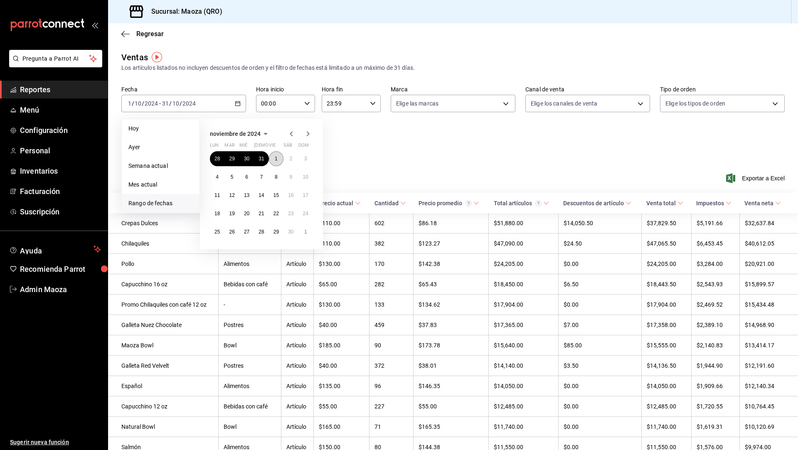
click at [273, 159] on button "1" at bounding box center [276, 158] width 15 height 15
click at [293, 230] on abbr "30" at bounding box center [290, 232] width 5 height 6
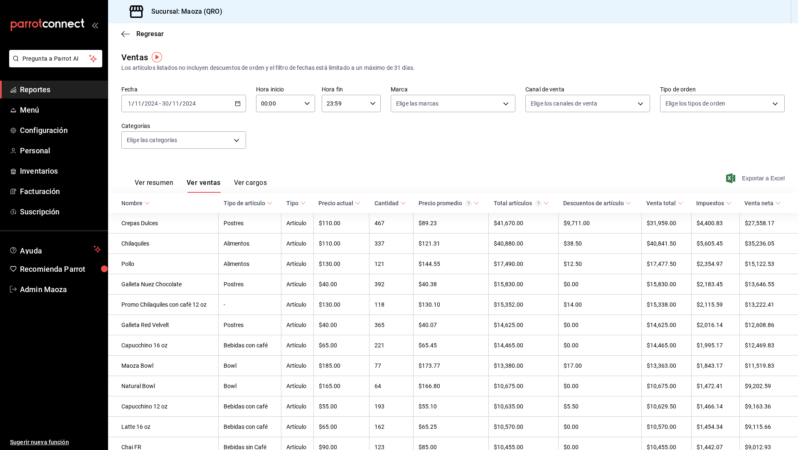
click at [766, 183] on span "Exportar a Excel" at bounding box center [756, 178] width 57 height 10
click at [229, 105] on div "[DATE] [DATE] - [DATE] [DATE]" at bounding box center [183, 103] width 125 height 17
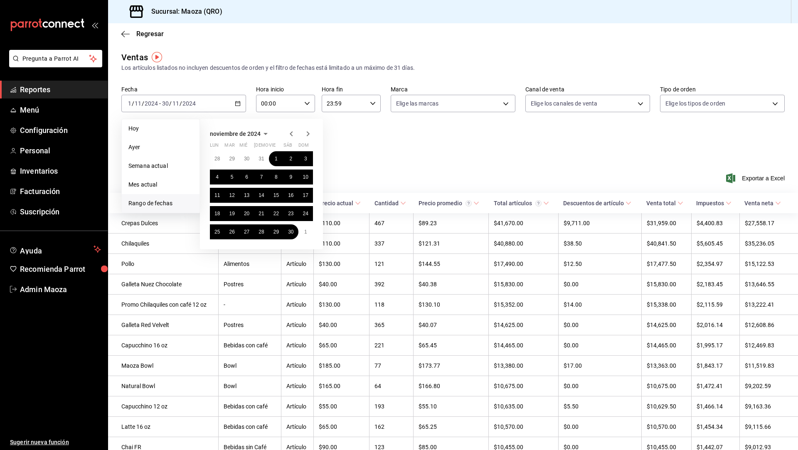
click at [306, 132] on icon "button" at bounding box center [308, 134] width 10 height 10
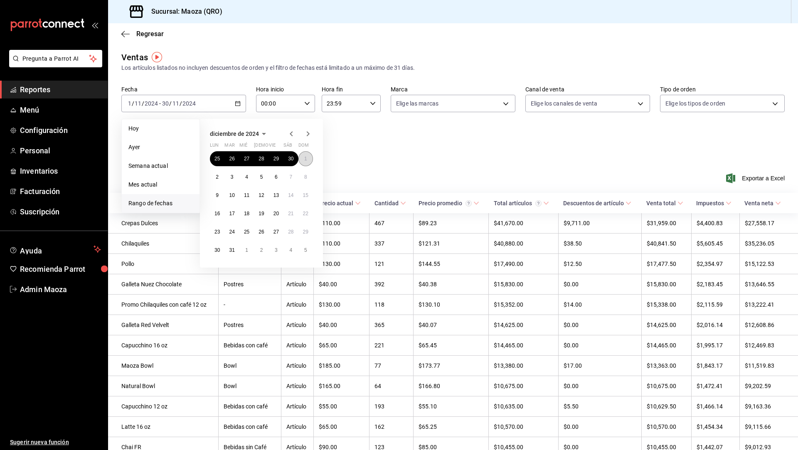
click at [305, 156] on abbr "1" at bounding box center [305, 159] width 3 height 6
click at [230, 247] on abbr "31" at bounding box center [231, 250] width 5 height 6
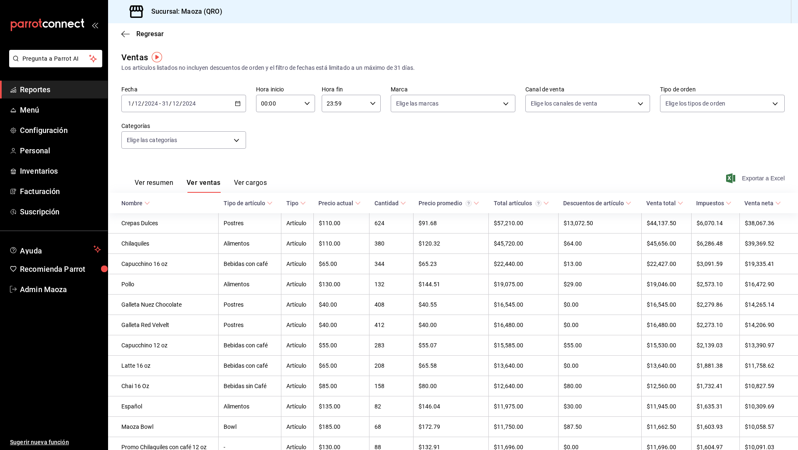
click at [759, 177] on span "Exportar a Excel" at bounding box center [756, 178] width 57 height 10
click at [226, 102] on div "[DATE] [DATE] - [DATE] [DATE]" at bounding box center [183, 103] width 125 height 17
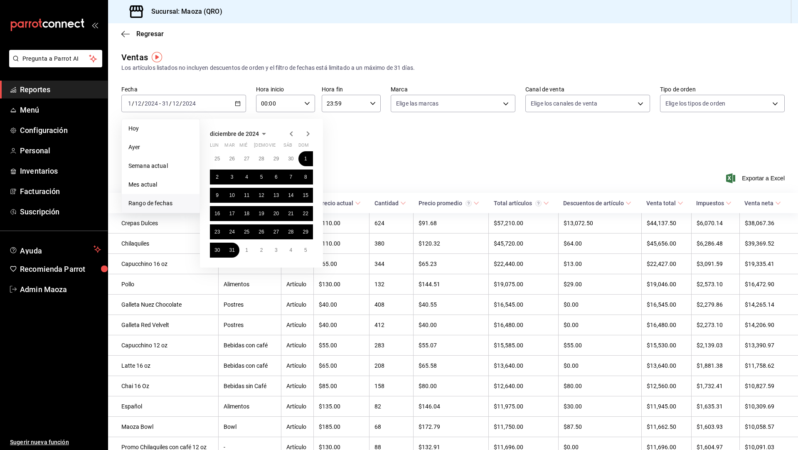
click at [307, 134] on icon "button" at bounding box center [308, 134] width 10 height 10
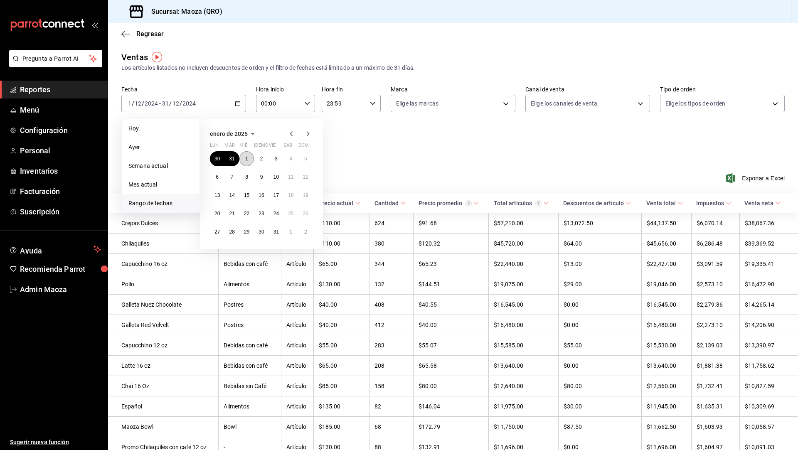
click at [244, 159] on button "1" at bounding box center [246, 158] width 15 height 15
click at [276, 232] on abbr "31" at bounding box center [275, 232] width 5 height 6
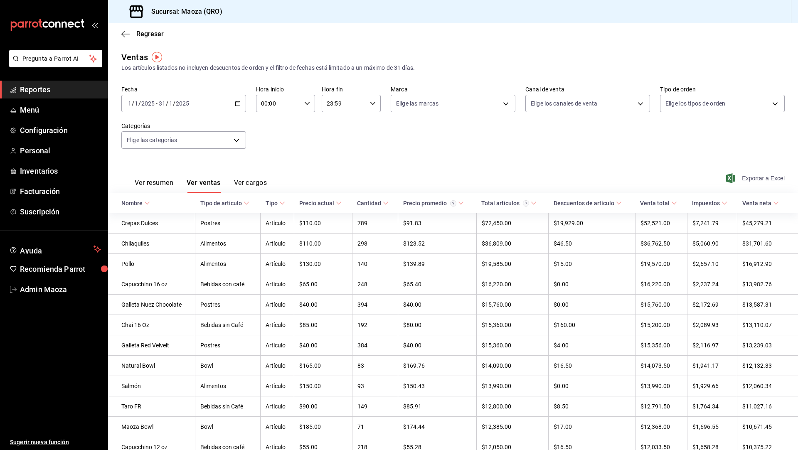
click at [759, 180] on span "Exportar a Excel" at bounding box center [756, 178] width 57 height 10
click at [226, 99] on div "[DATE] [DATE] - [DATE] [DATE]" at bounding box center [183, 103] width 125 height 17
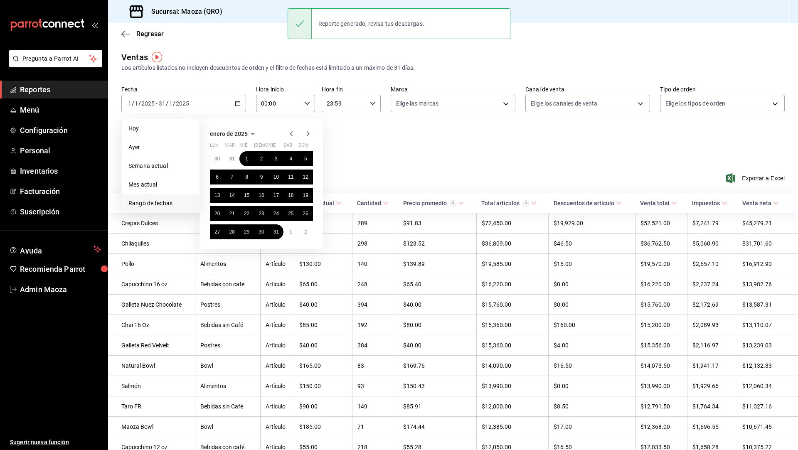
click at [312, 133] on icon "button" at bounding box center [308, 134] width 10 height 10
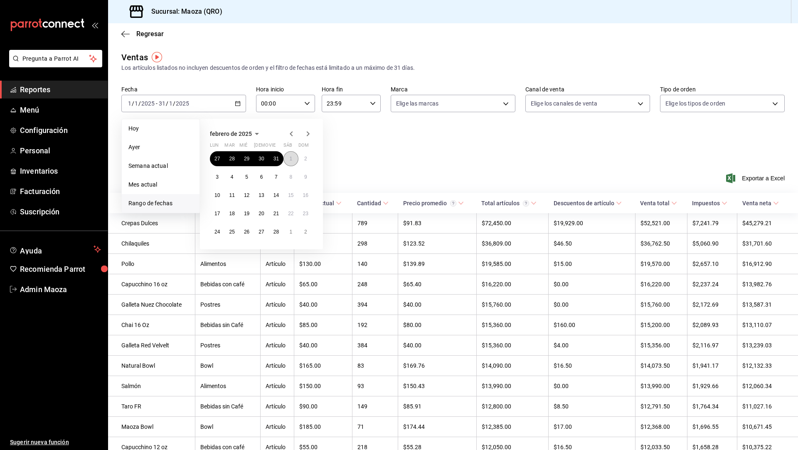
click at [293, 159] on button "1" at bounding box center [290, 158] width 15 height 15
click at [277, 235] on button "28" at bounding box center [276, 231] width 15 height 15
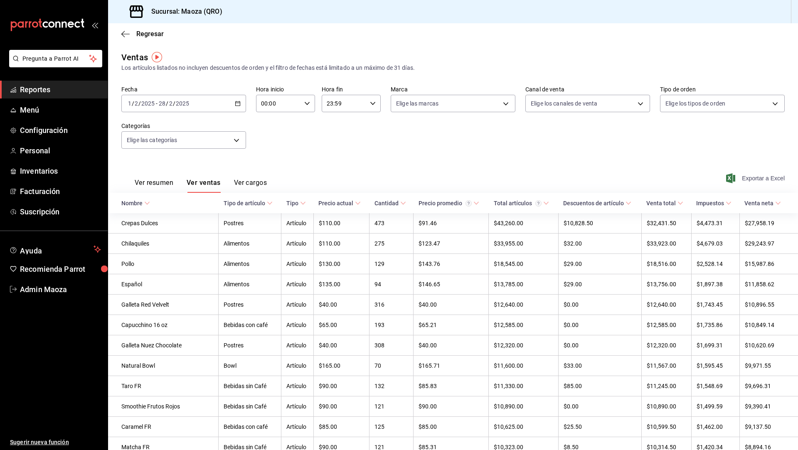
click at [762, 177] on span "Exportar a Excel" at bounding box center [756, 178] width 57 height 10
click at [751, 181] on span "Exportar a Excel" at bounding box center [756, 178] width 57 height 10
click at [226, 105] on div "[DATE] [DATE] - [DATE] [DATE]" at bounding box center [183, 103] width 125 height 17
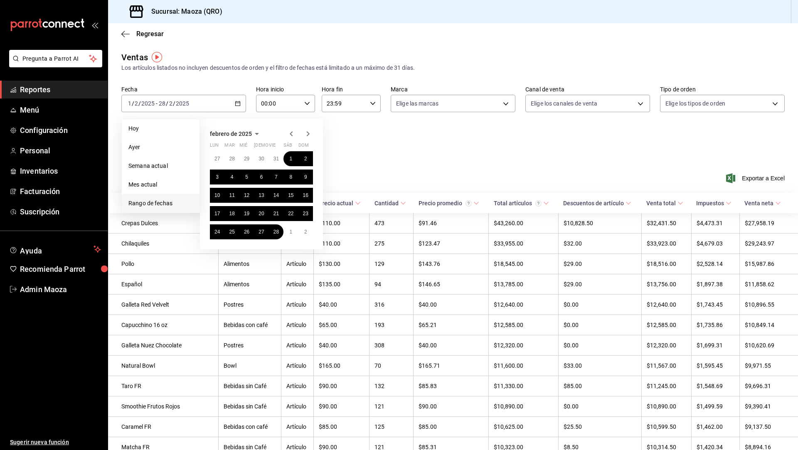
click at [310, 135] on icon "button" at bounding box center [308, 134] width 10 height 10
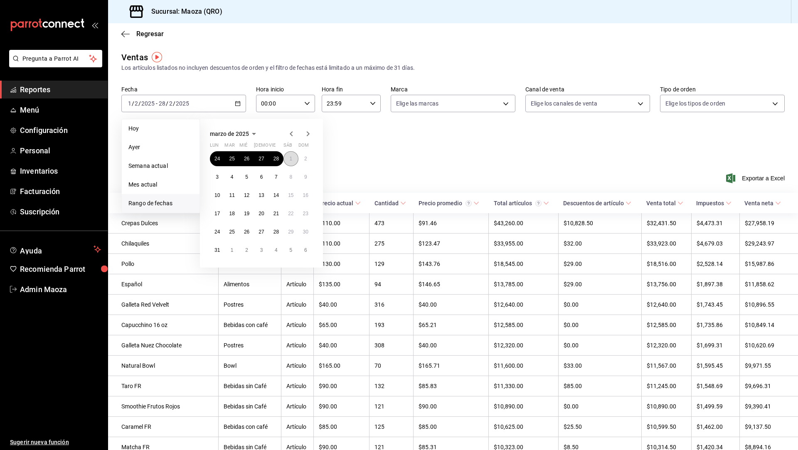
click at [291, 158] on abbr "1" at bounding box center [290, 159] width 3 height 6
click at [216, 255] on button "31" at bounding box center [217, 250] width 15 height 15
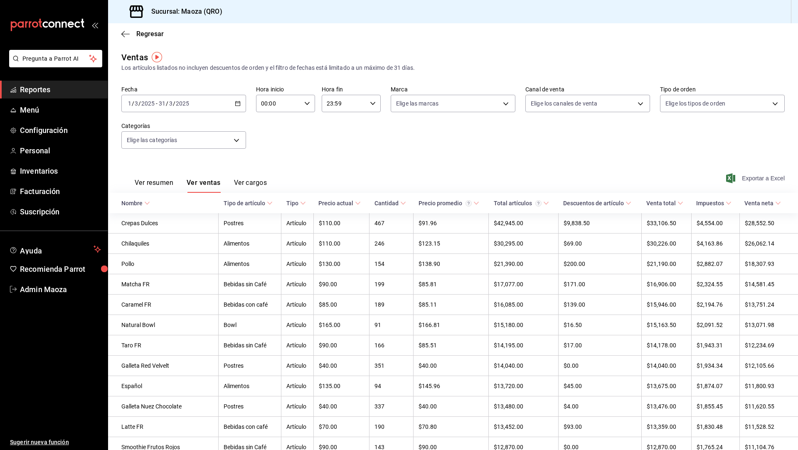
click at [752, 178] on span "Exportar a Excel" at bounding box center [756, 178] width 57 height 10
click at [233, 108] on div "[DATE] [DATE] - [DATE] [DATE]" at bounding box center [183, 103] width 125 height 17
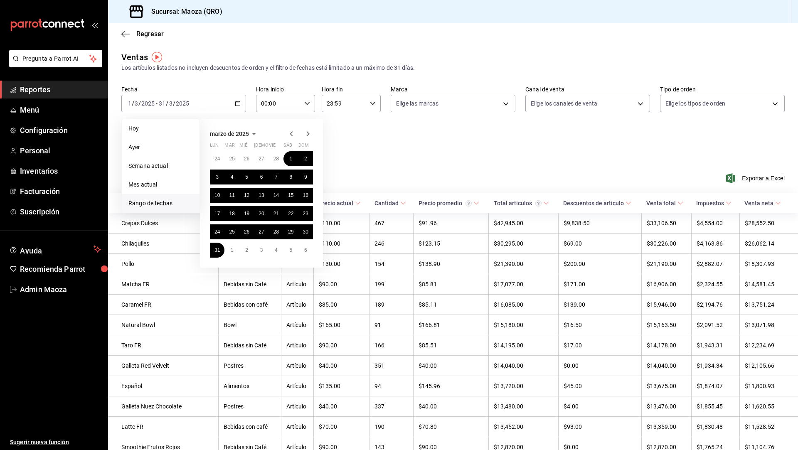
click at [305, 133] on icon "button" at bounding box center [308, 134] width 10 height 10
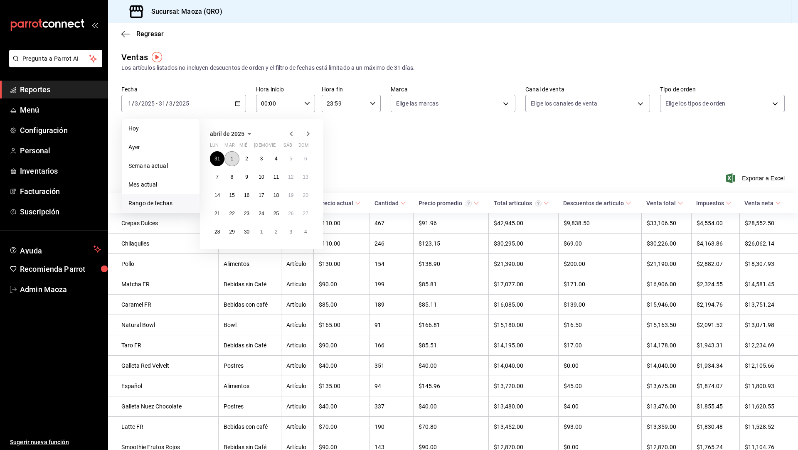
click at [229, 160] on button "1" at bounding box center [231, 158] width 15 height 15
click at [251, 233] on button "30" at bounding box center [246, 231] width 15 height 15
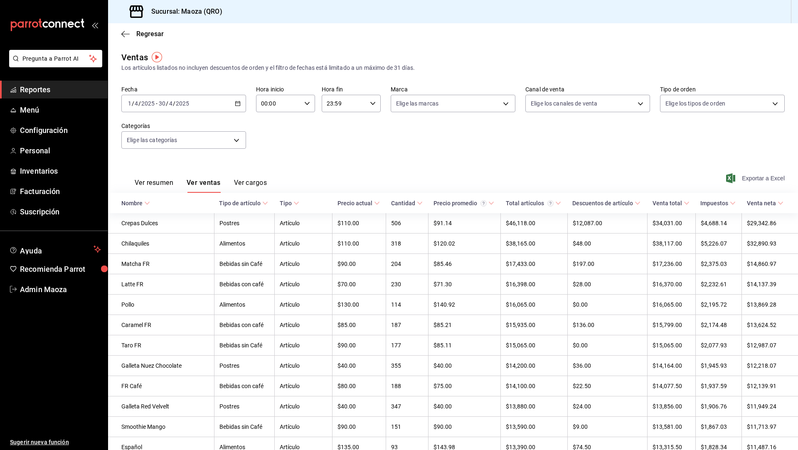
click at [752, 179] on span "Exportar a Excel" at bounding box center [756, 178] width 57 height 10
click at [217, 106] on div "[DATE] [DATE] - [DATE] [DATE]" at bounding box center [183, 103] width 125 height 17
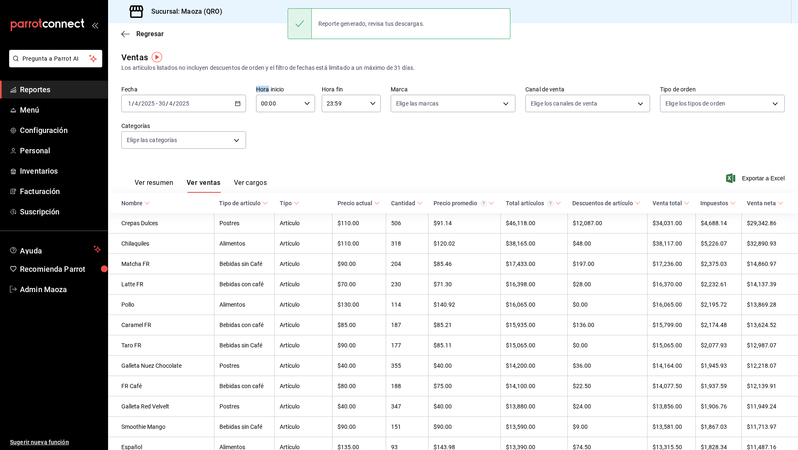
click at [234, 106] on div "[DATE] [DATE] - [DATE] [DATE]" at bounding box center [183, 103] width 125 height 17
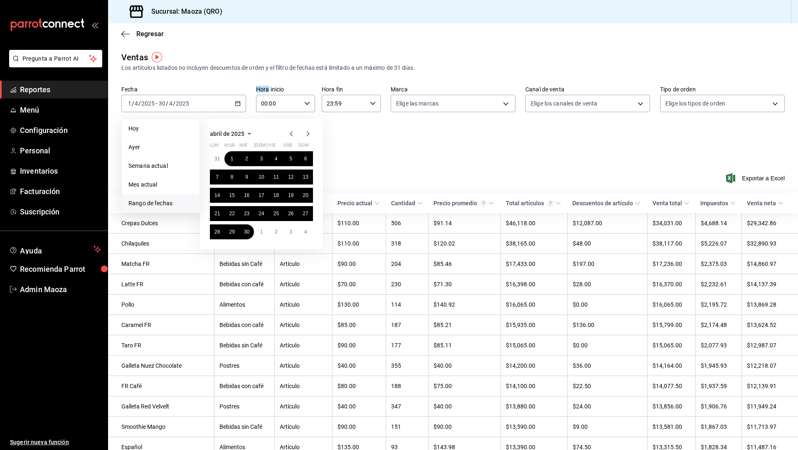
click at [308, 135] on icon "button" at bounding box center [308, 133] width 3 height 5
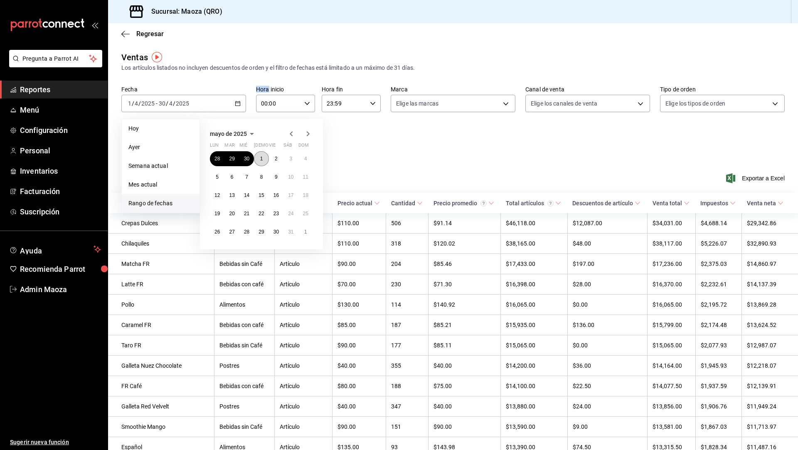
click at [264, 158] on button "1" at bounding box center [261, 158] width 15 height 15
click at [297, 237] on div "28 29 30 1 2 3 4 5 6 7 8 9 10 11 12 13 14 15 16 17 18 19 20 21 22 23 24 25 26 2…" at bounding box center [261, 195] width 103 height 88
click at [290, 233] on abbr "31" at bounding box center [290, 232] width 5 height 6
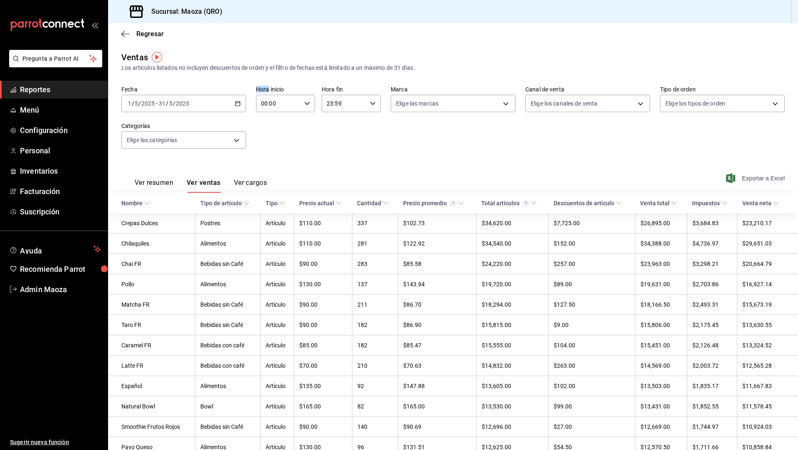
click at [768, 179] on span "Exportar a Excel" at bounding box center [756, 178] width 57 height 10
click at [222, 106] on div "[DATE] [DATE] - [DATE] [DATE]" at bounding box center [183, 103] width 125 height 17
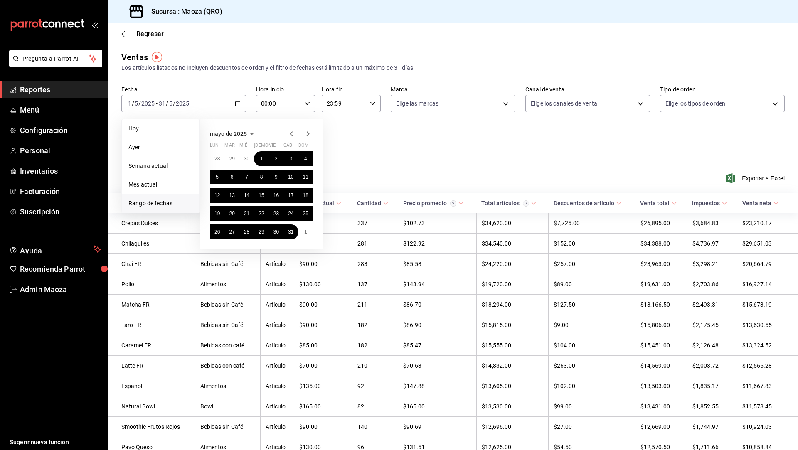
click at [312, 135] on icon "button" at bounding box center [308, 134] width 10 height 10
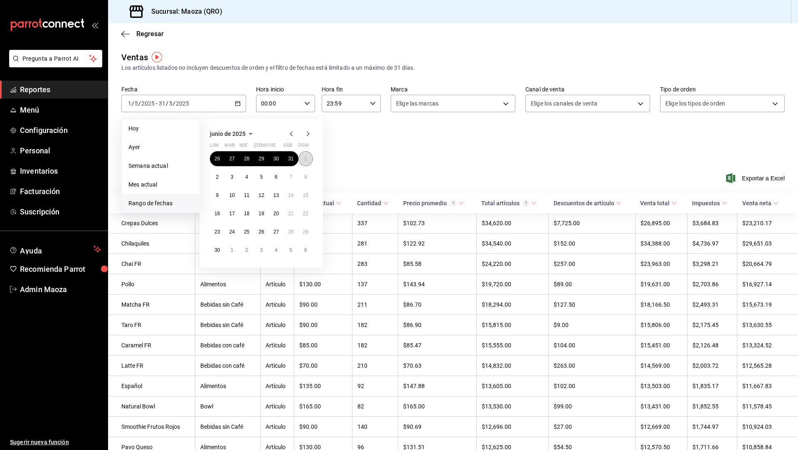
click at [306, 158] on abbr "1" at bounding box center [305, 159] width 3 height 6
click at [221, 251] on button "30" at bounding box center [217, 250] width 15 height 15
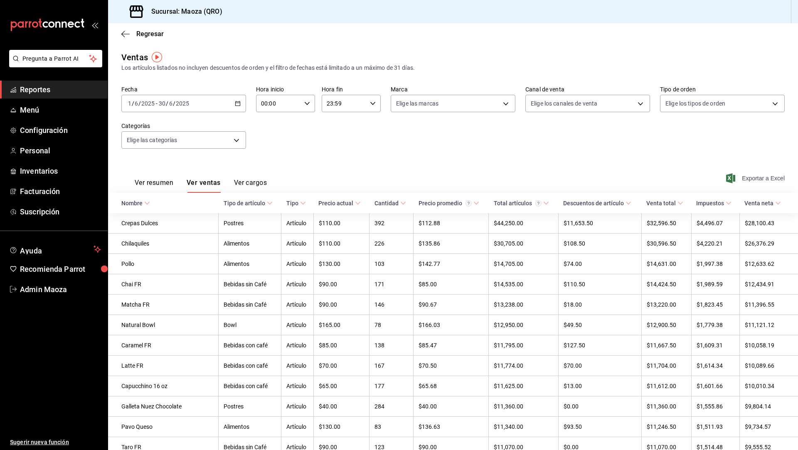
click at [760, 178] on span "Exportar a Excel" at bounding box center [756, 178] width 57 height 10
click at [214, 101] on div "[DATE] [DATE] - [DATE] [DATE]" at bounding box center [183, 103] width 125 height 17
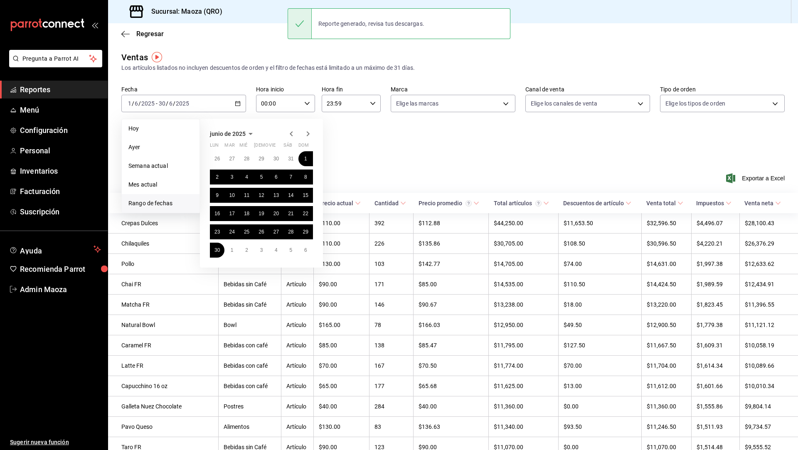
click at [306, 131] on icon "button" at bounding box center [308, 134] width 10 height 10
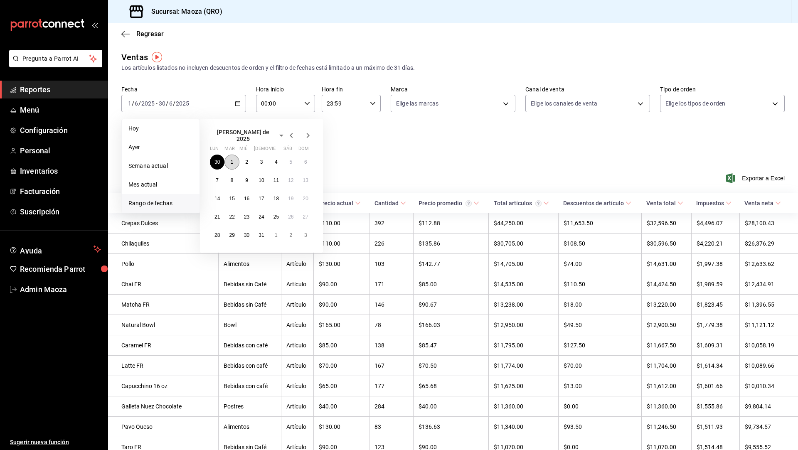
click at [230, 159] on button "1" at bounding box center [231, 162] width 15 height 15
click at [261, 234] on abbr "31" at bounding box center [261, 235] width 5 height 6
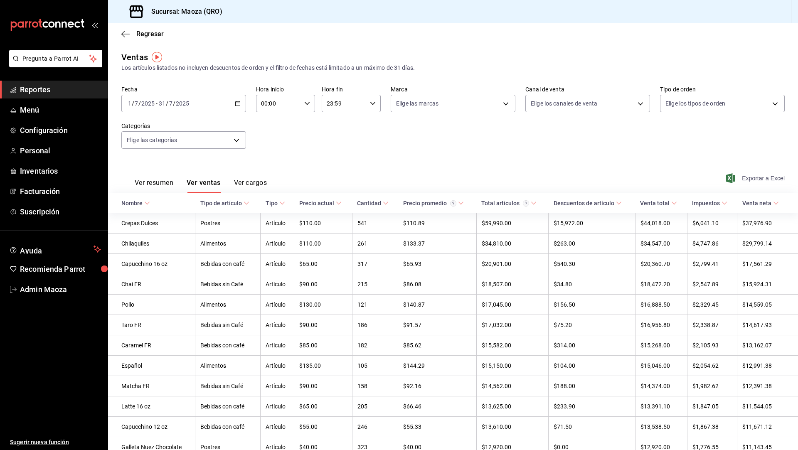
click at [765, 179] on span "Exportar a Excel" at bounding box center [756, 178] width 57 height 10
click at [233, 111] on div "[DATE] [DATE] - [DATE] [DATE]" at bounding box center [183, 103] width 125 height 17
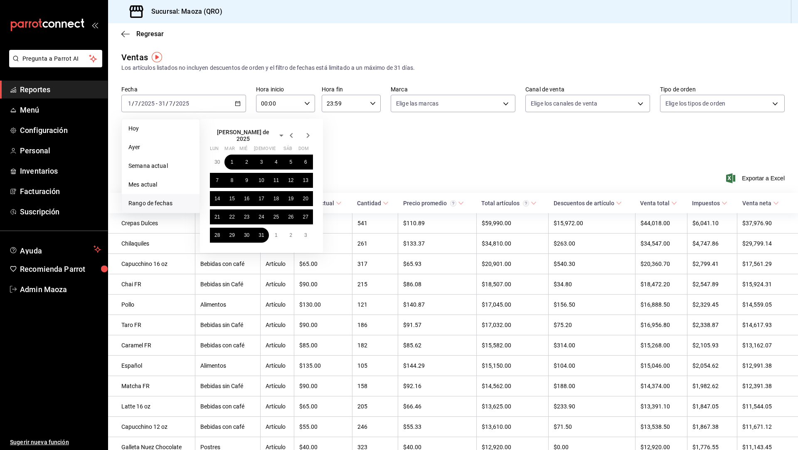
click at [296, 133] on icon "button" at bounding box center [291, 136] width 10 height 10
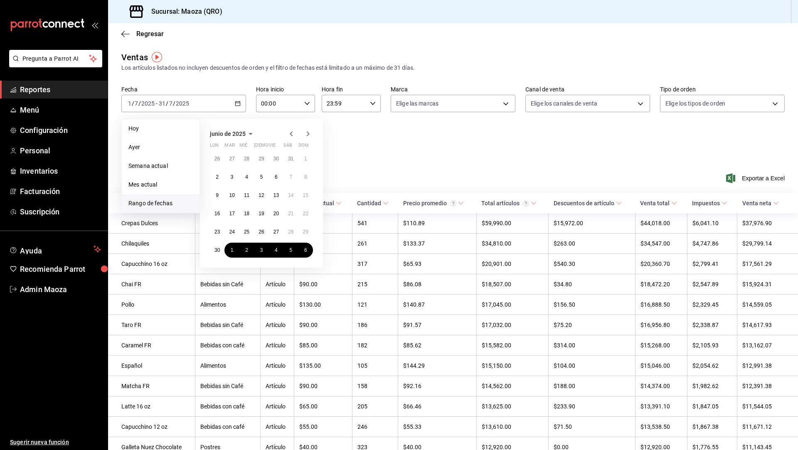
click at [296, 133] on icon "button" at bounding box center [291, 134] width 10 height 10
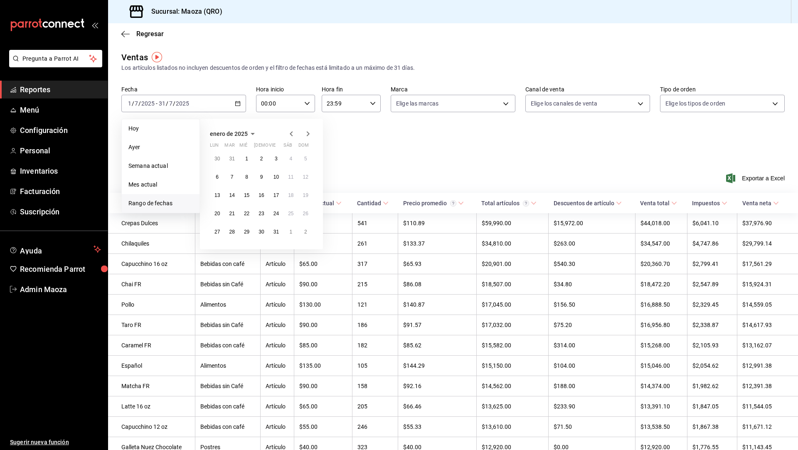
click at [296, 133] on icon "button" at bounding box center [291, 134] width 10 height 10
click at [305, 157] on abbr "1" at bounding box center [305, 159] width 3 height 6
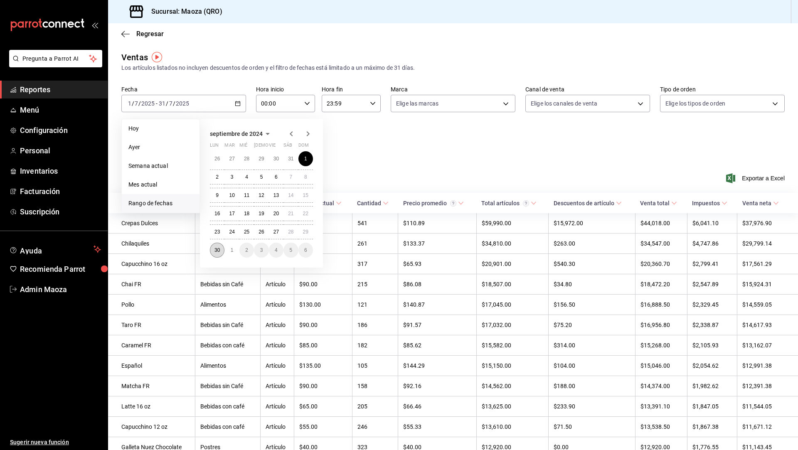
click at [224, 249] on button "30" at bounding box center [217, 250] width 15 height 15
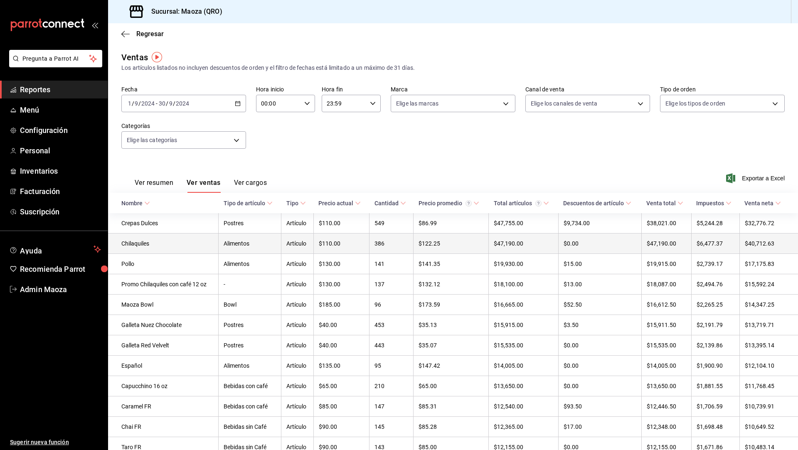
click at [209, 241] on td "Chilaquiles" at bounding box center [163, 244] width 111 height 20
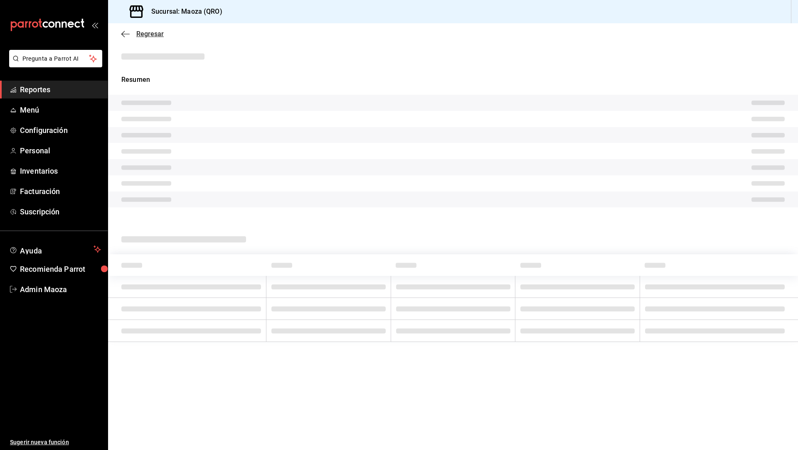
click at [127, 34] on icon "button" at bounding box center [125, 33] width 8 height 7
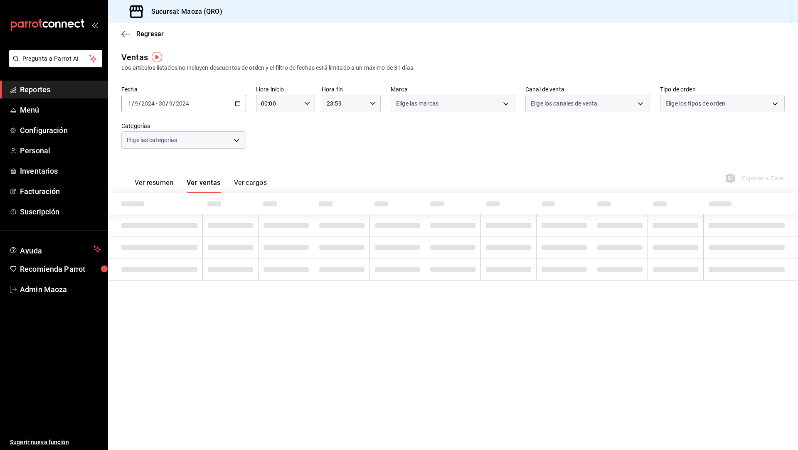
click at [127, 34] on icon "button" at bounding box center [125, 33] width 8 height 7
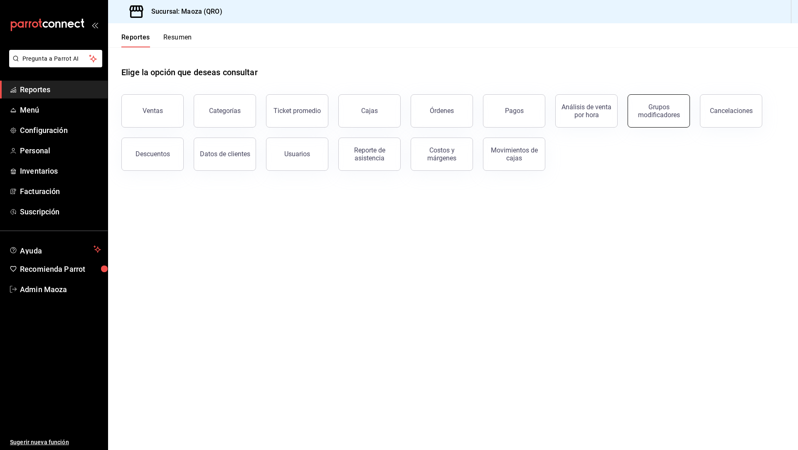
click at [664, 105] on div "Grupos modificadores" at bounding box center [659, 111] width 52 height 16
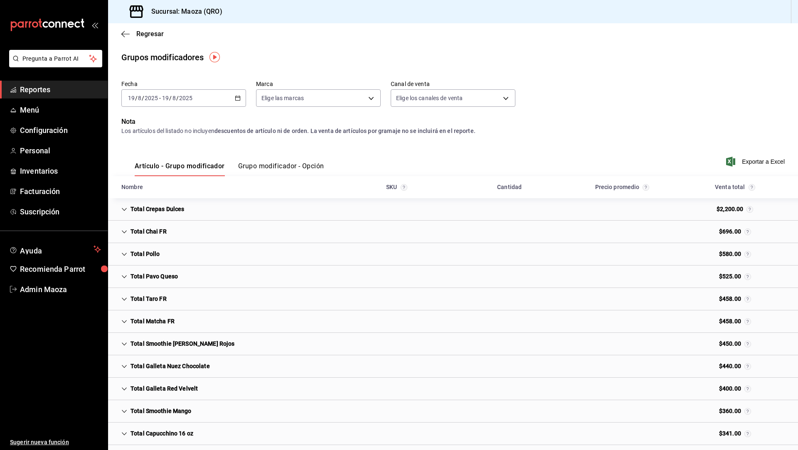
click at [239, 97] on \(Stroke\) "button" at bounding box center [238, 97] width 5 height 0
click at [148, 190] on li "Rango de fechas" at bounding box center [161, 198] width 78 height 19
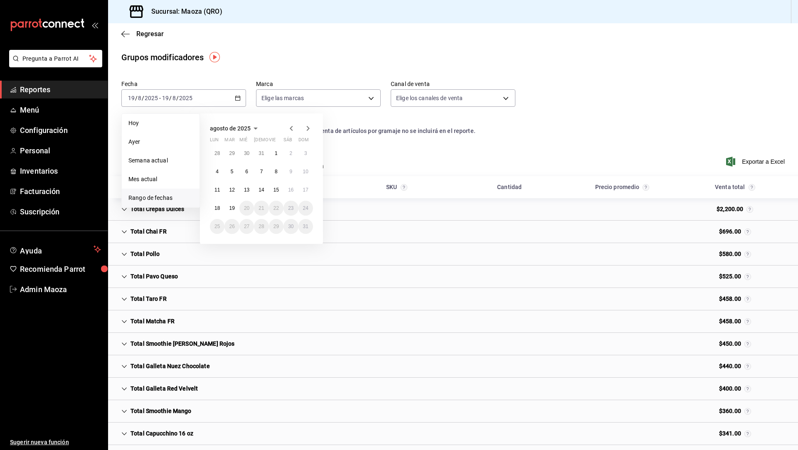
click at [235, 129] on span "agosto de 2025" at bounding box center [230, 128] width 41 height 7
click at [214, 129] on span "2025" at bounding box center [216, 128] width 13 height 7
click at [233, 160] on button "2024" at bounding box center [227, 159] width 34 height 15
click at [259, 173] on abbr "agosto" at bounding box center [261, 174] width 15 height 6
click at [258, 152] on button "1" at bounding box center [261, 153] width 15 height 15
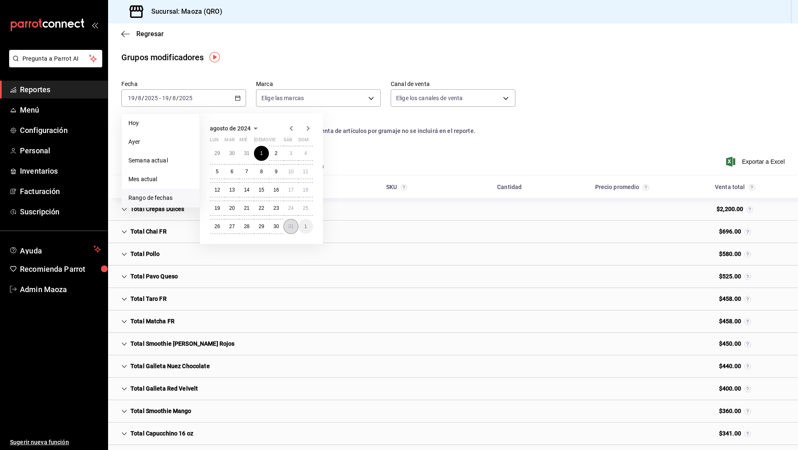
click at [295, 224] on button "31" at bounding box center [290, 226] width 15 height 15
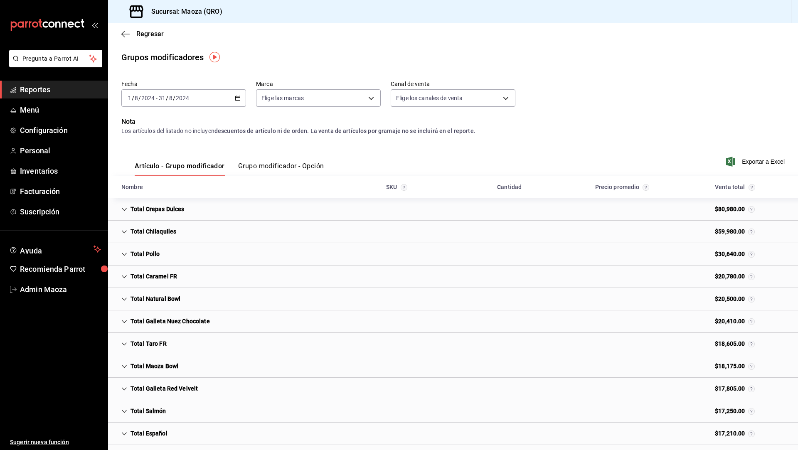
click at [221, 232] on div "Total Chilaquiles $59,980.00" at bounding box center [453, 232] width 690 height 22
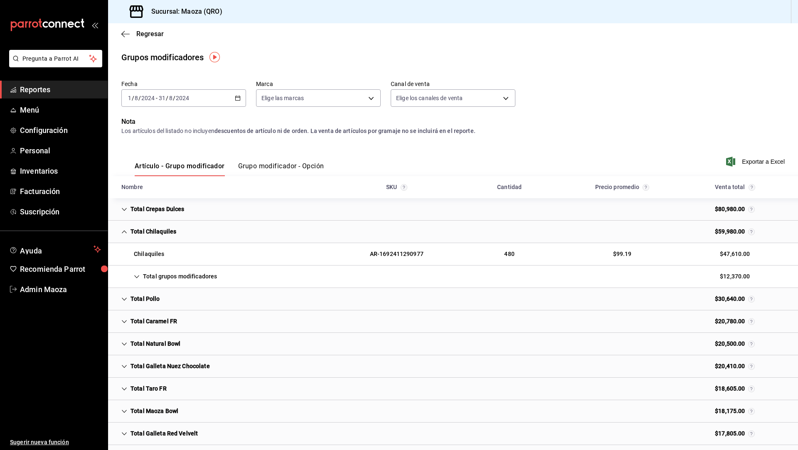
click at [153, 276] on div "Total grupos modificadores" at bounding box center [169, 276] width 109 height 15
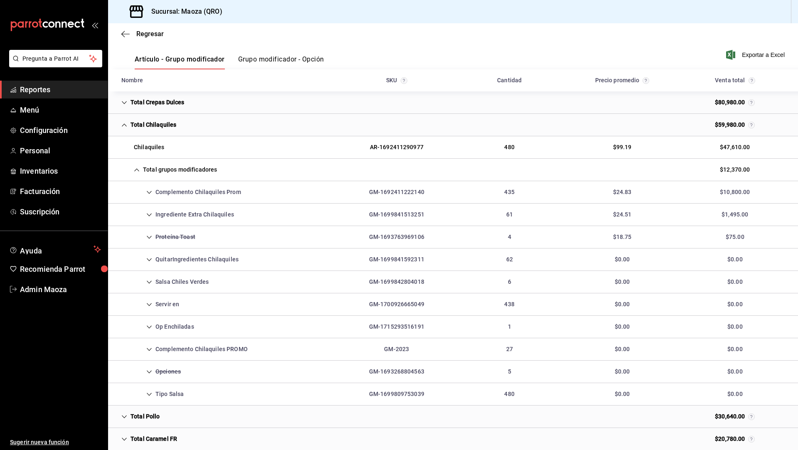
scroll to position [108, 0]
click at [175, 390] on div "Tipo Salsa" at bounding box center [153, 392] width 76 height 15
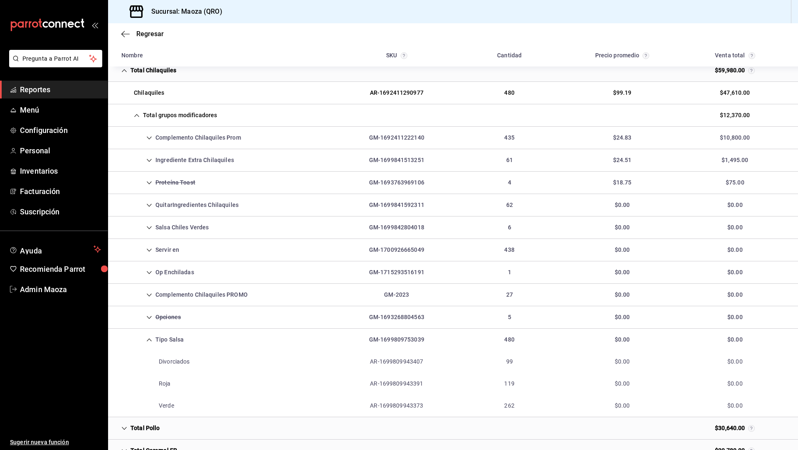
scroll to position [163, 0]
click at [161, 313] on div "Opciones" at bounding box center [151, 315] width 73 height 15
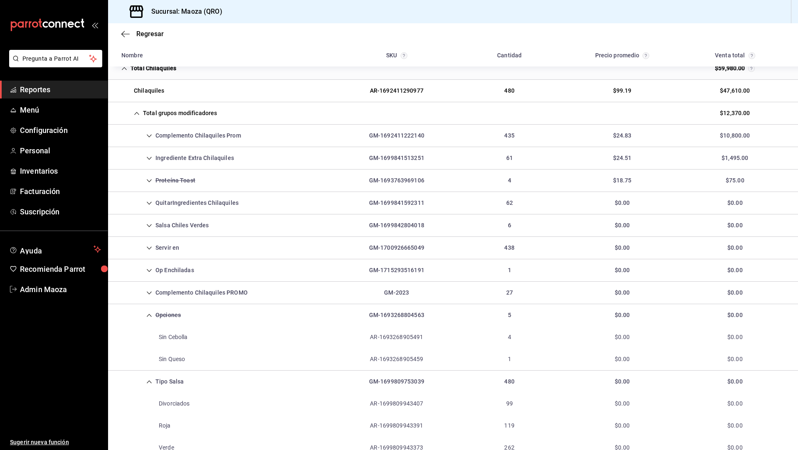
click at [161, 313] on div "Opciones" at bounding box center [151, 315] width 73 height 15
click at [172, 175] on div "Proteína Toast" at bounding box center [158, 180] width 87 height 15
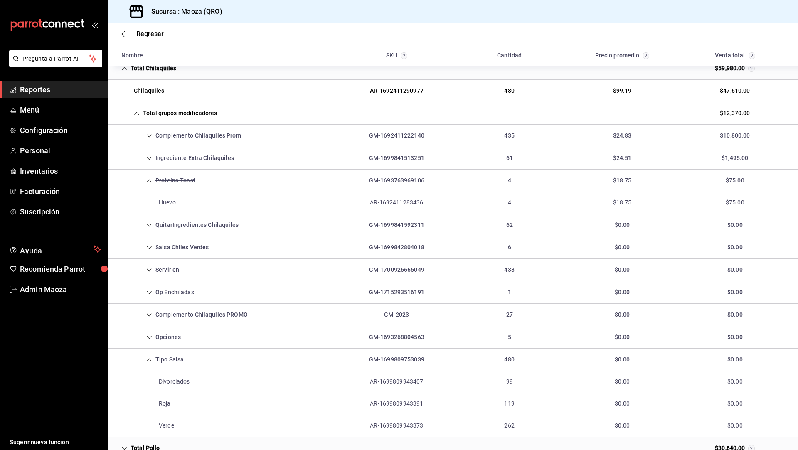
click at [172, 175] on div "Proteína Toast" at bounding box center [158, 180] width 87 height 15
